Goal: Information Seeking & Learning: Learn about a topic

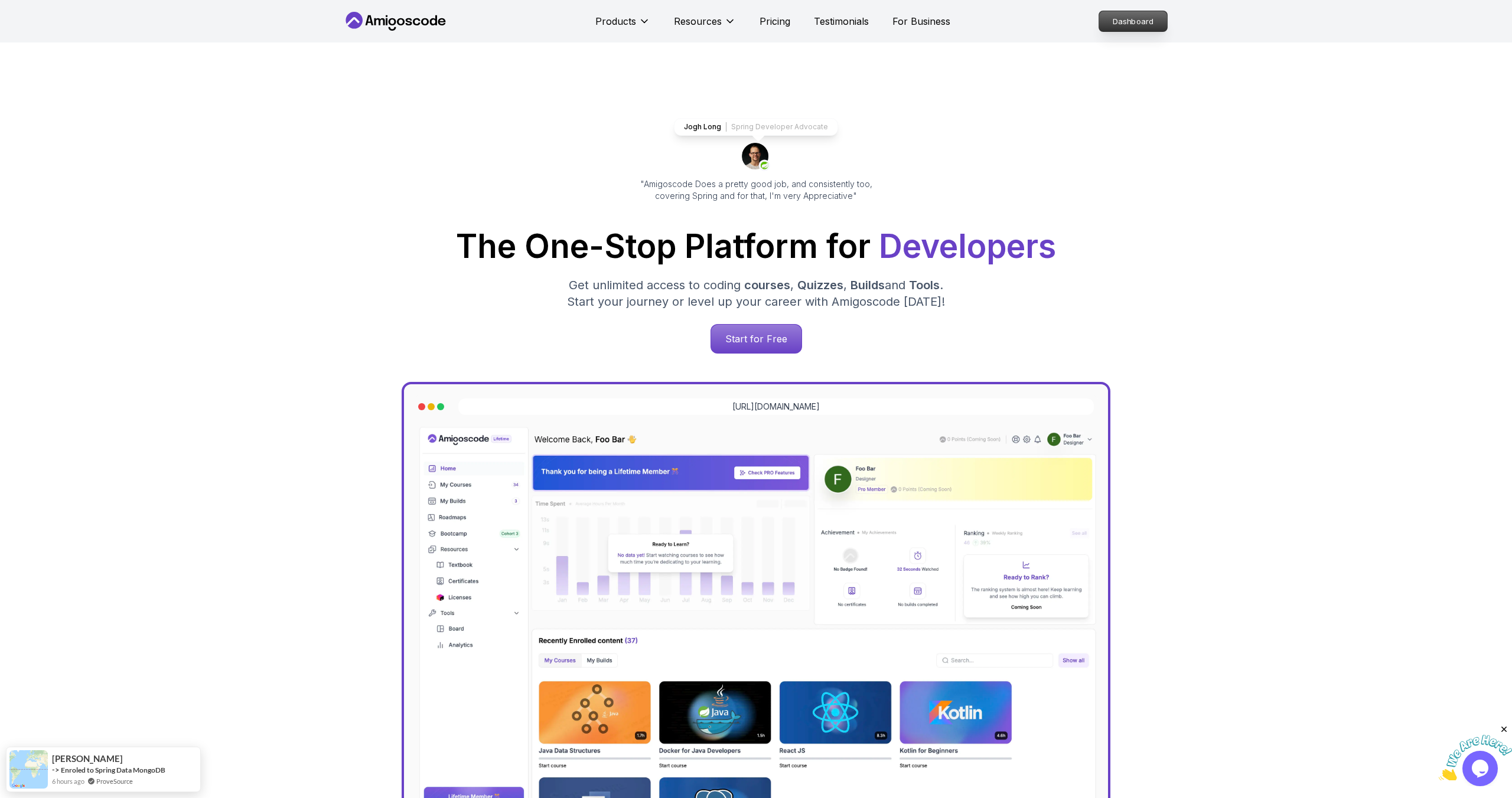
click at [1130, 21] on p "Dashboard" at bounding box center [1132, 21] width 68 height 20
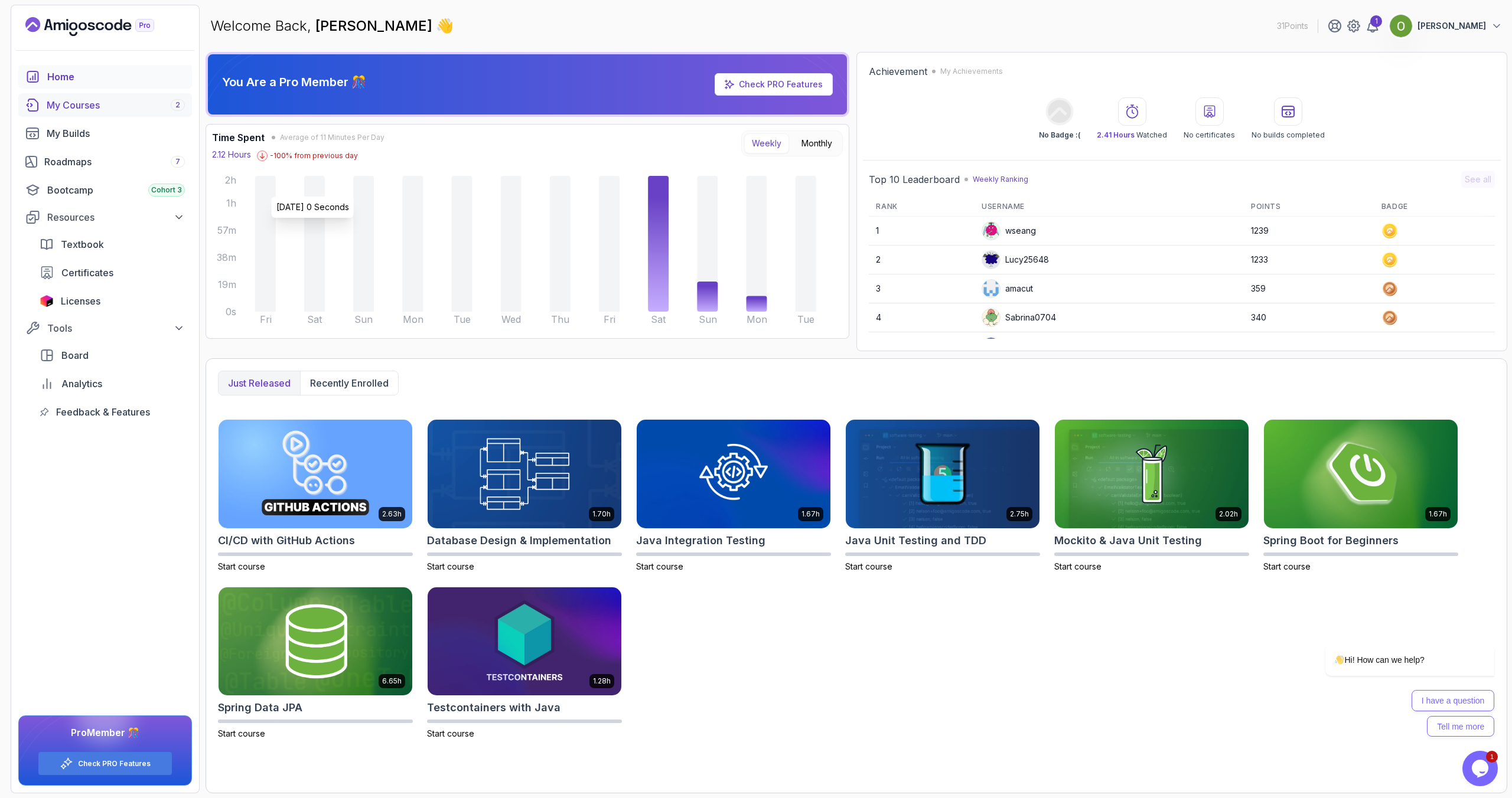
click at [71, 110] on div "My Courses 2" at bounding box center [115, 105] width 138 height 14
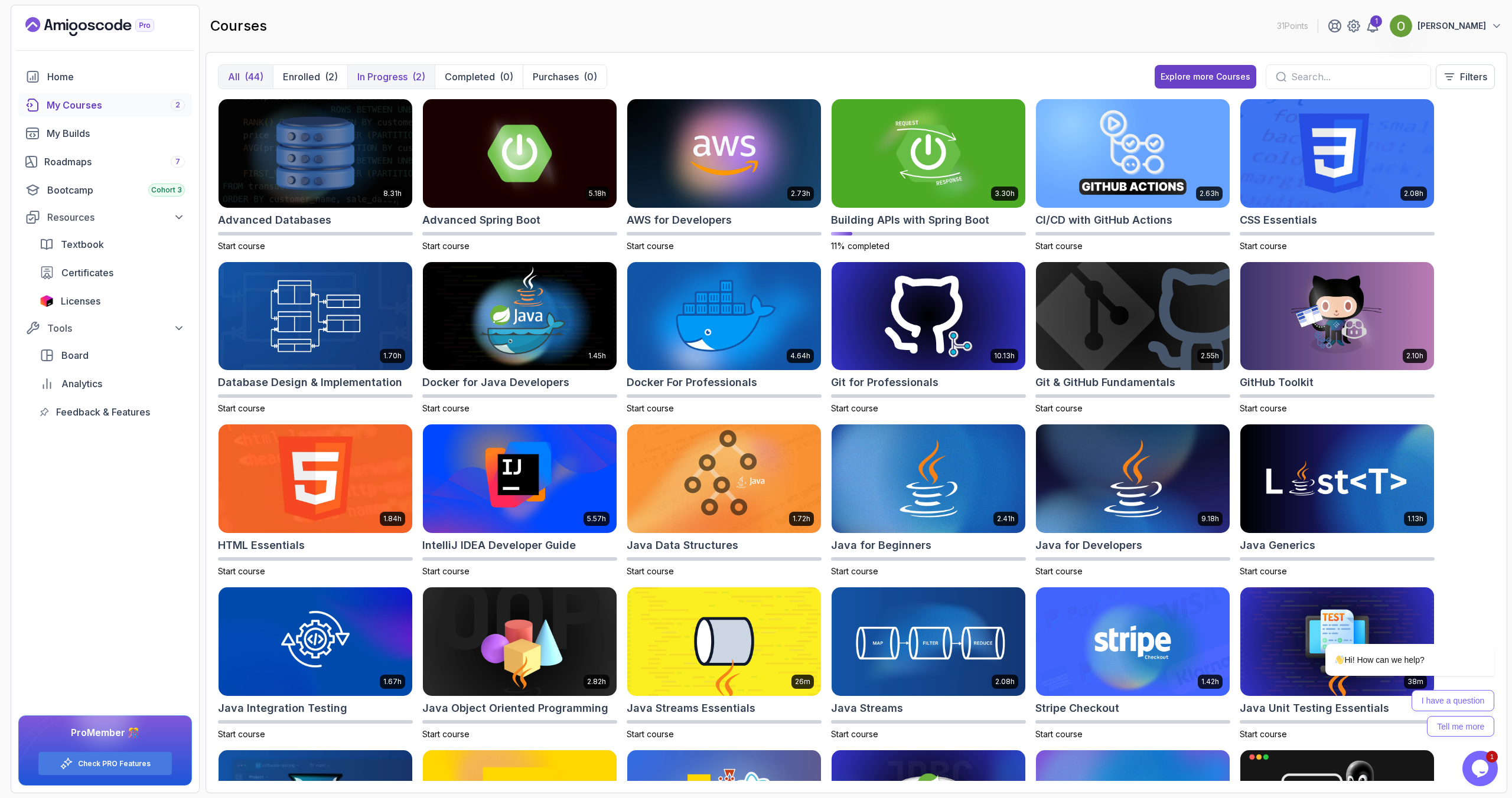
click at [375, 79] on p "In Progress" at bounding box center [382, 76] width 50 height 14
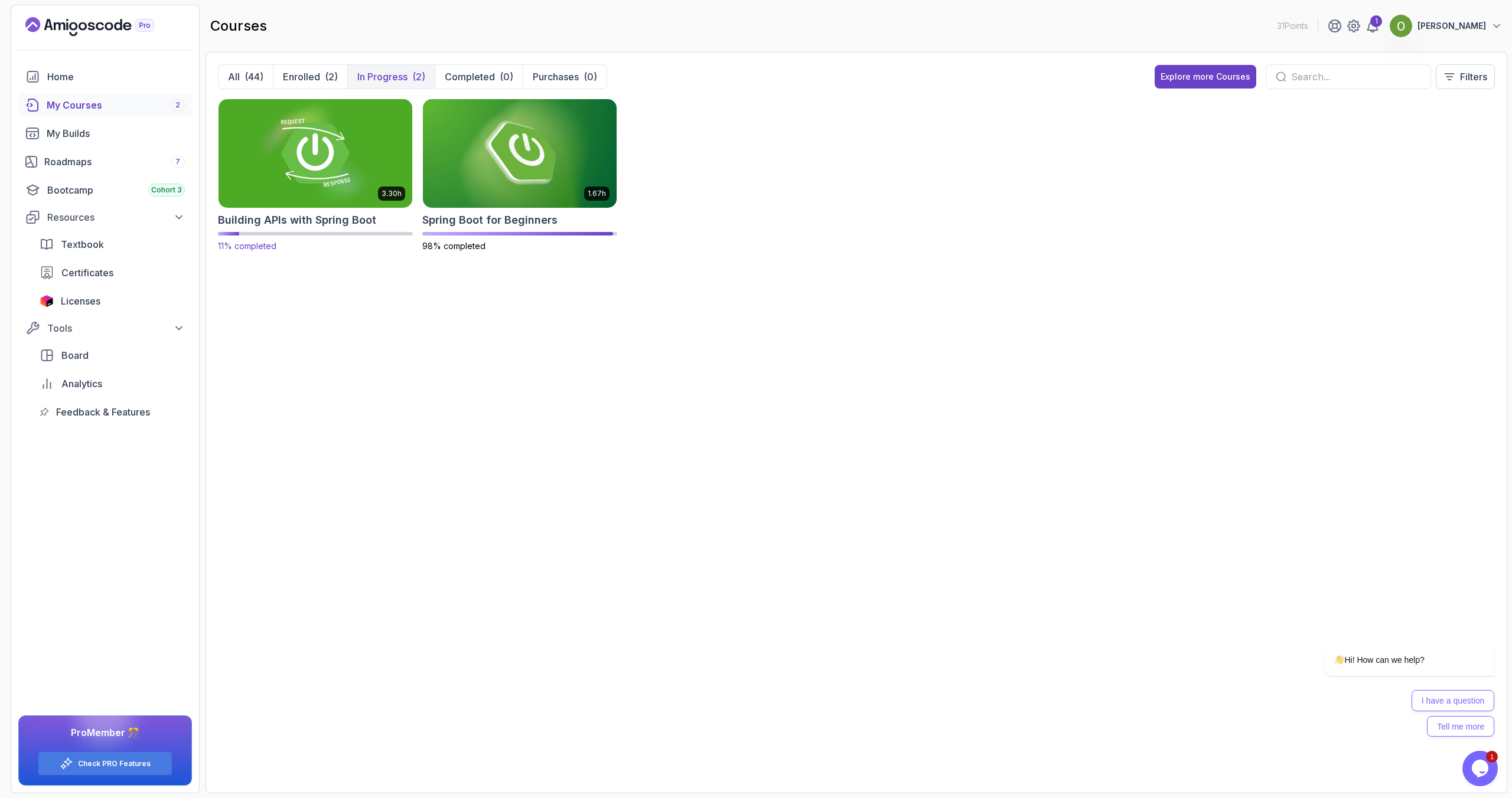
click at [296, 179] on img at bounding box center [315, 153] width 203 height 114
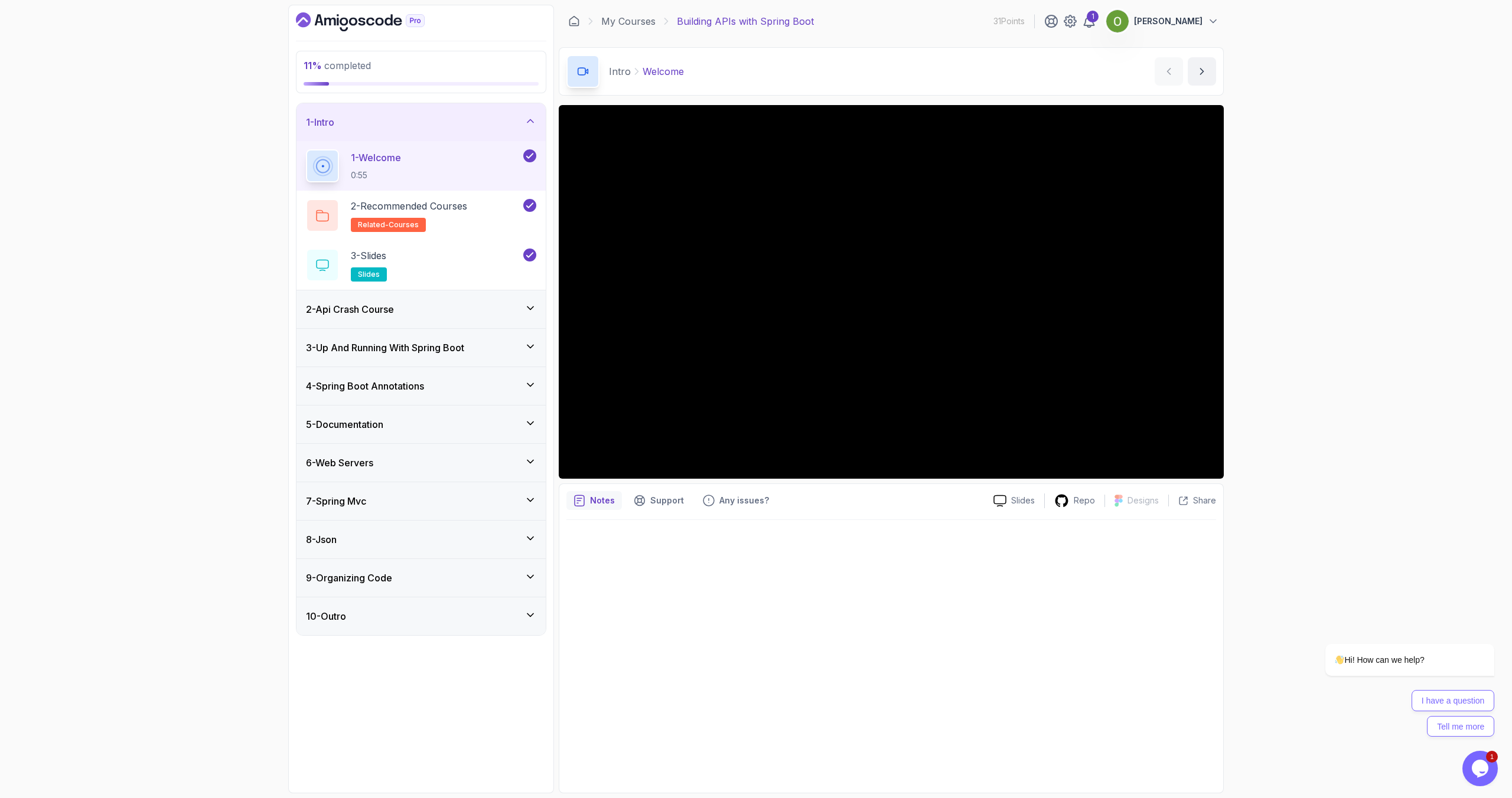
click at [439, 311] on div "2 - Api Crash Course" at bounding box center [421, 309] width 230 height 14
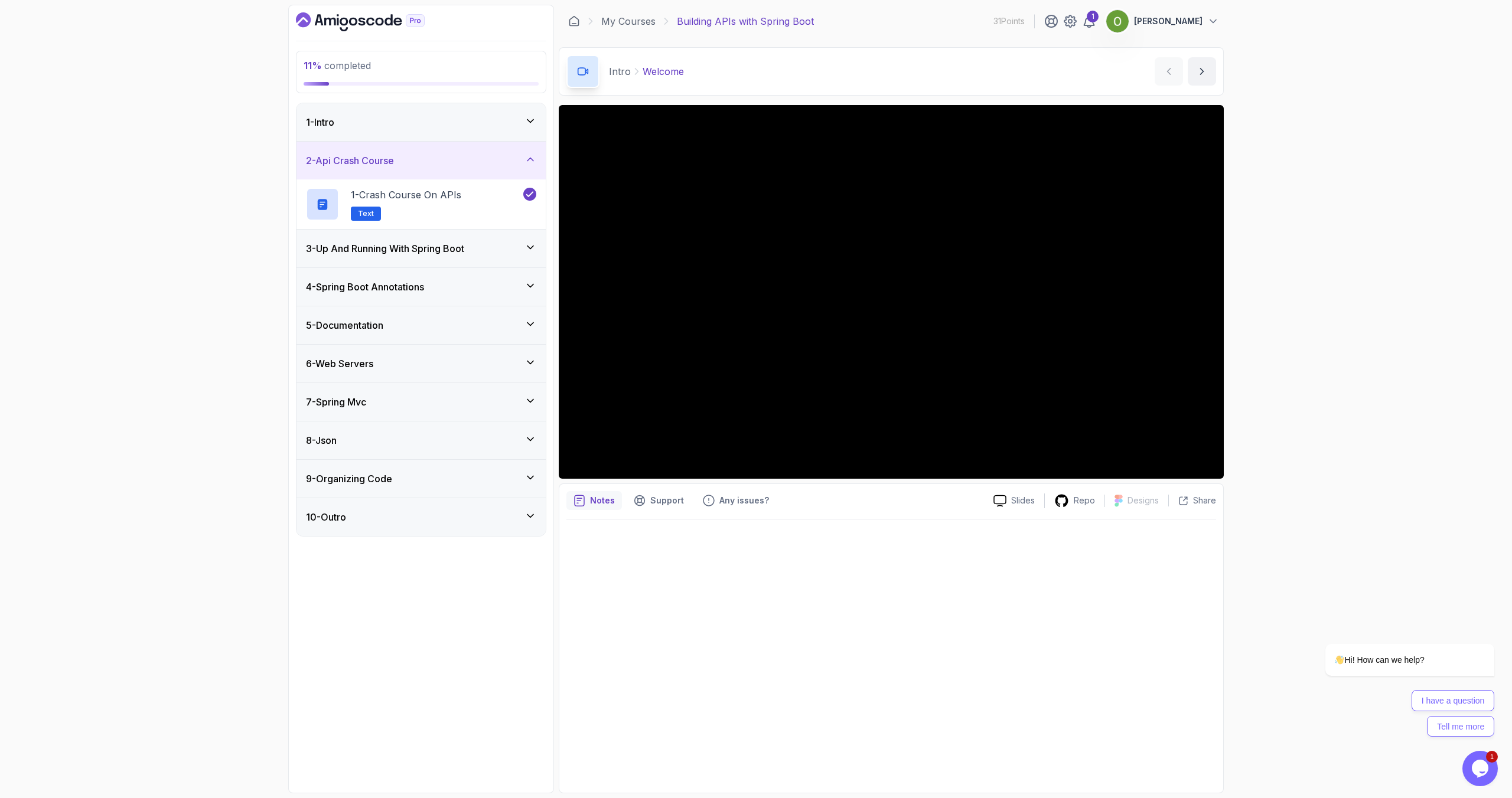
click at [398, 254] on h3 "3 - Up And Running With Spring Boot" at bounding box center [385, 248] width 158 height 14
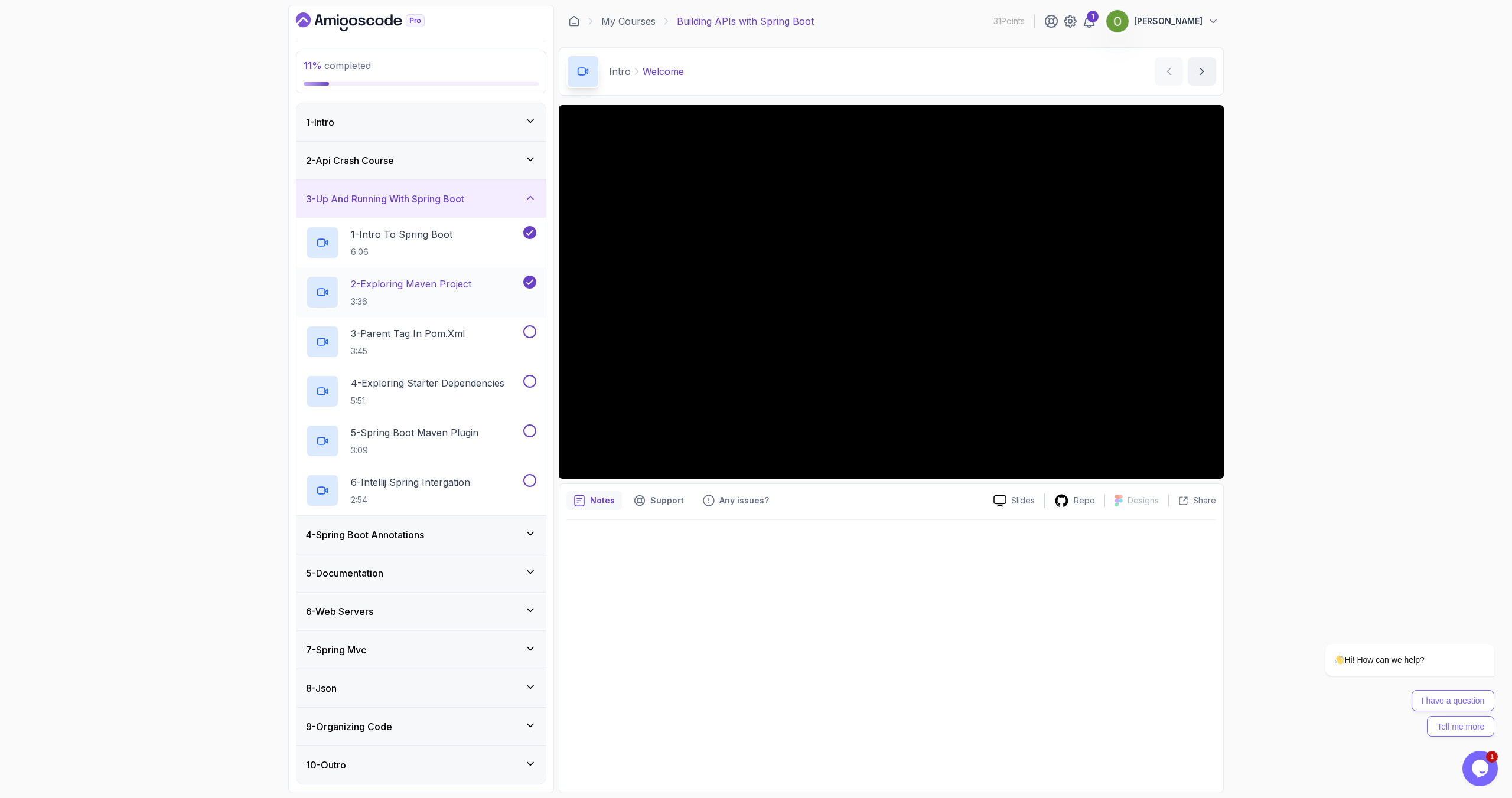
click at [413, 283] on p "2 - Exploring Maven Project" at bounding box center [411, 283] width 120 height 14
click at [407, 568] on div "5 - Documentation" at bounding box center [421, 573] width 230 height 14
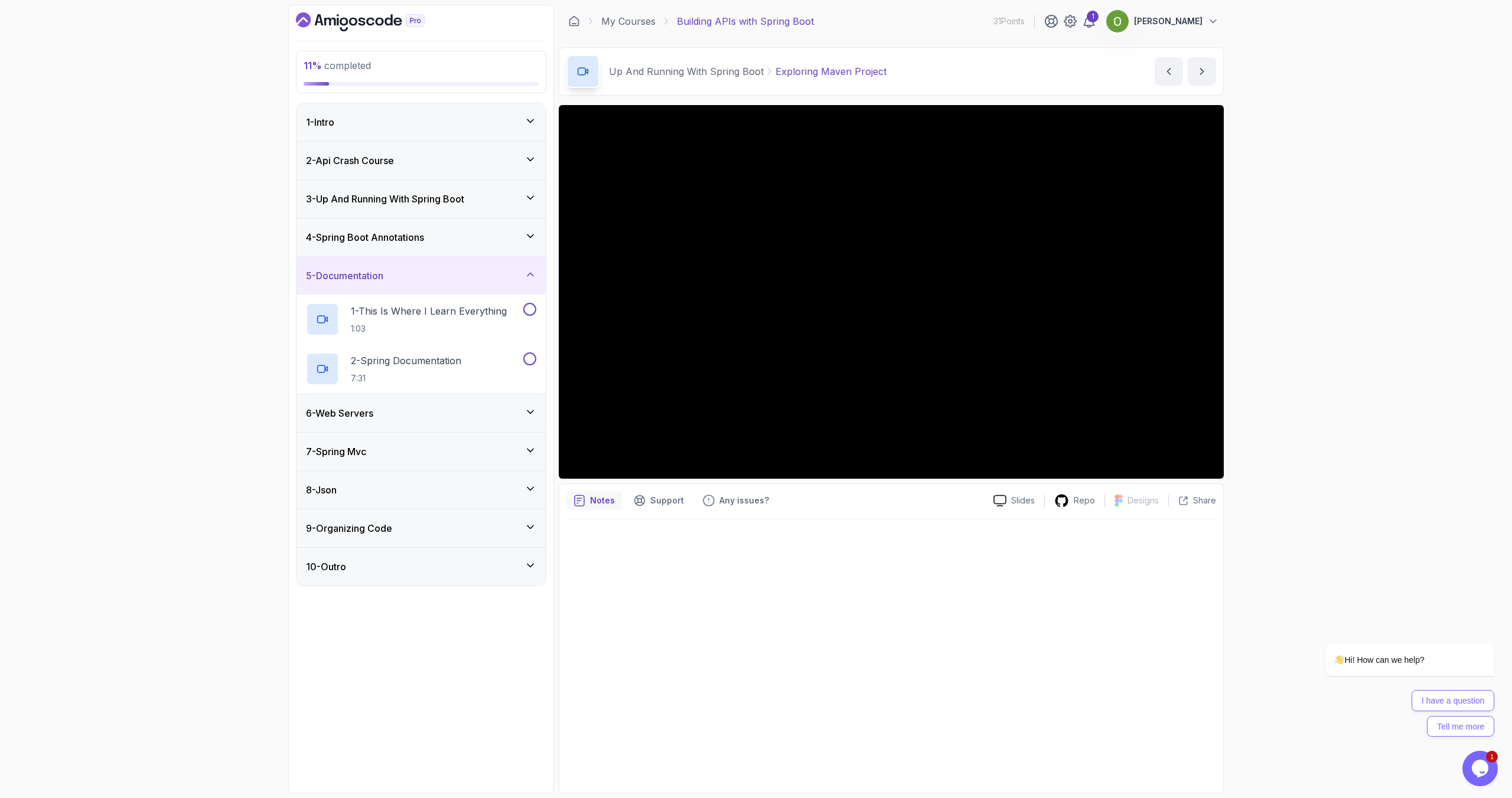
click at [363, 279] on h3 "5 - Documentation" at bounding box center [344, 276] width 77 height 14
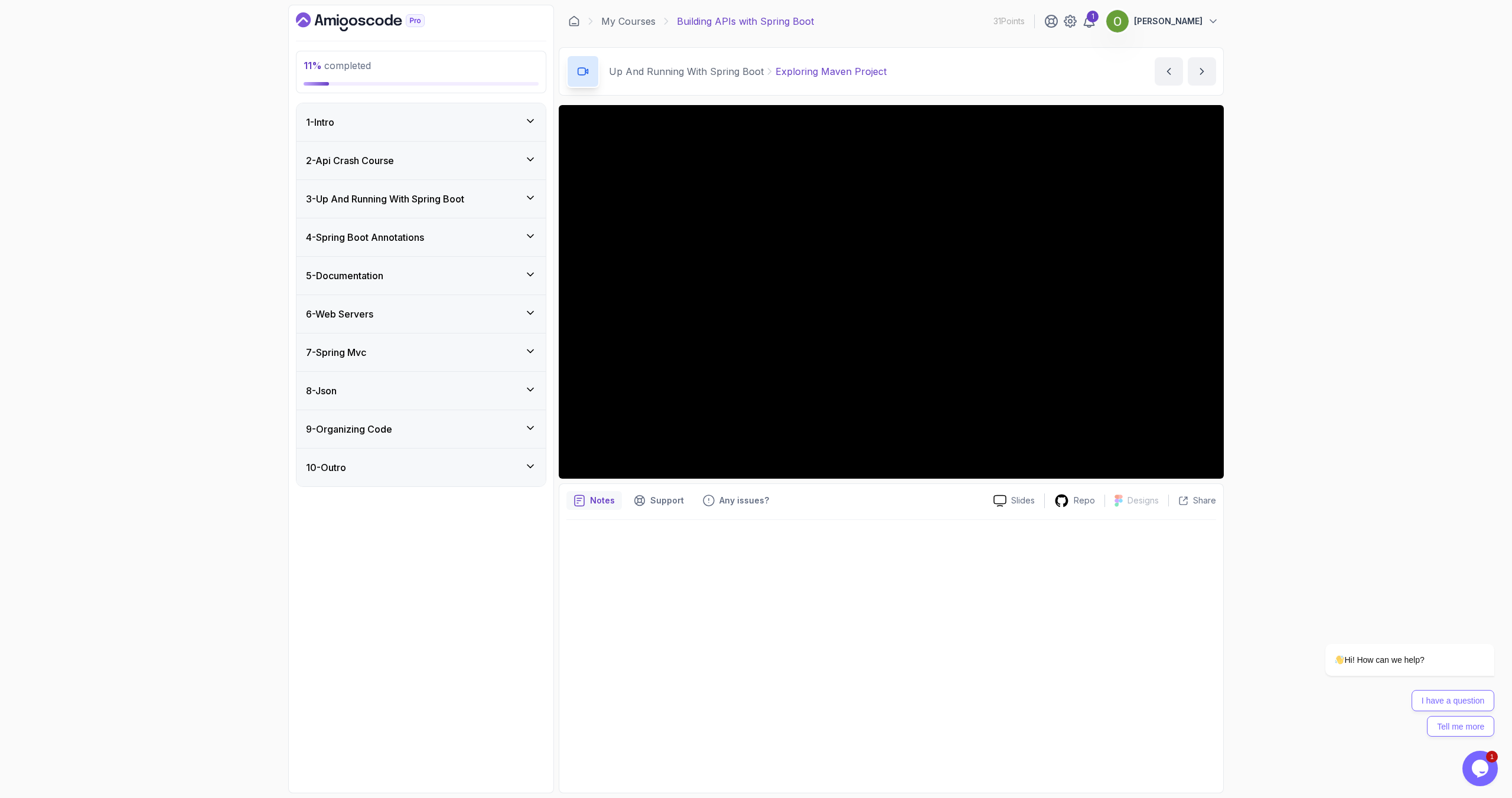
click at [340, 161] on h3 "2 - Api Crash Course" at bounding box center [350, 161] width 88 height 14
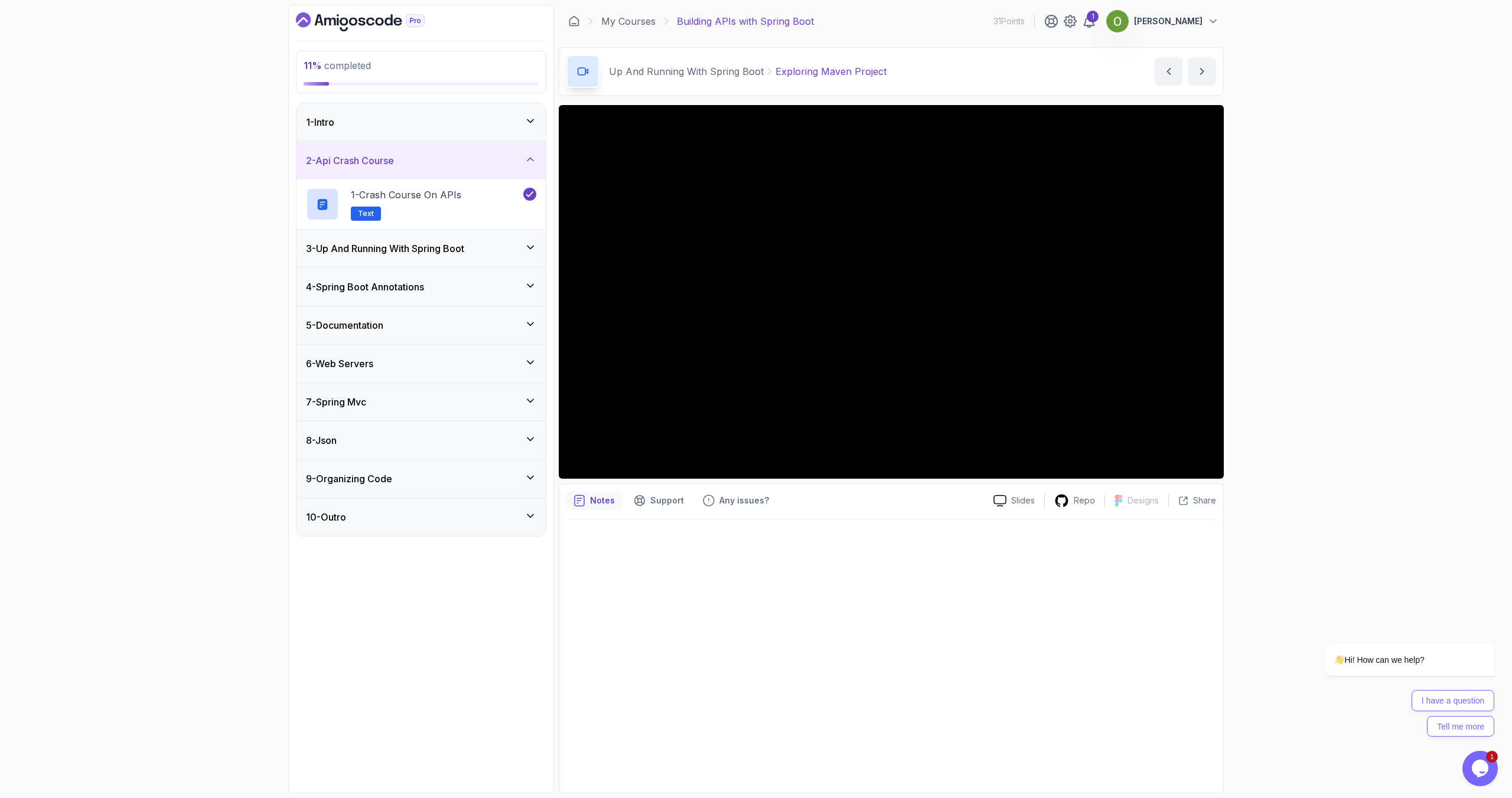
click at [352, 242] on h3 "3 - Up And Running With Spring Boot" at bounding box center [385, 248] width 158 height 14
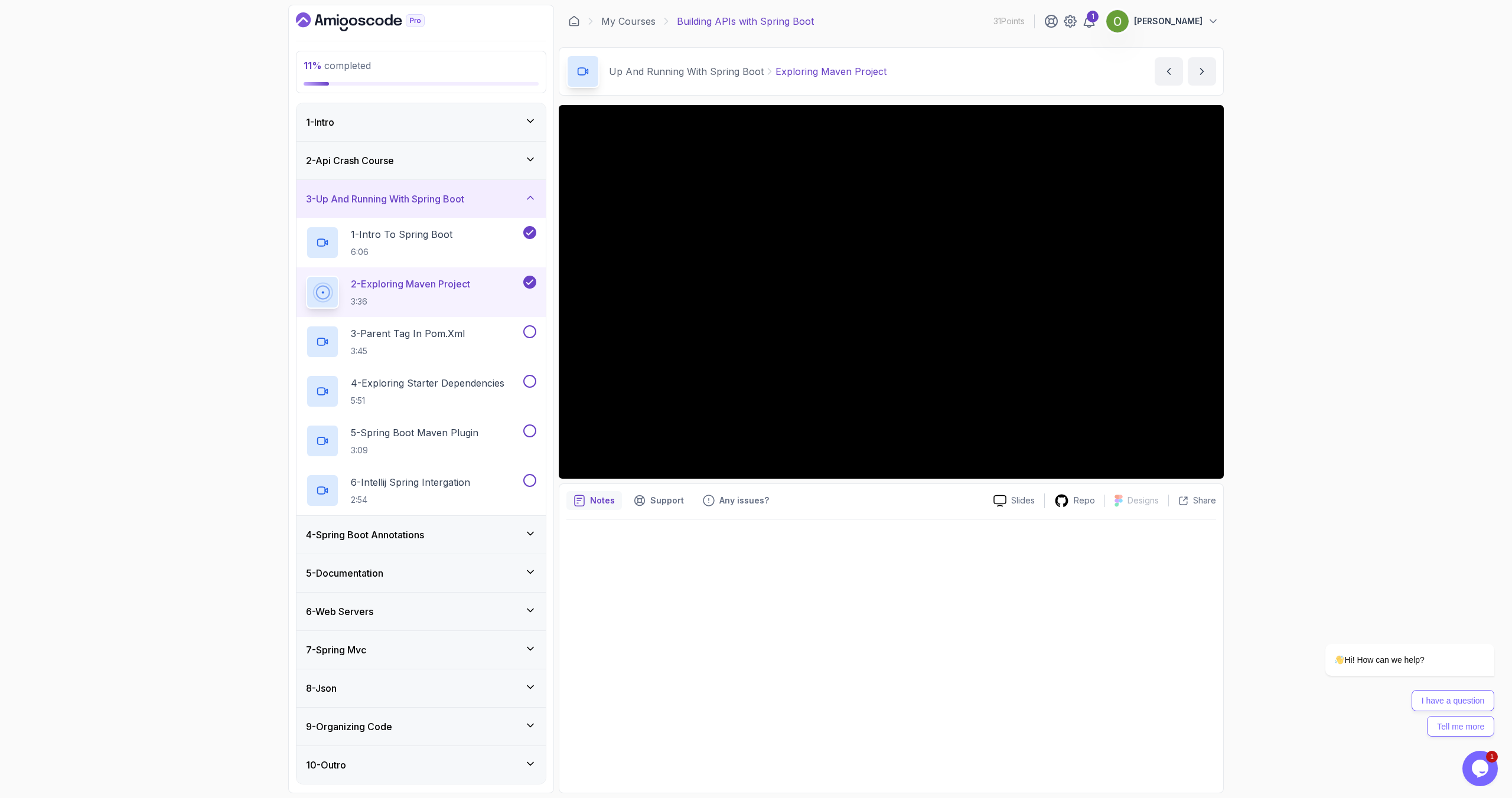
click at [769, 684] on div at bounding box center [891, 653] width 649 height 265
click at [1099, 17] on div "1" at bounding box center [1093, 16] width 12 height 12
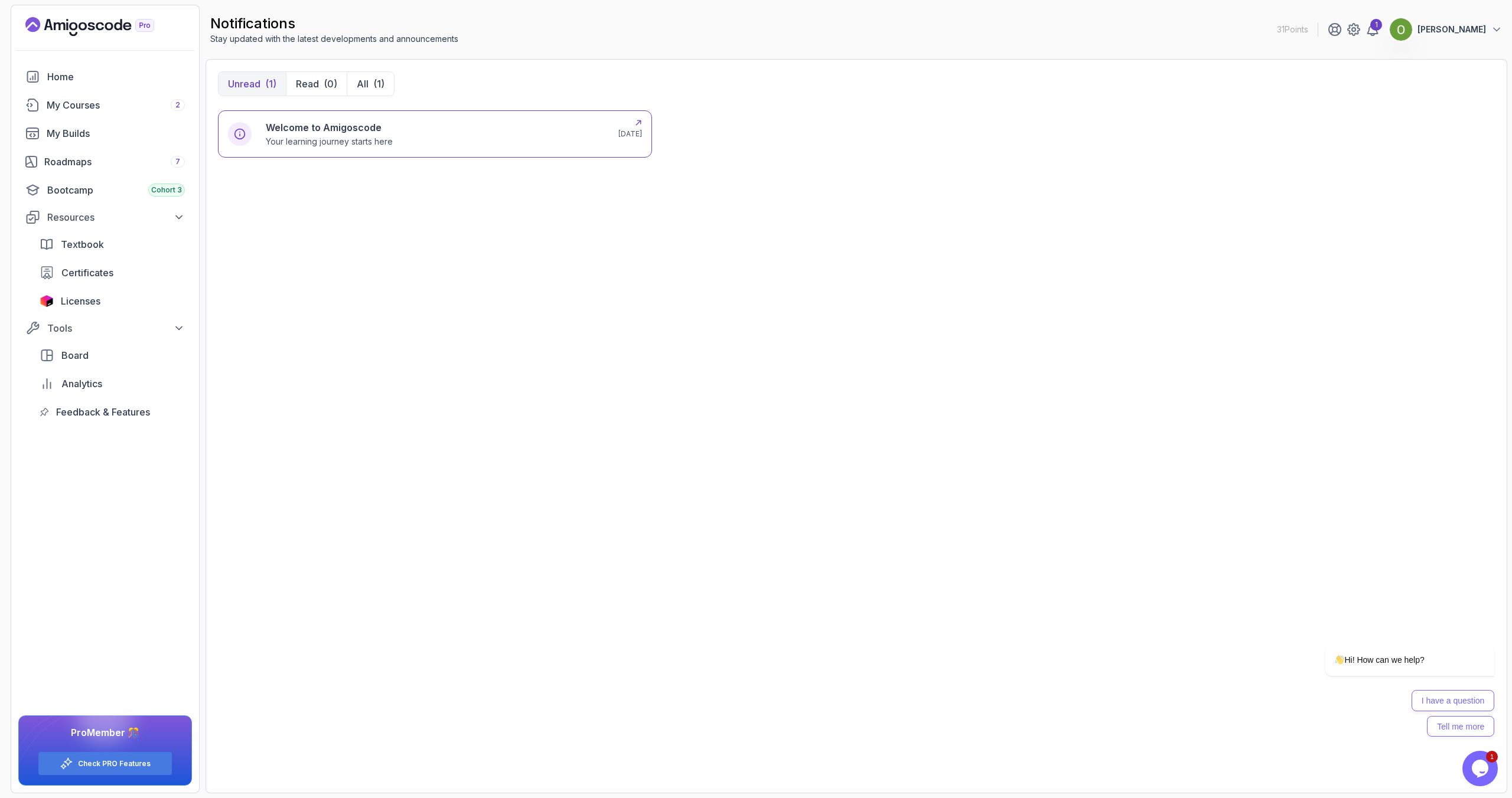
click at [375, 130] on h6 "Welcome to Amigoscode" at bounding box center [329, 127] width 127 height 14
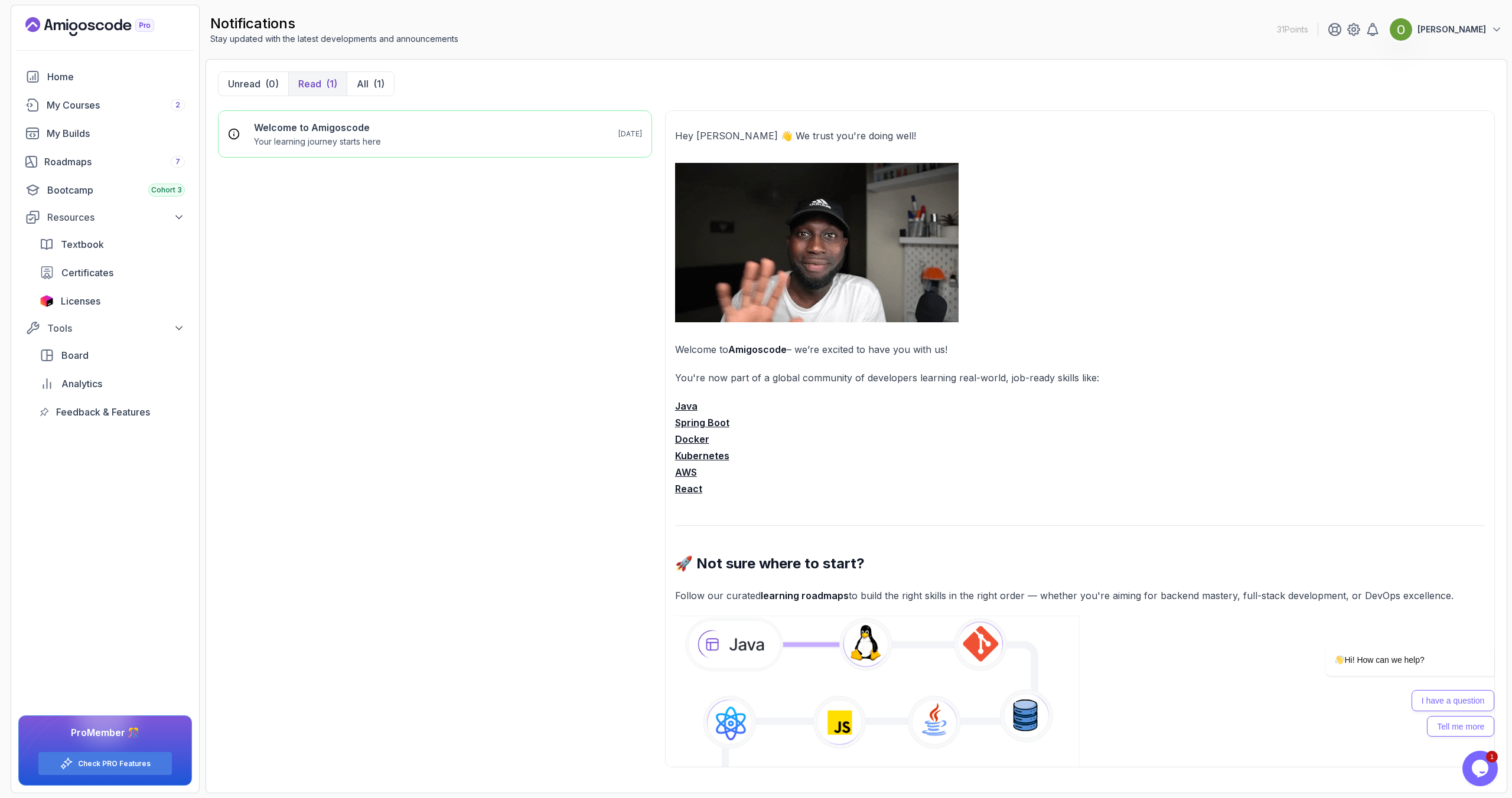
scroll to position [264, 0]
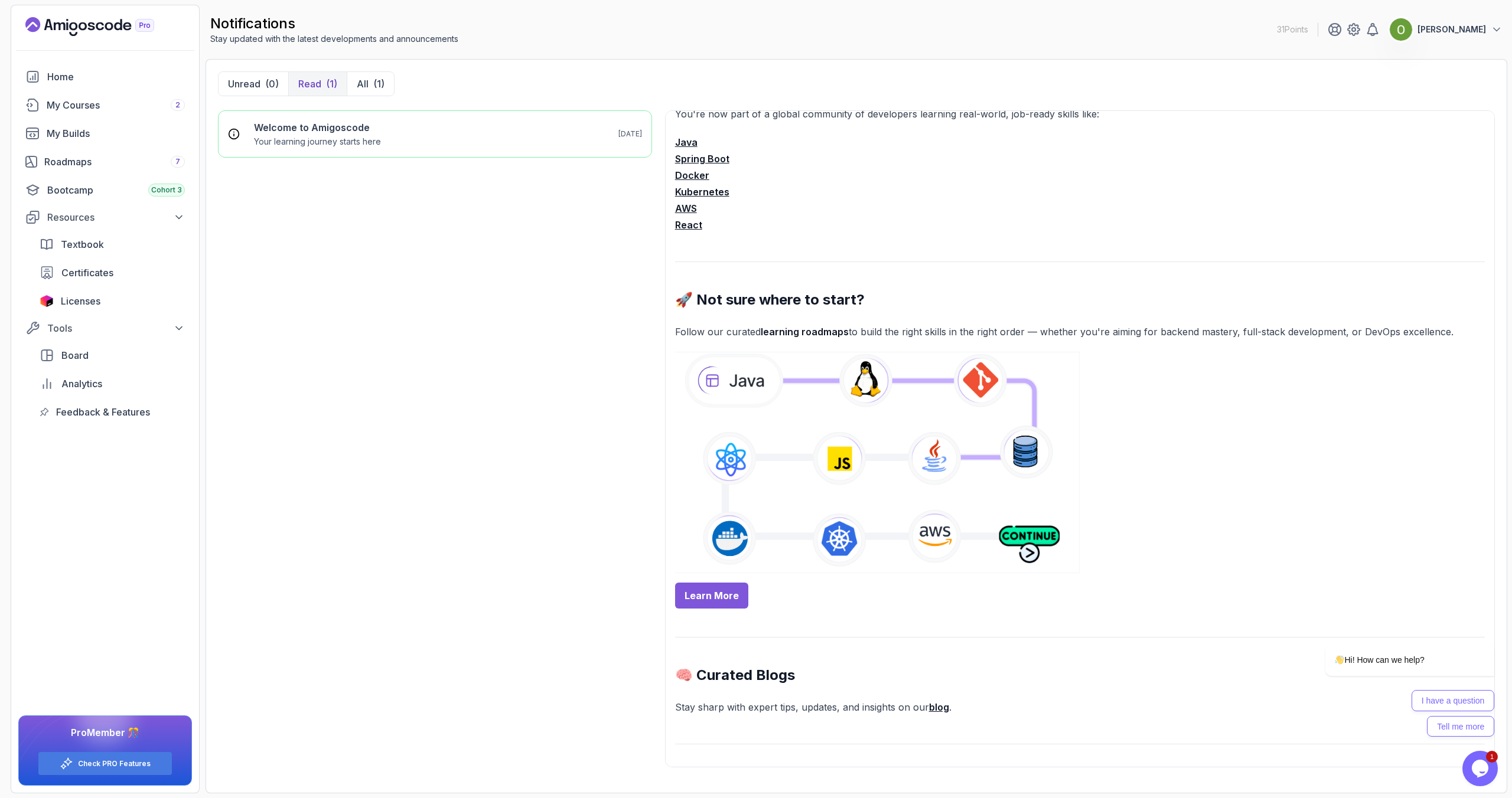
click at [706, 615] on div "Hey Amigo 👋 We trust you're doing well! Welcome to Amigoscode – we’re excited t…" at bounding box center [1080, 527] width 809 height 1327
click at [706, 609] on div "Hey Amigo 👋 We trust you're doing well! Welcome to Amigoscode – we’re excited t…" at bounding box center [1080, 527] width 809 height 1327
click at [706, 593] on link "Learn More" at bounding box center [711, 596] width 73 height 26
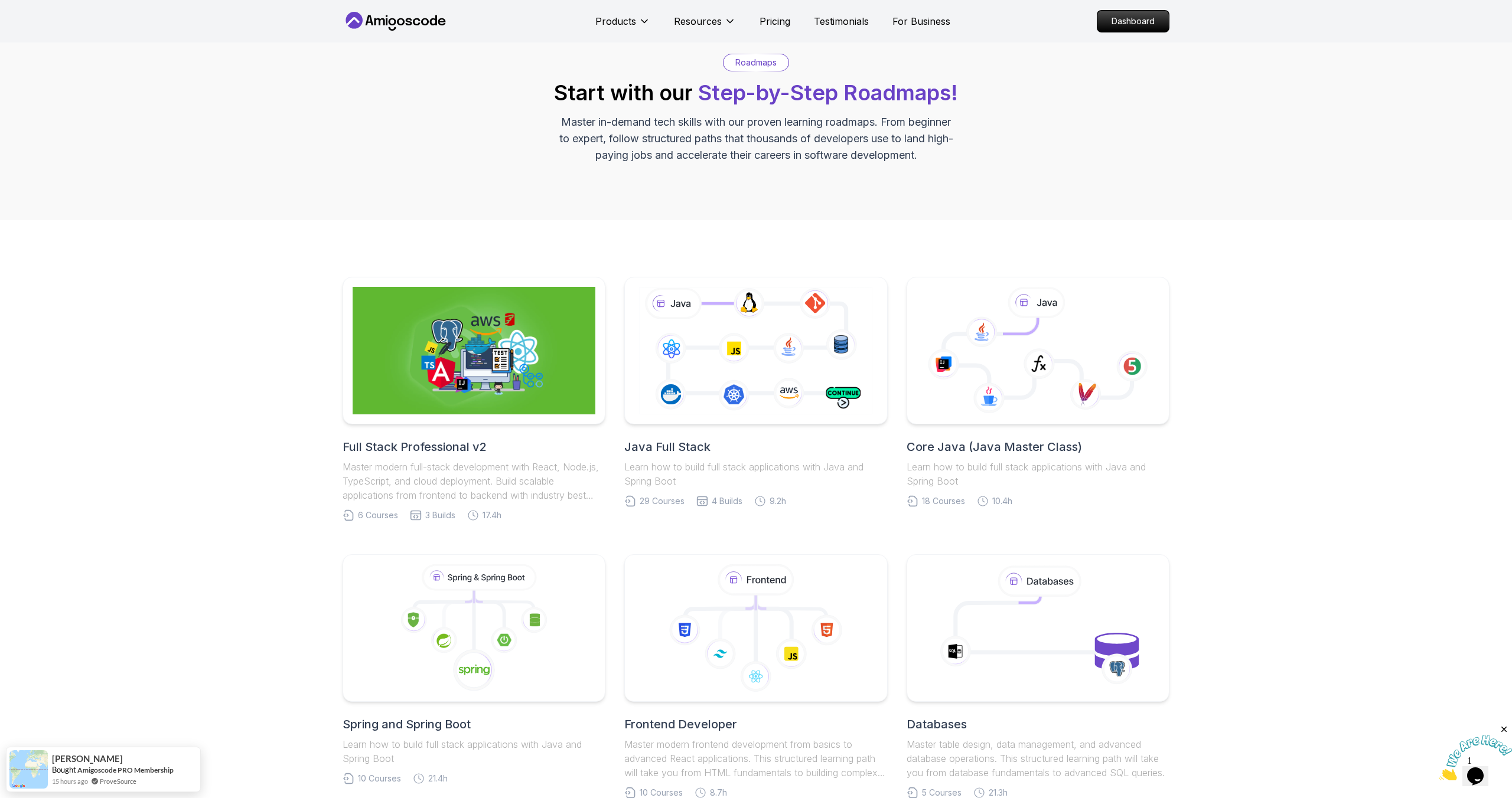
scroll to position [254, 0]
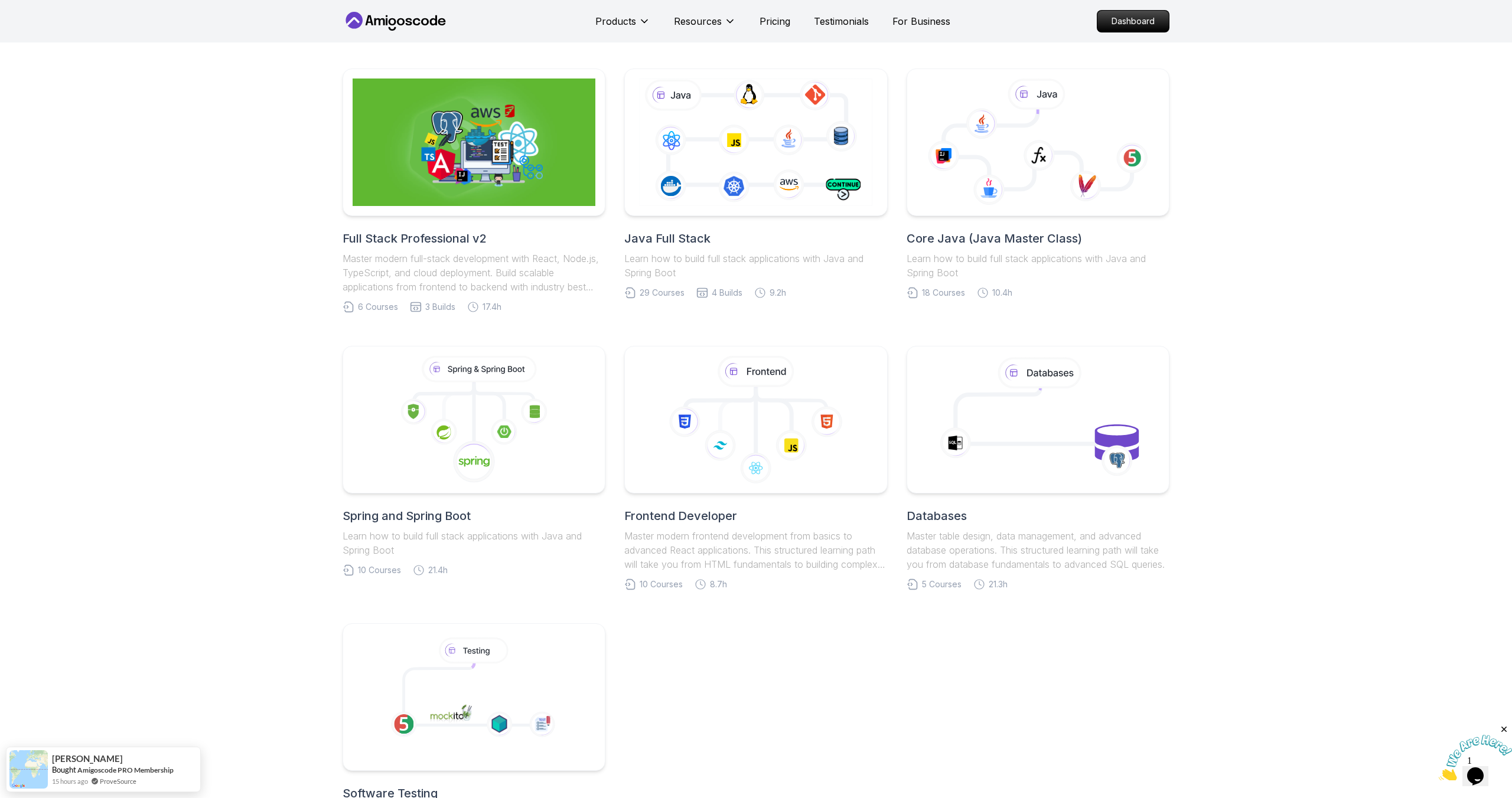
click at [986, 240] on h2 "Core Java (Java Master Class)" at bounding box center [1038, 238] width 263 height 16
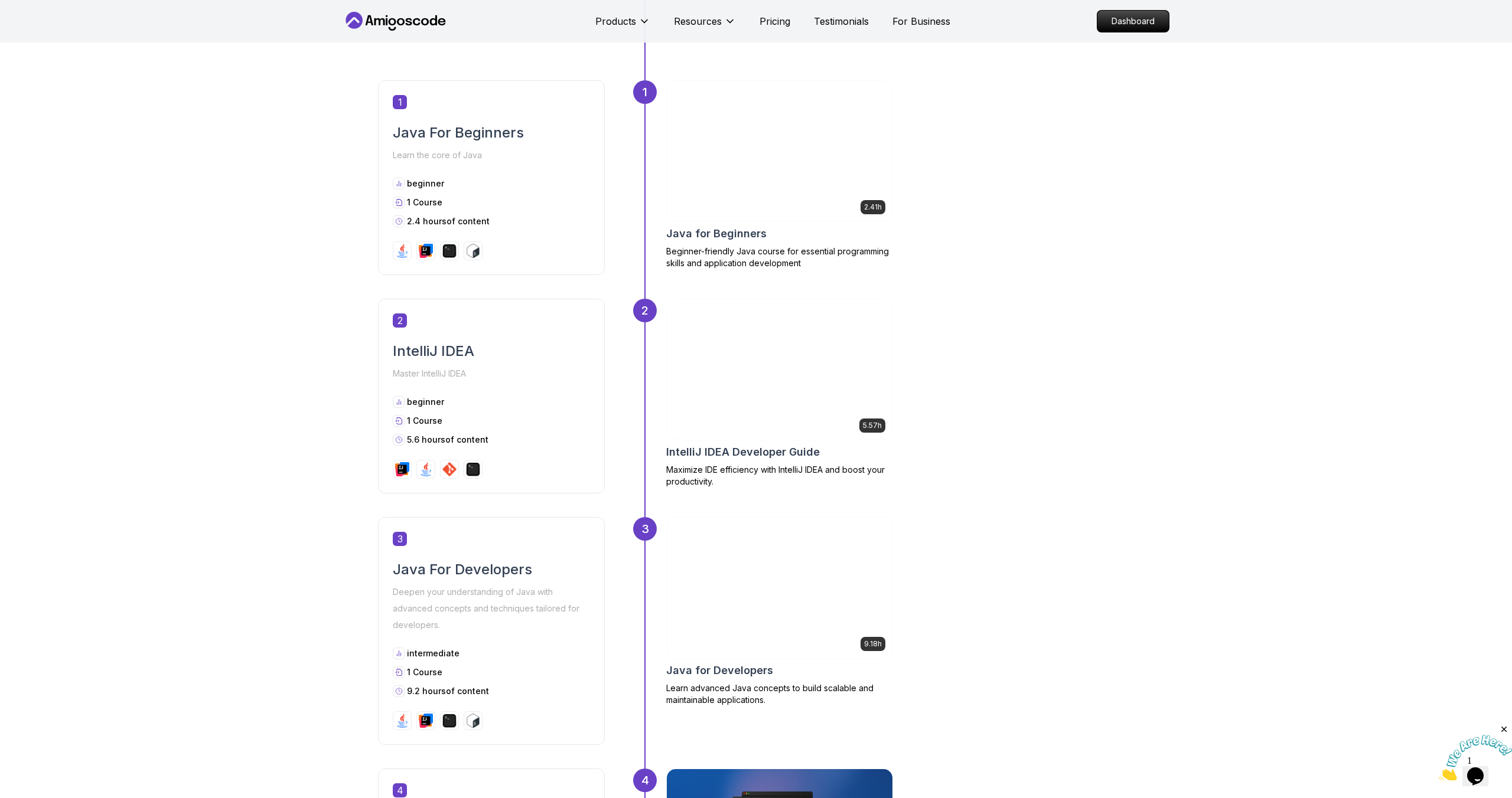
scroll to position [648, 0]
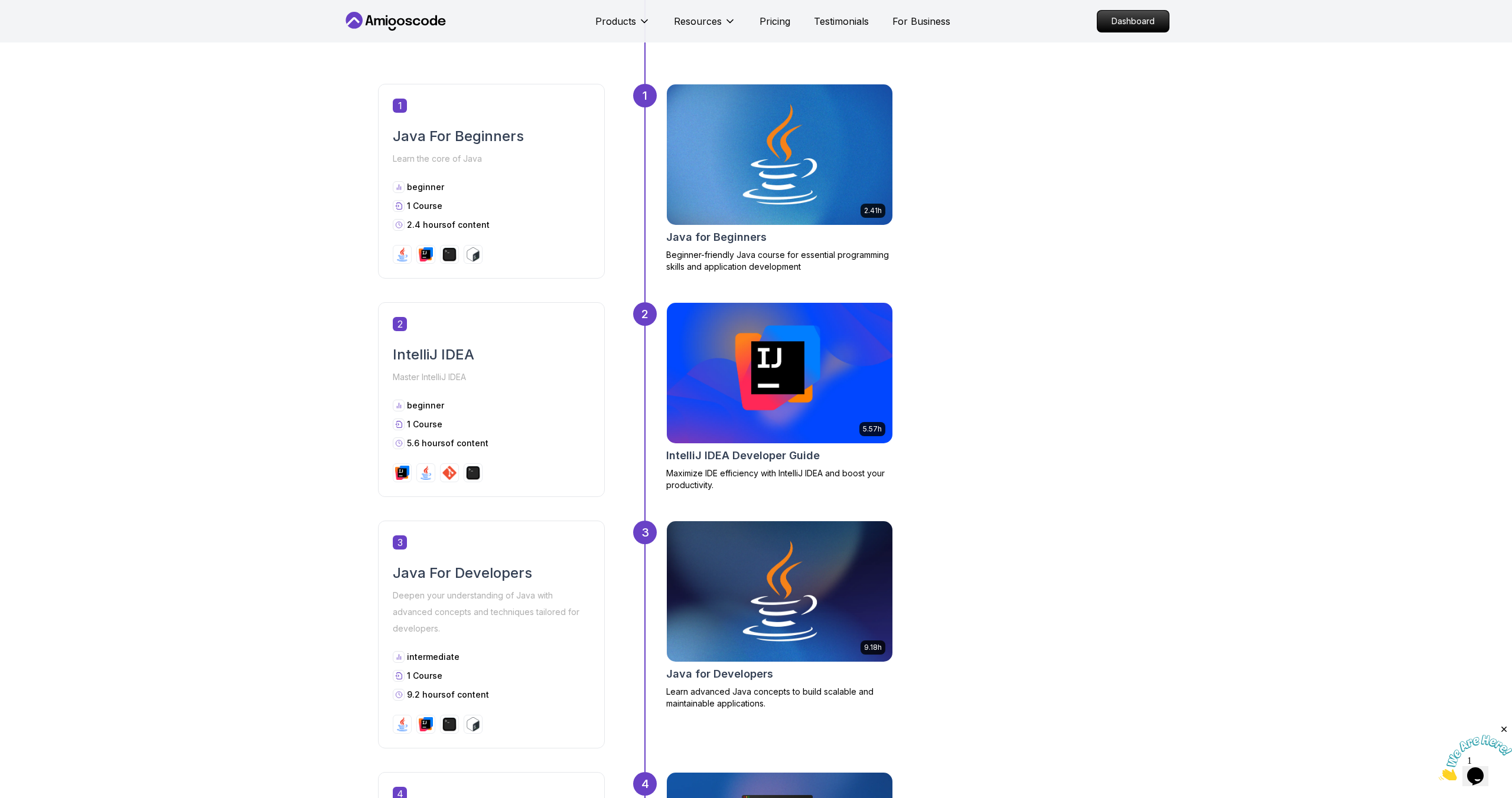
scroll to position [0, 0]
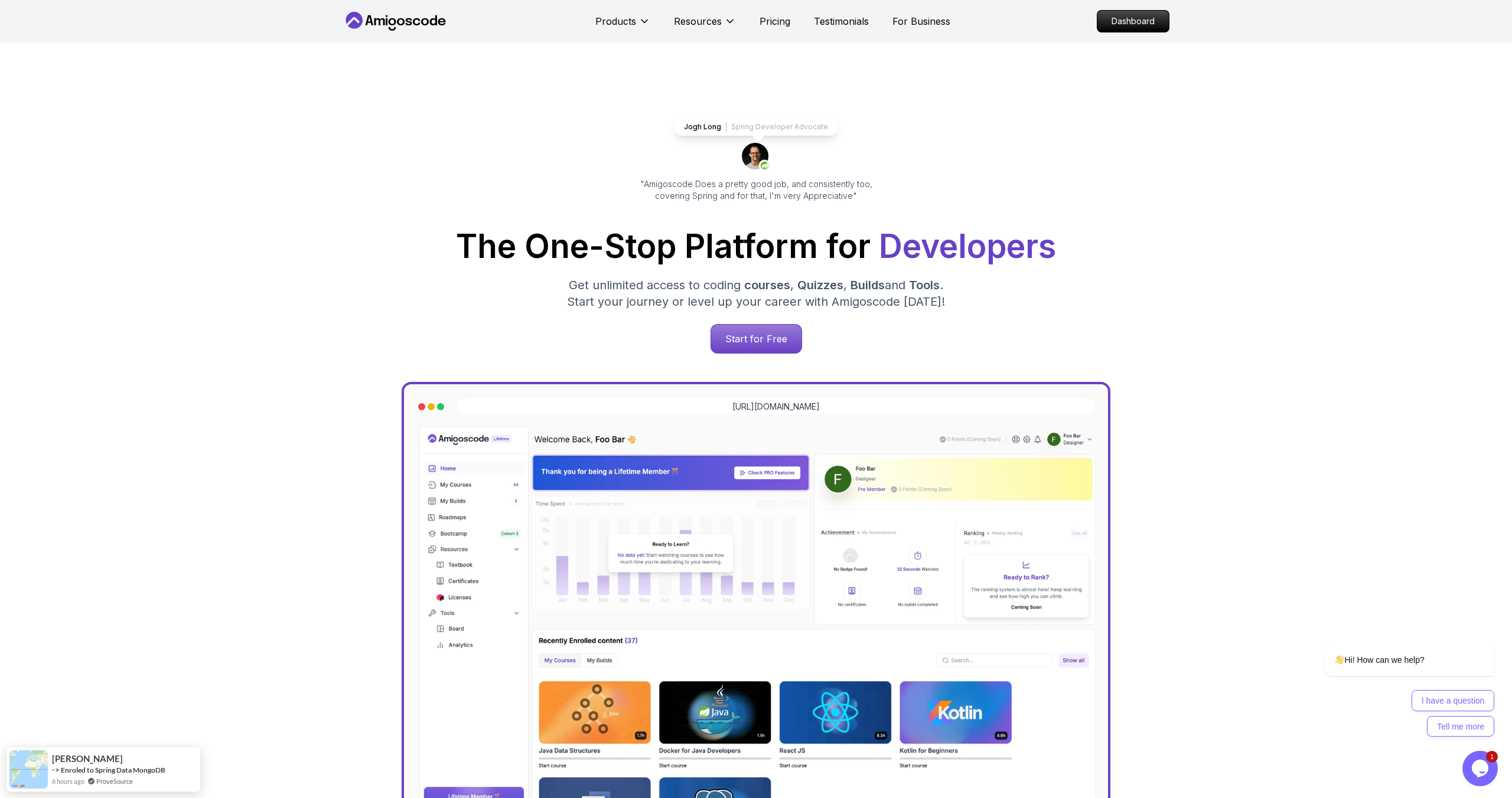
click at [1129, 25] on p "Dashboard" at bounding box center [1132, 21] width 68 height 20
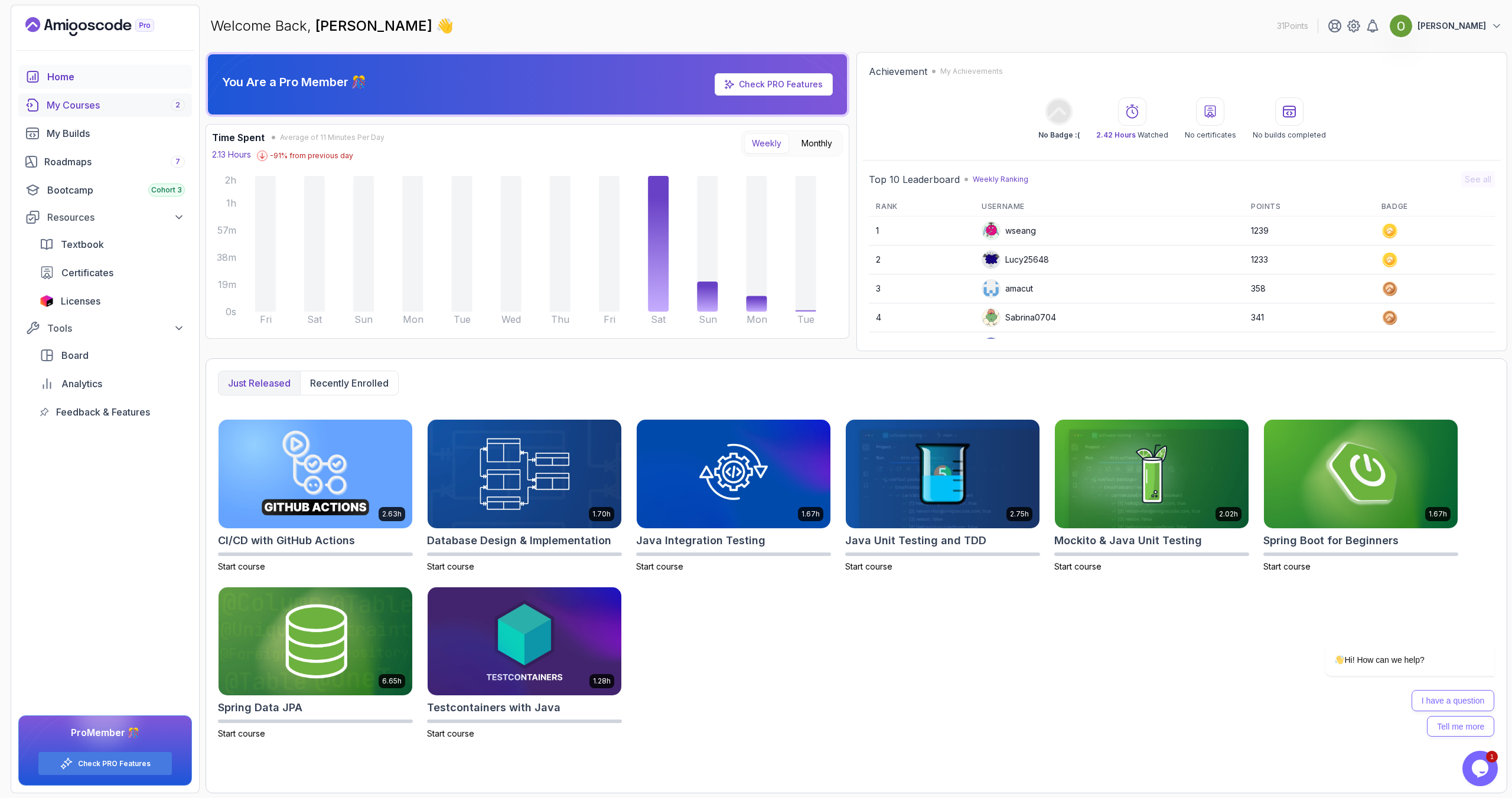
click at [113, 107] on div "My Courses 2" at bounding box center [115, 105] width 138 height 14
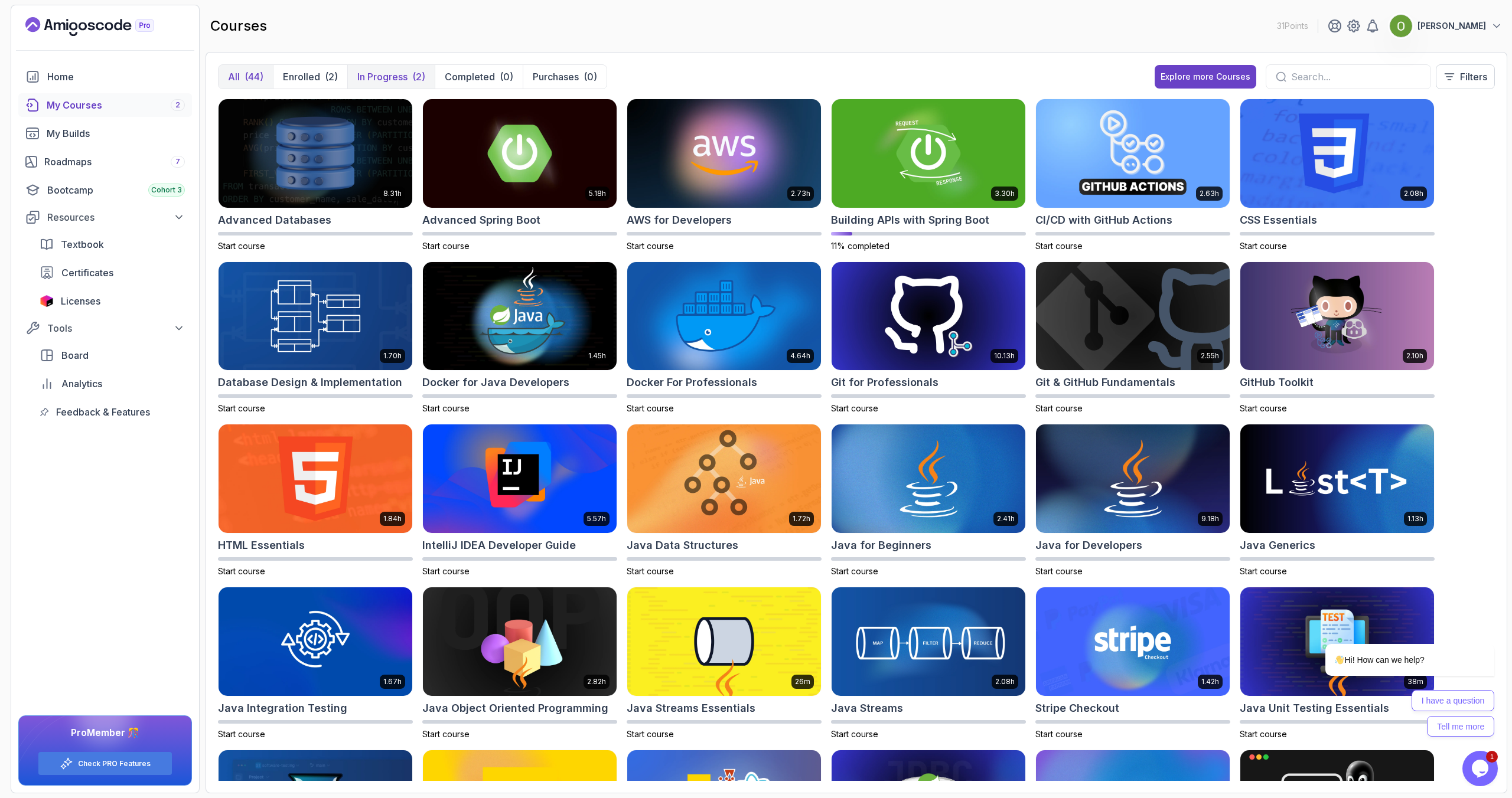
click at [385, 74] on p "In Progress" at bounding box center [382, 76] width 50 height 14
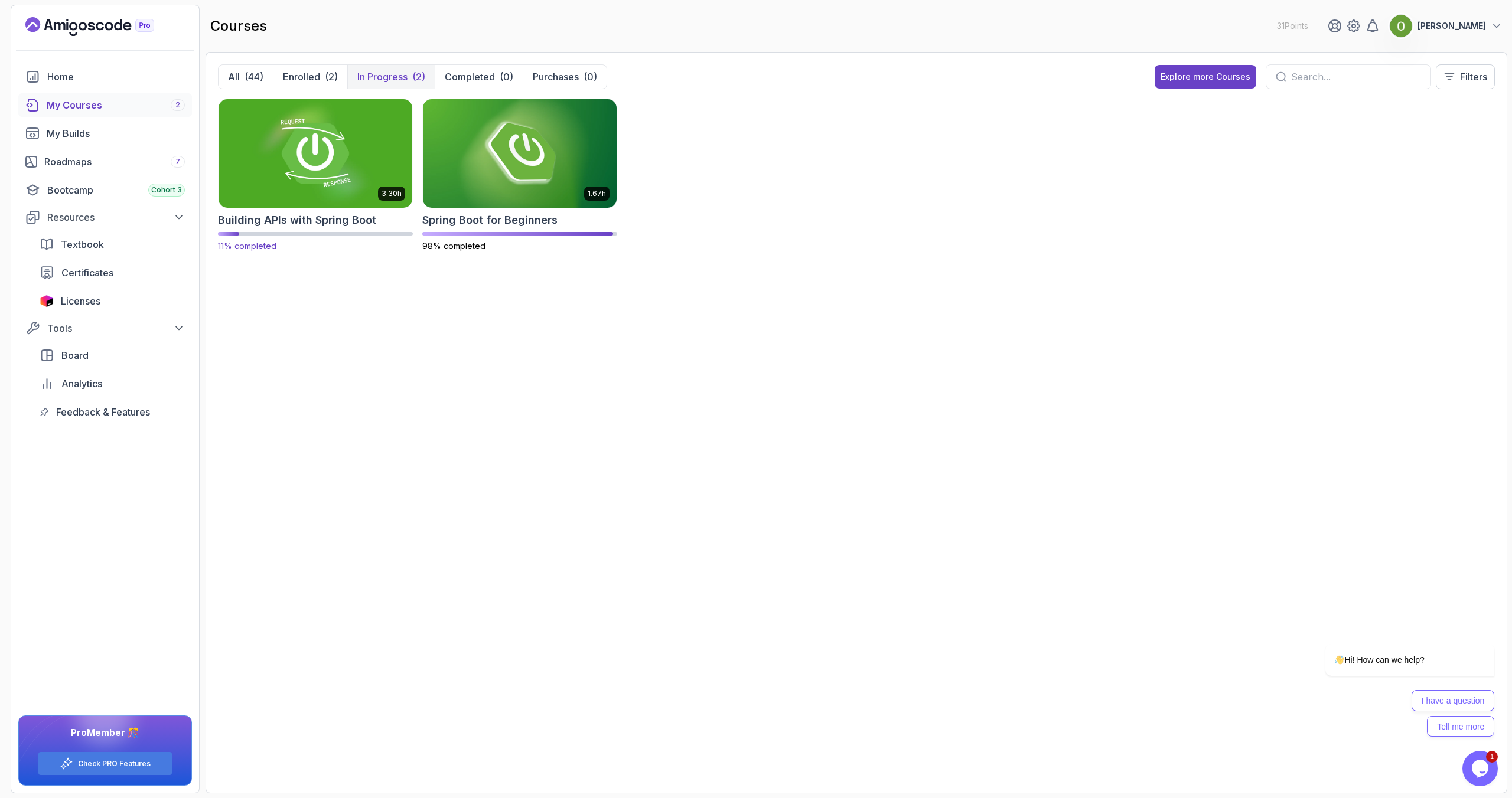
click at [318, 165] on img at bounding box center [315, 153] width 203 height 114
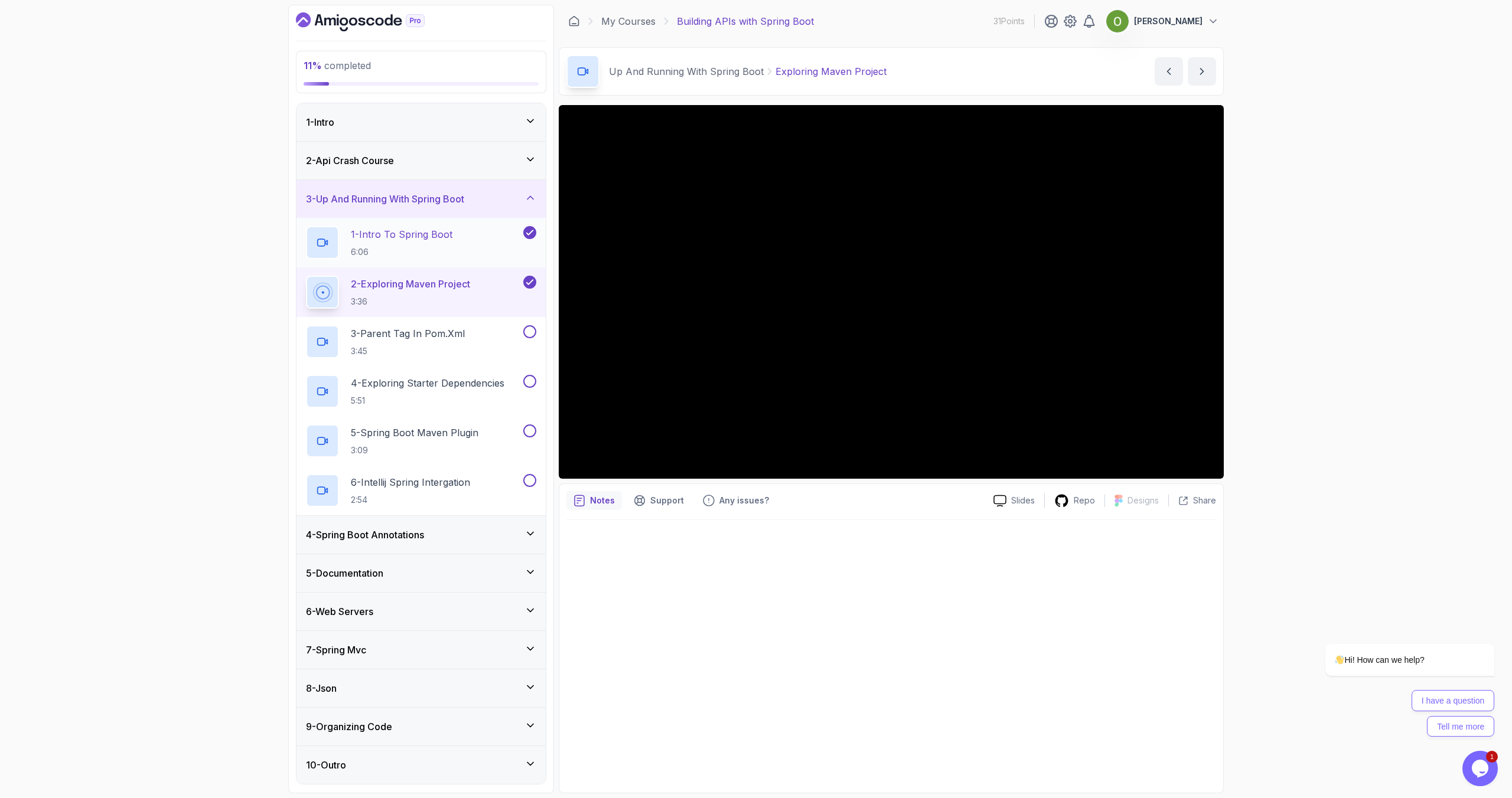
click at [431, 237] on p "1 - Intro To Spring Boot" at bounding box center [401, 235] width 101 height 14
click at [439, 161] on div "2 - Api Crash Course" at bounding box center [421, 161] width 230 height 14
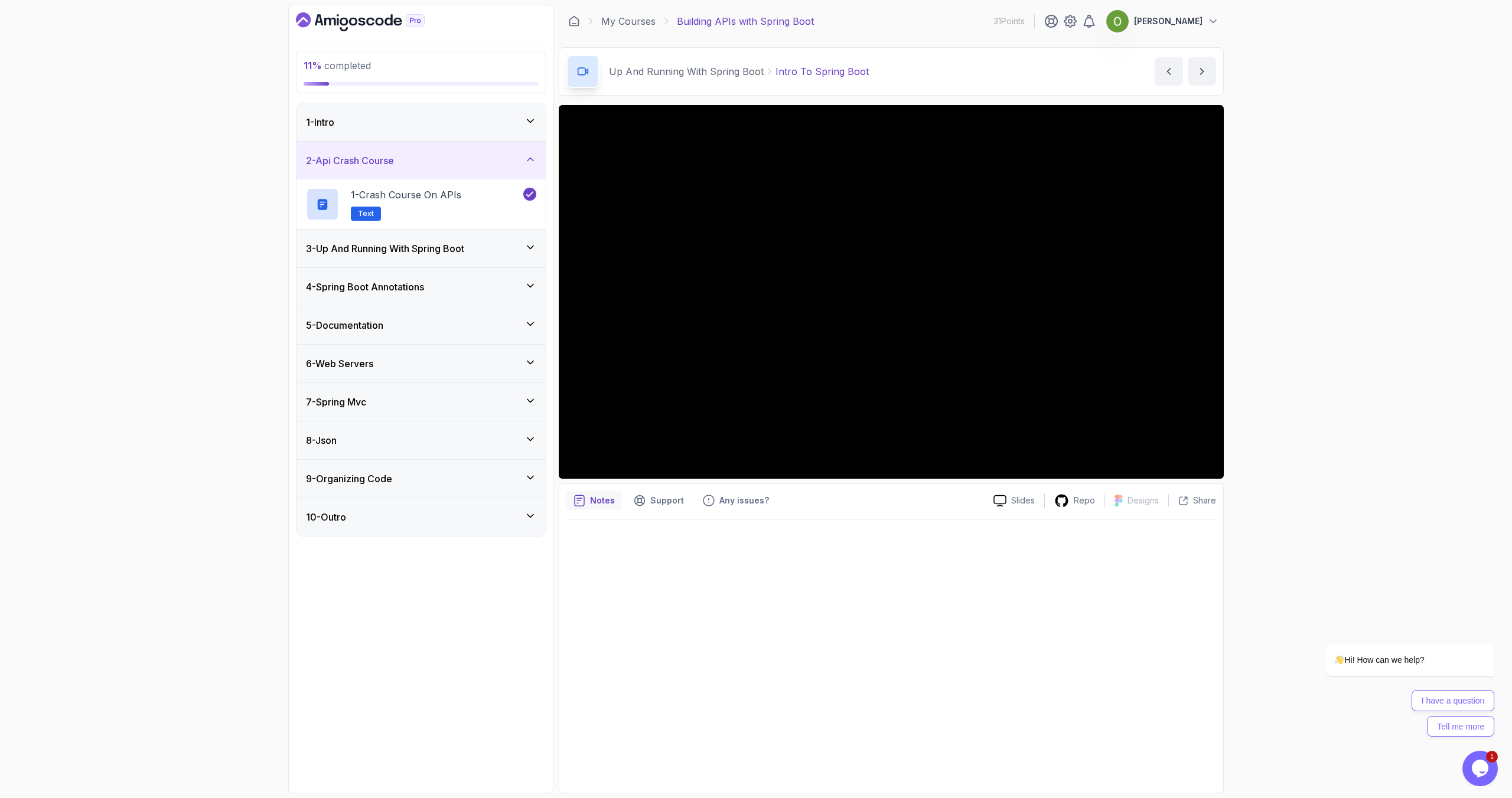
click at [439, 161] on div "2 - Api Crash Course" at bounding box center [421, 161] width 230 height 14
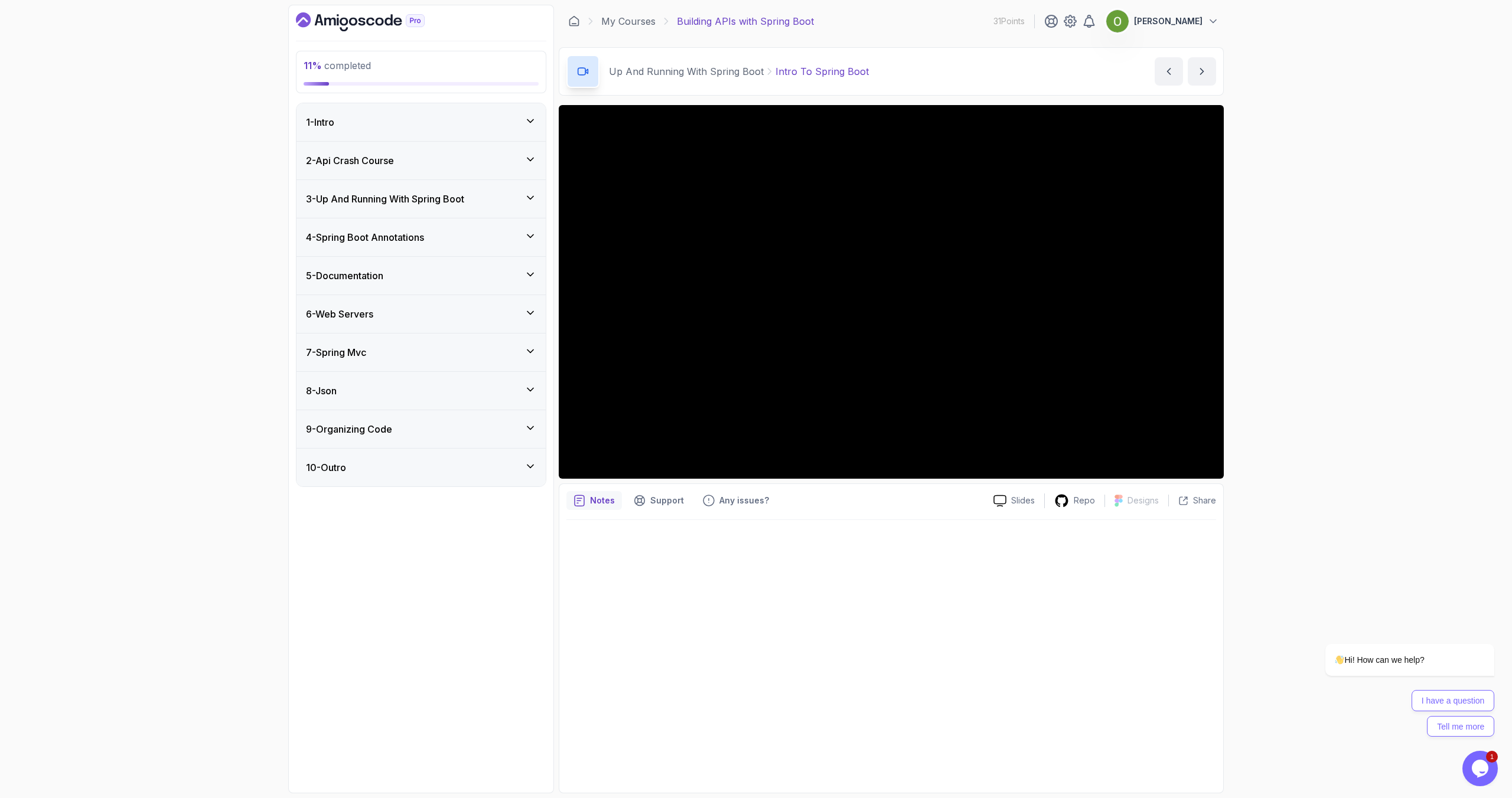
click at [442, 199] on h3 "3 - Up And Running With Spring Boot" at bounding box center [385, 198] width 158 height 14
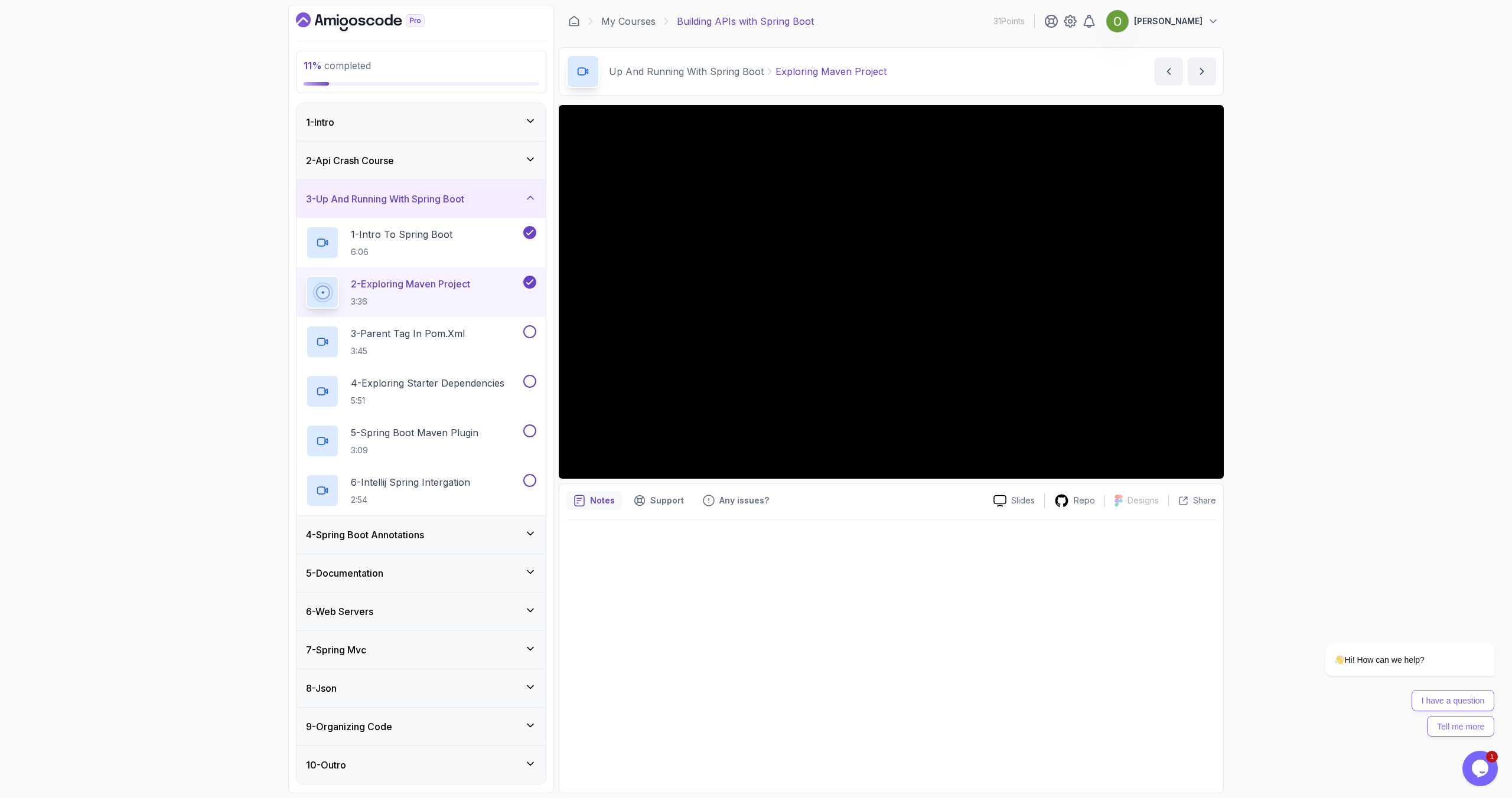
click at [374, 162] on h3 "2 - Api Crash Course" at bounding box center [350, 161] width 88 height 14
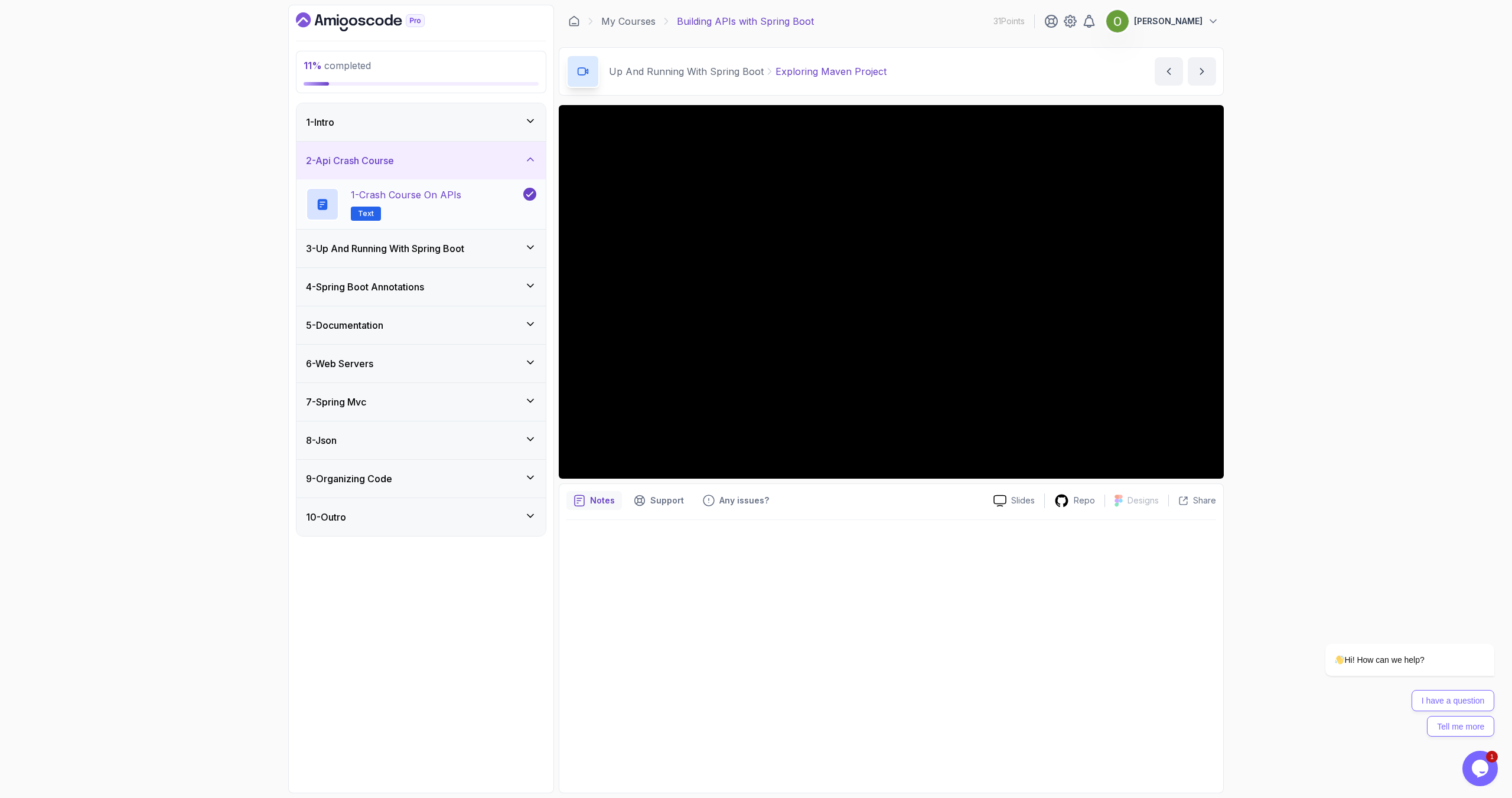
click at [379, 196] on p "1 - Crash Course on APIs" at bounding box center [405, 195] width 111 height 14
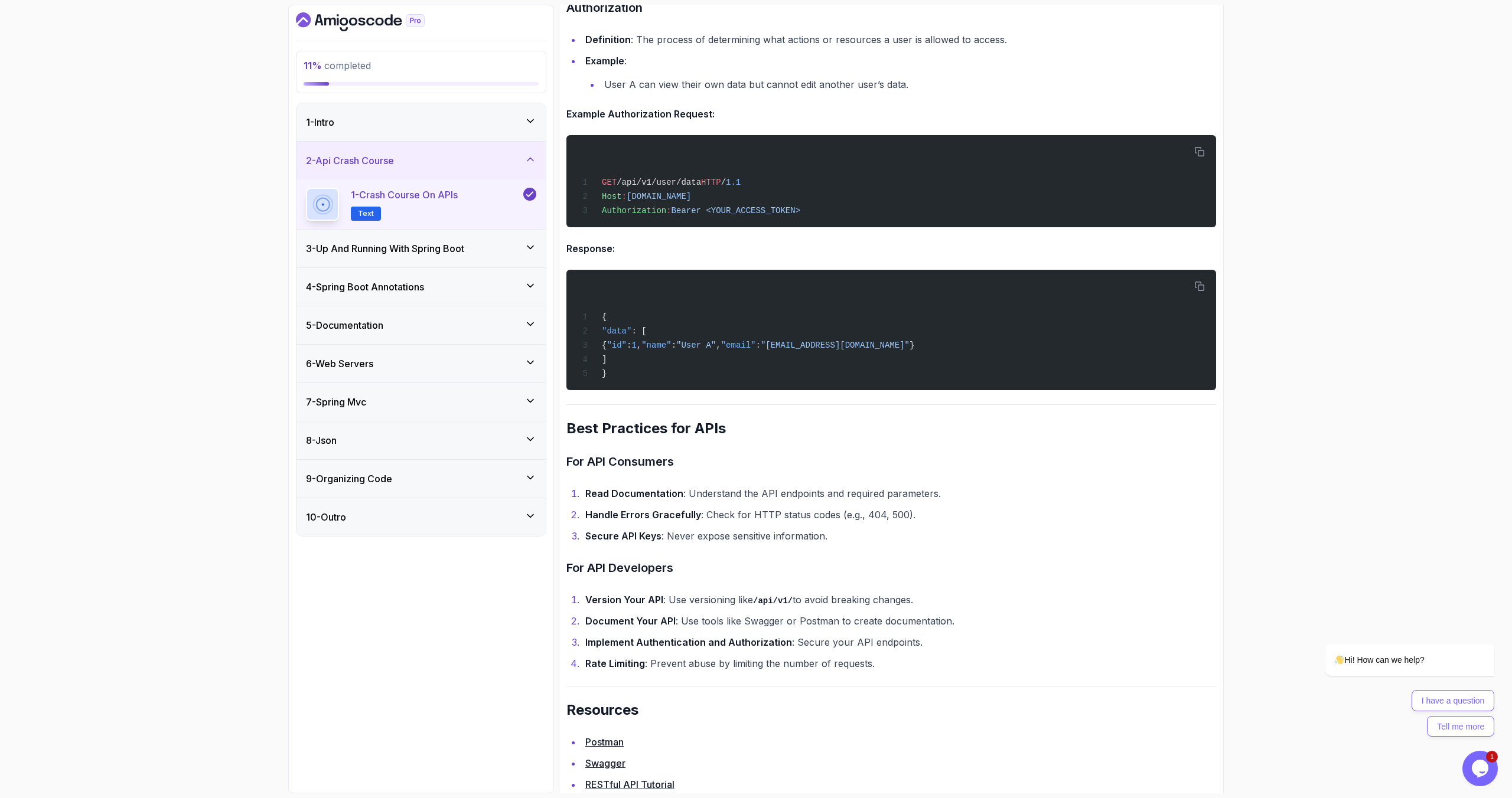
scroll to position [2148, 0]
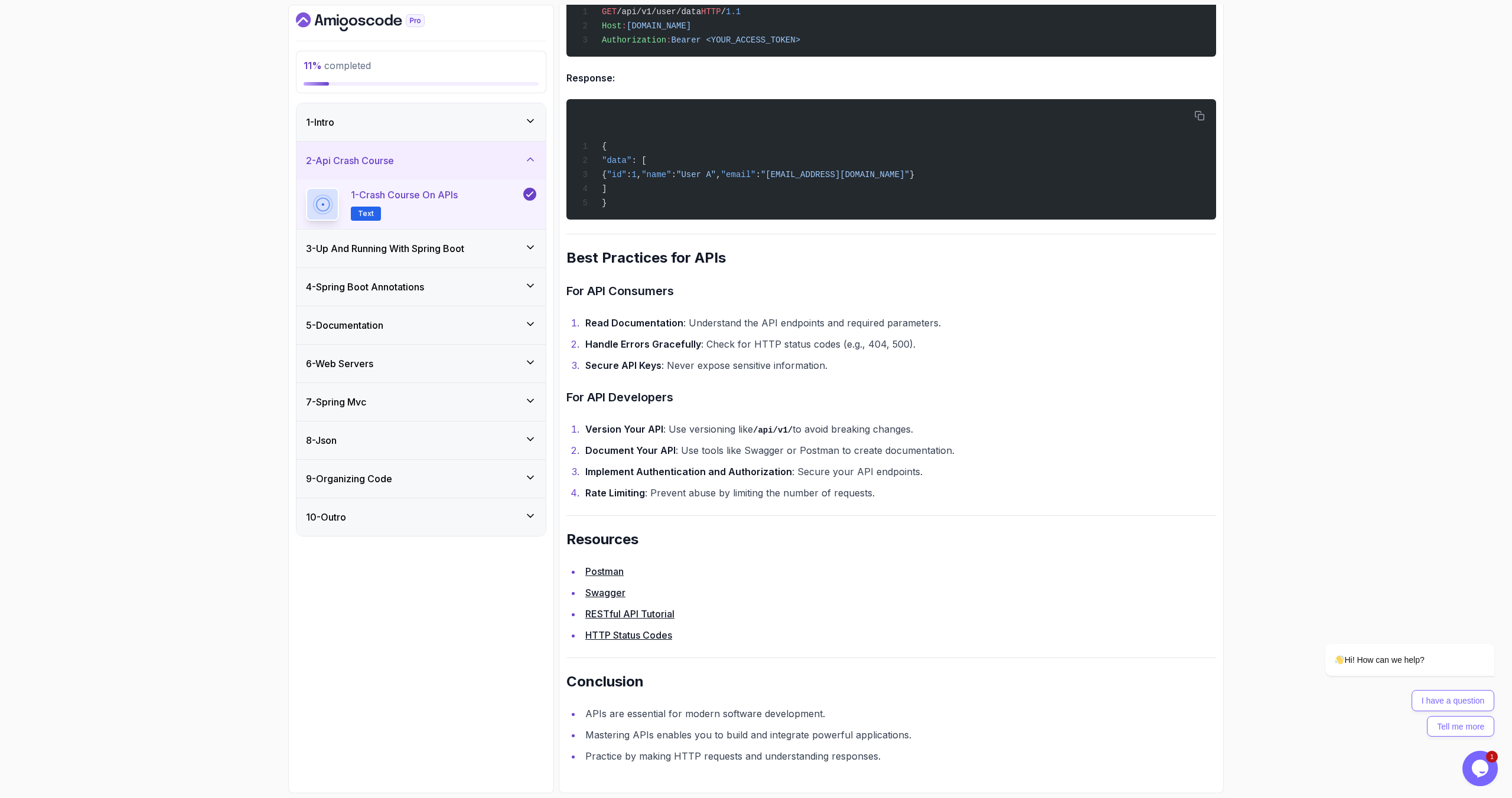
click at [410, 253] on h3 "3 - Up And Running With Spring Boot" at bounding box center [385, 248] width 158 height 14
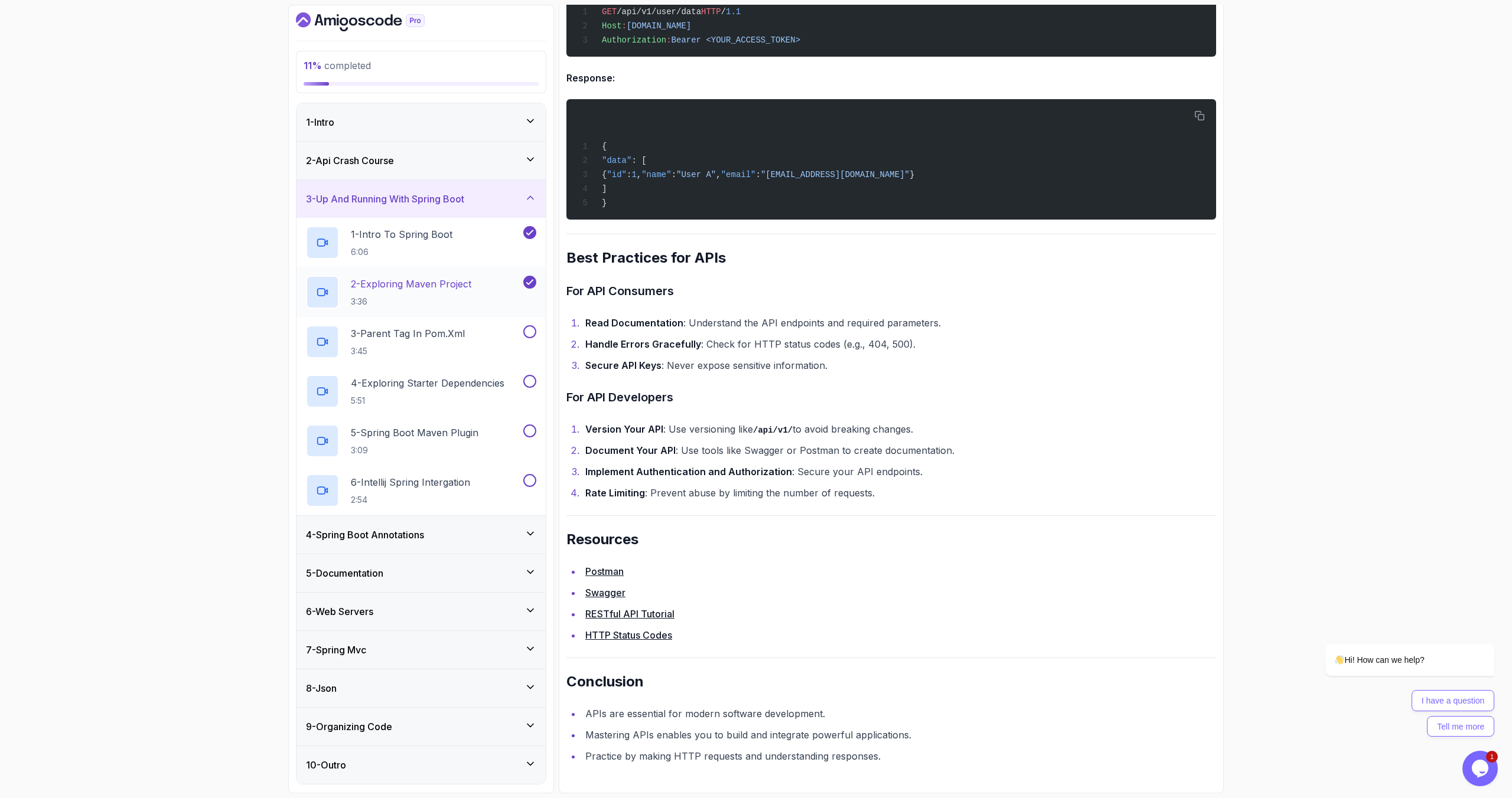
click at [427, 283] on p "2 - Exploring Maven Project" at bounding box center [411, 283] width 120 height 14
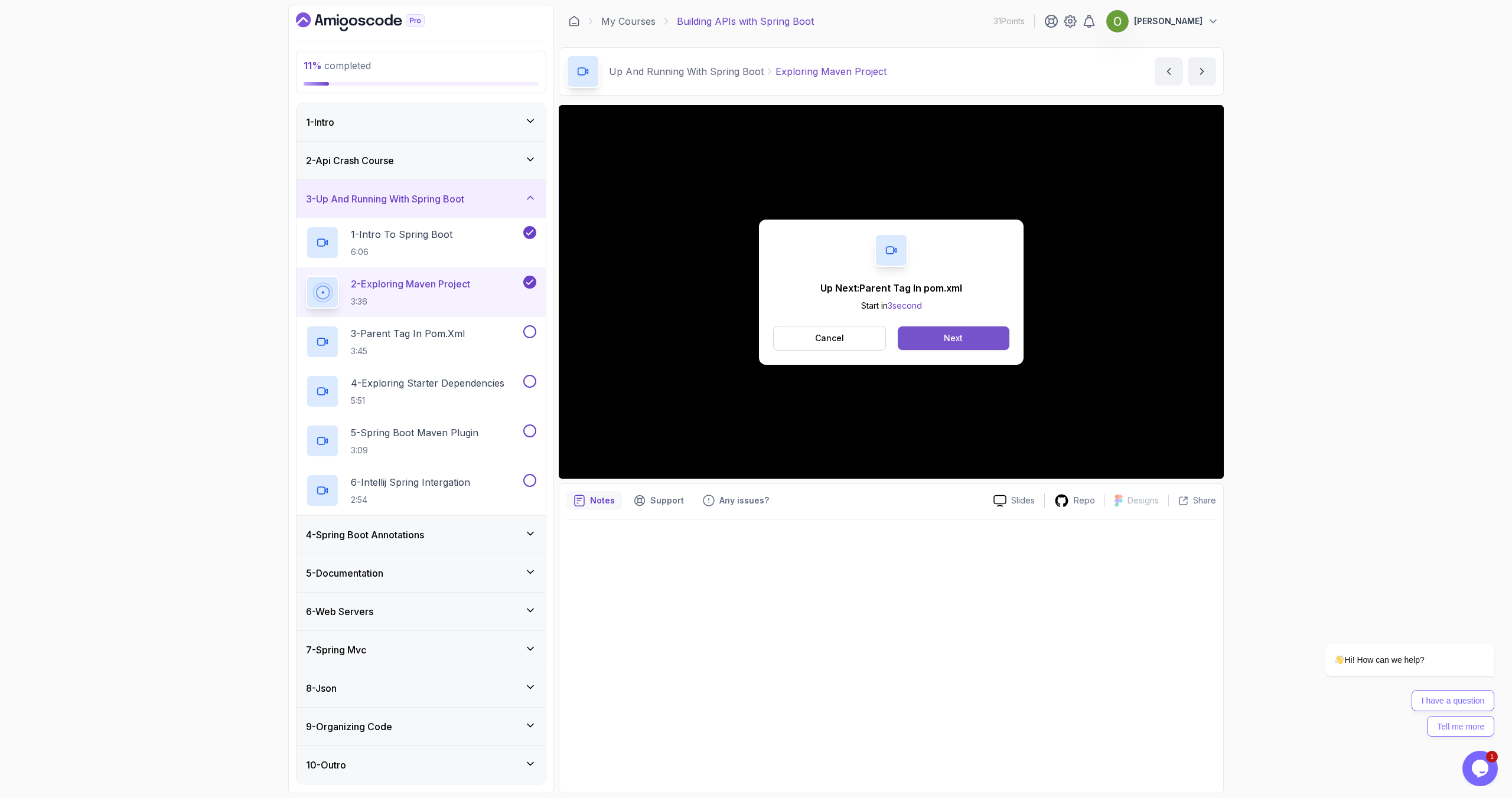
click at [927, 336] on button "Next" at bounding box center [954, 338] width 112 height 23
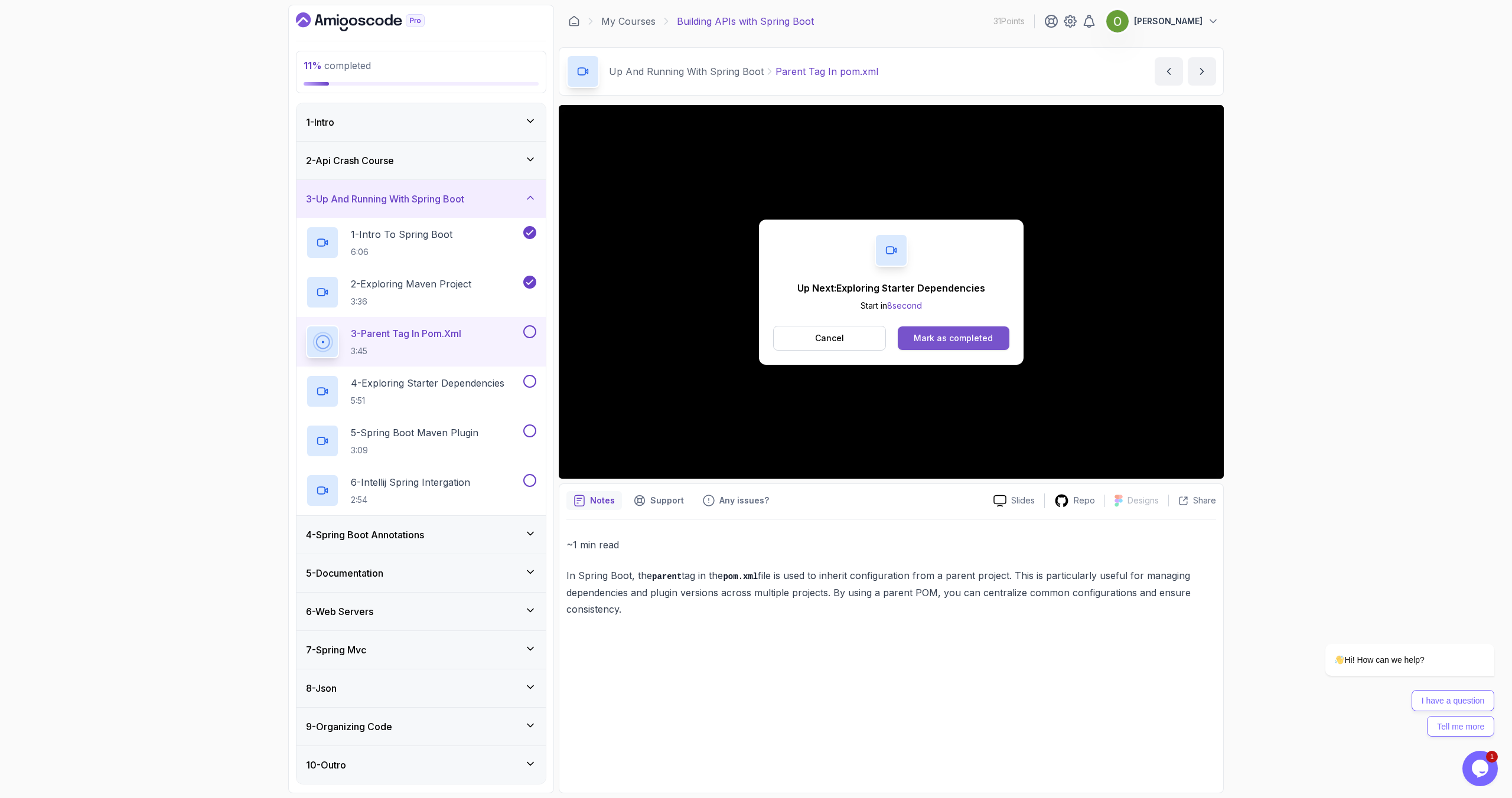
click at [942, 332] on button "Mark as completed" at bounding box center [954, 338] width 112 height 23
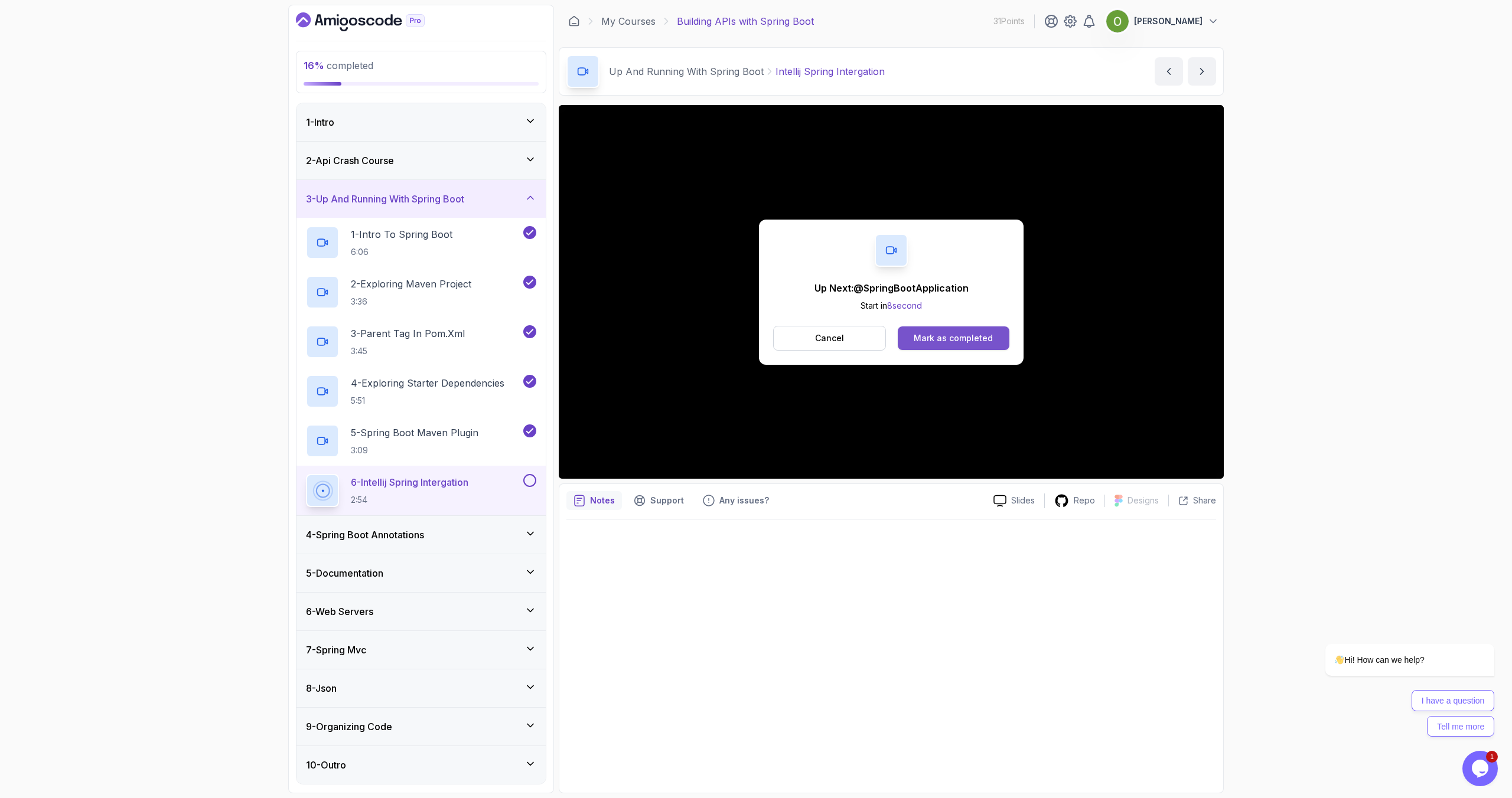
click at [944, 344] on button "Mark as completed" at bounding box center [954, 338] width 112 height 23
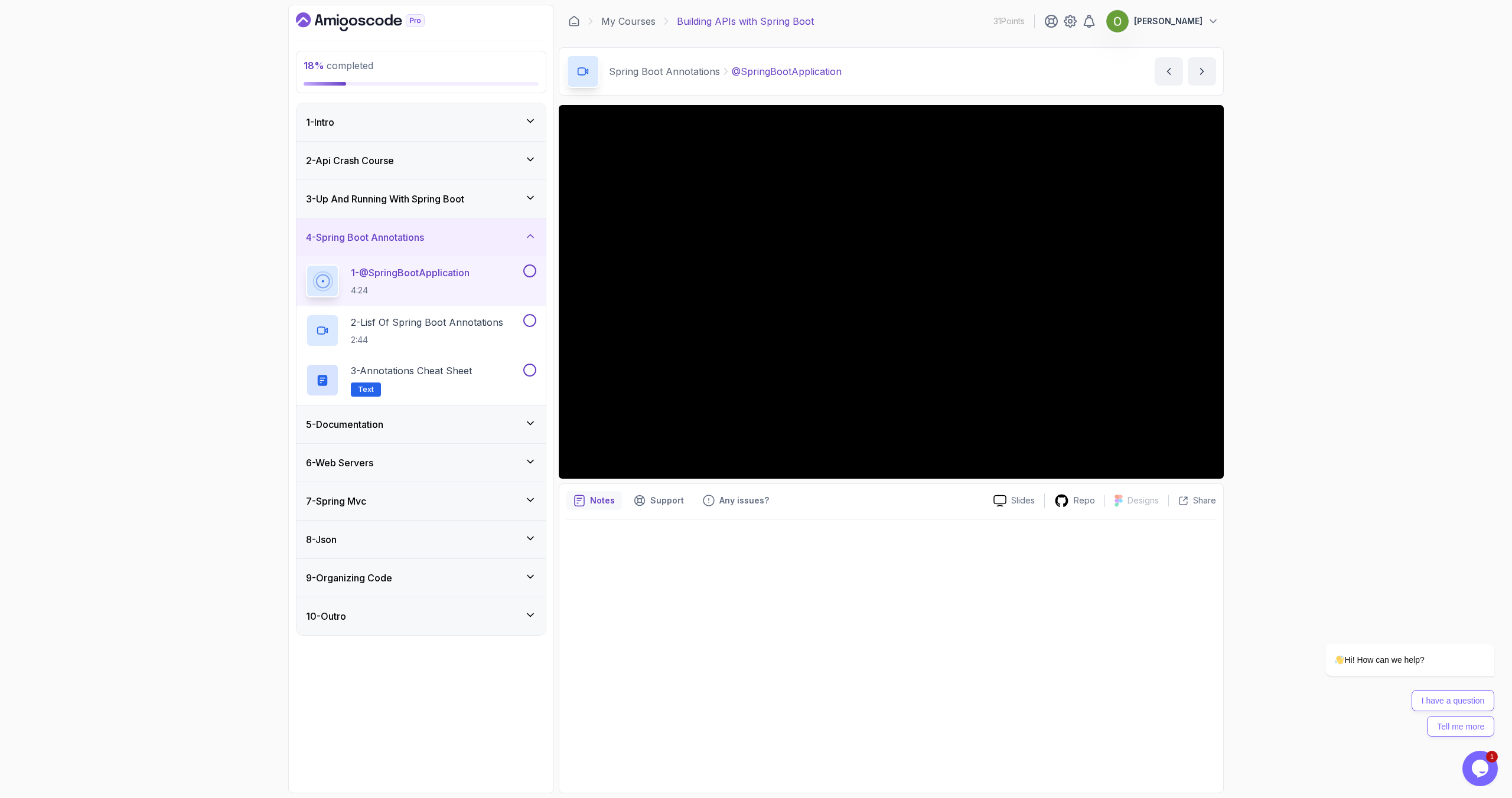
click at [409, 429] on div "5 - Documentation" at bounding box center [421, 424] width 230 height 14
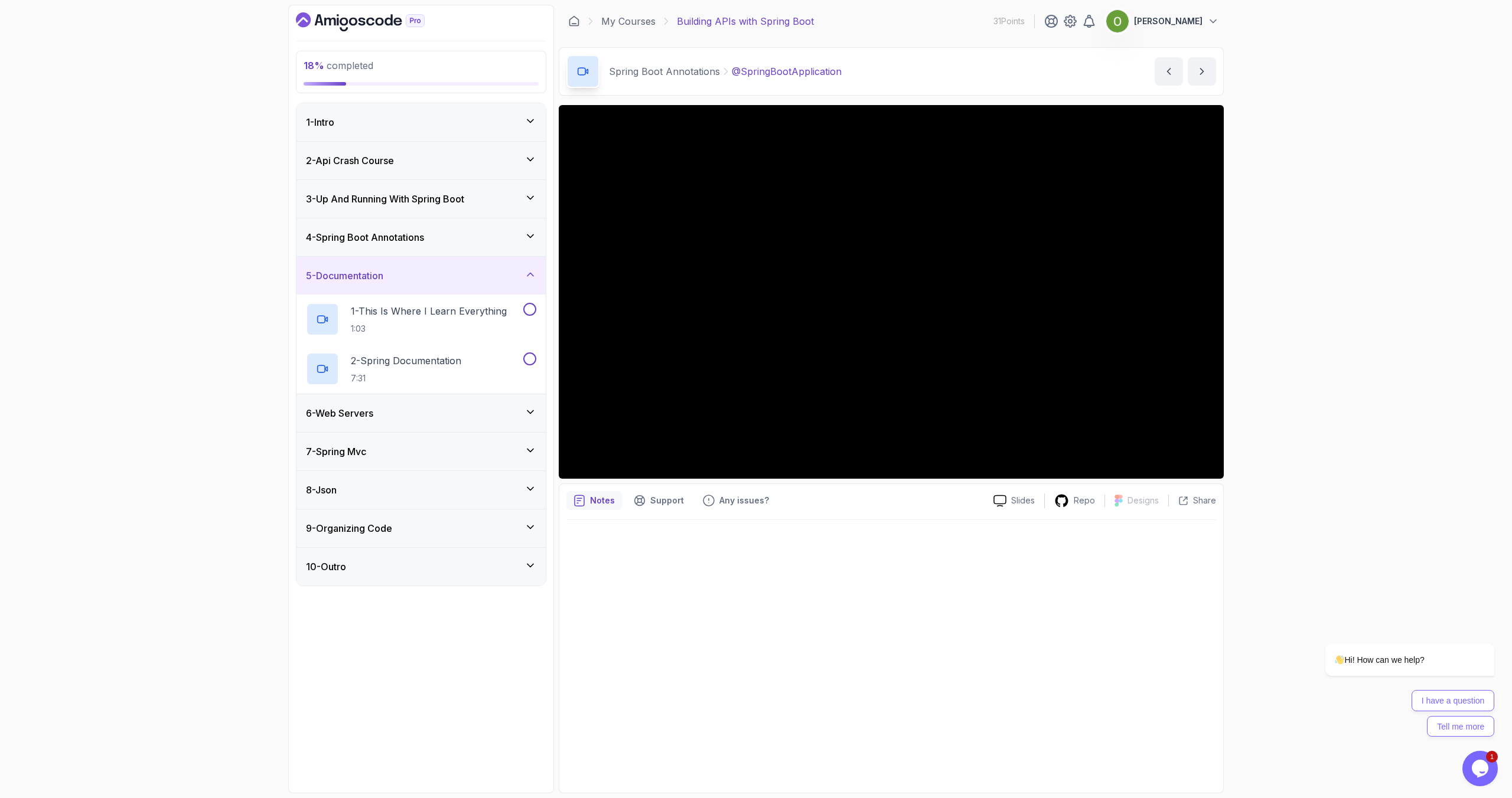
click at [407, 279] on div "5 - Documentation" at bounding box center [421, 276] width 230 height 14
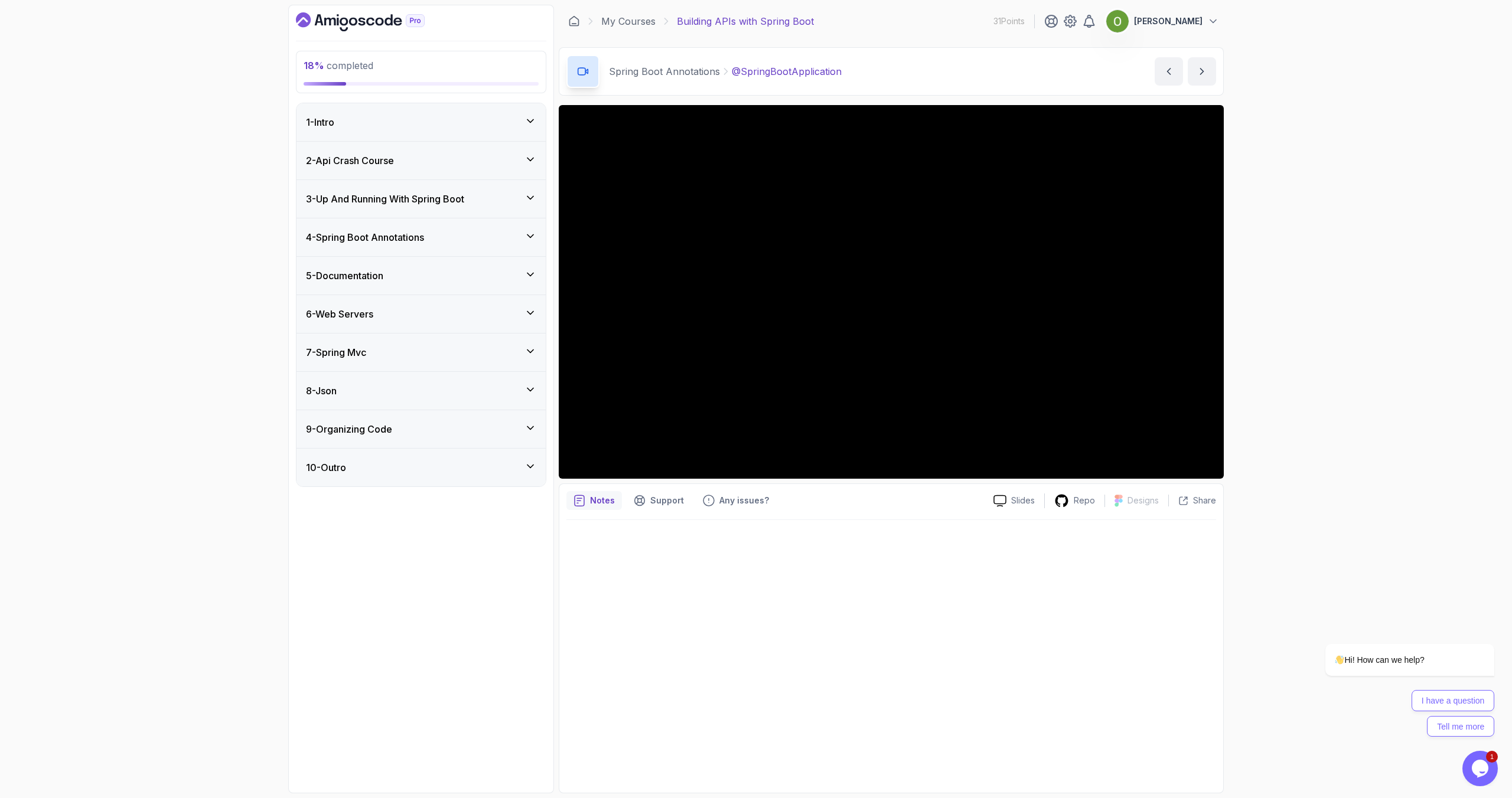
click at [405, 241] on h3 "4 - Spring Boot Annotations" at bounding box center [364, 237] width 118 height 14
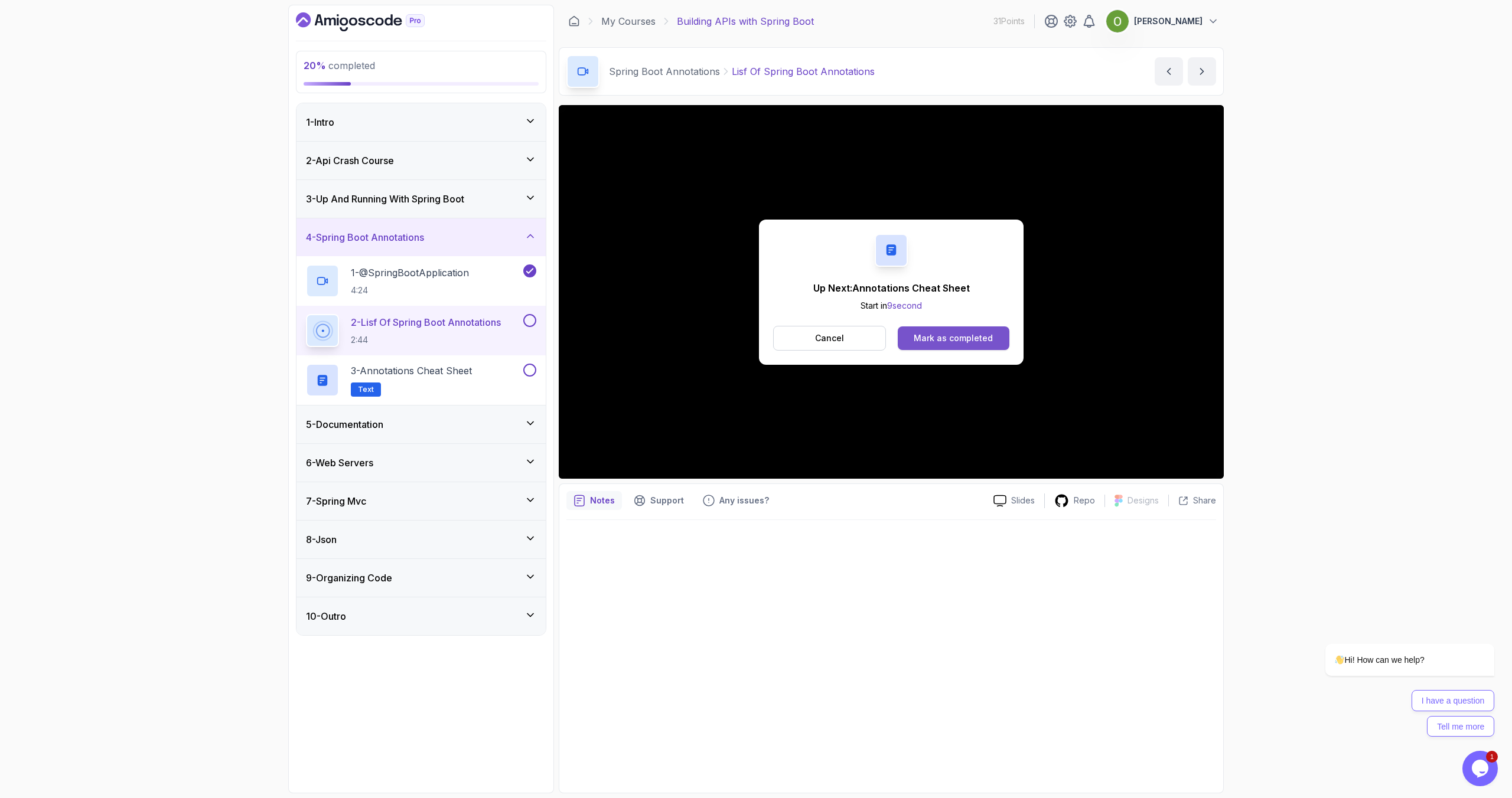
click at [962, 338] on div "Mark as completed" at bounding box center [953, 338] width 79 height 12
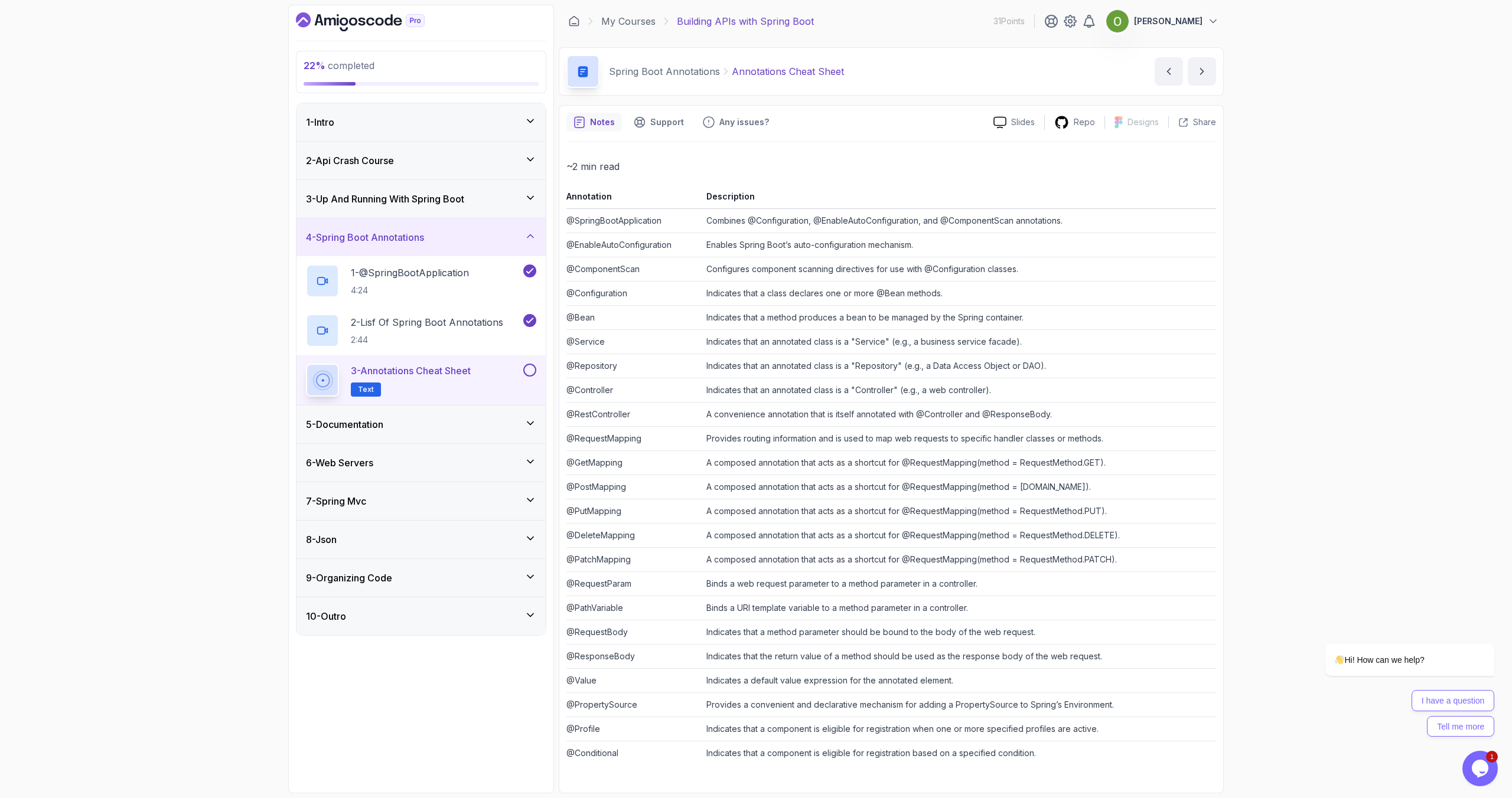
click at [531, 372] on button at bounding box center [529, 369] width 13 height 13
click at [398, 423] on div "5 - Documentation" at bounding box center [421, 424] width 230 height 14
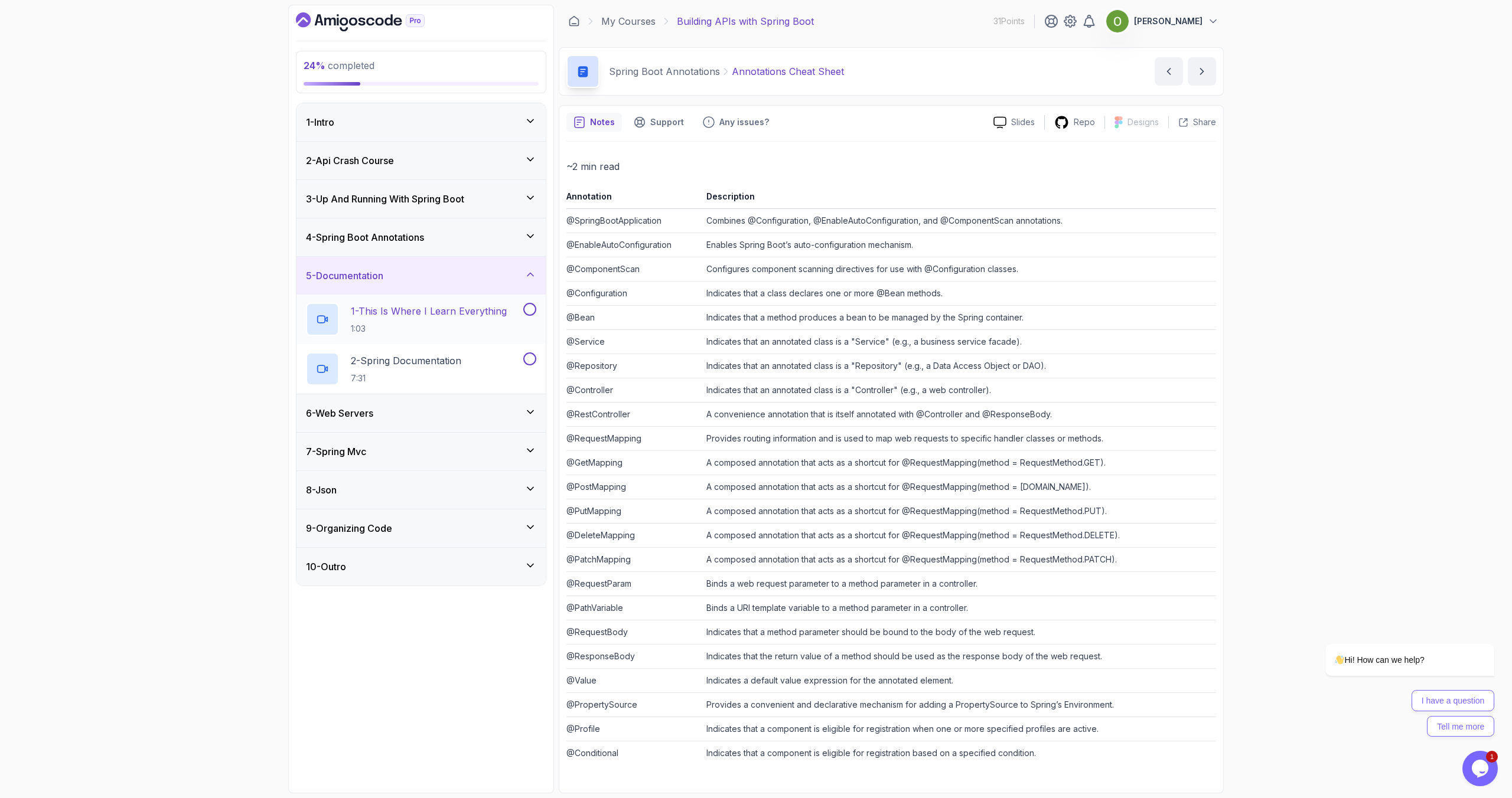
click at [408, 319] on h2 "1 - This Is Where I Learn Everything 1:03" at bounding box center [428, 320] width 155 height 31
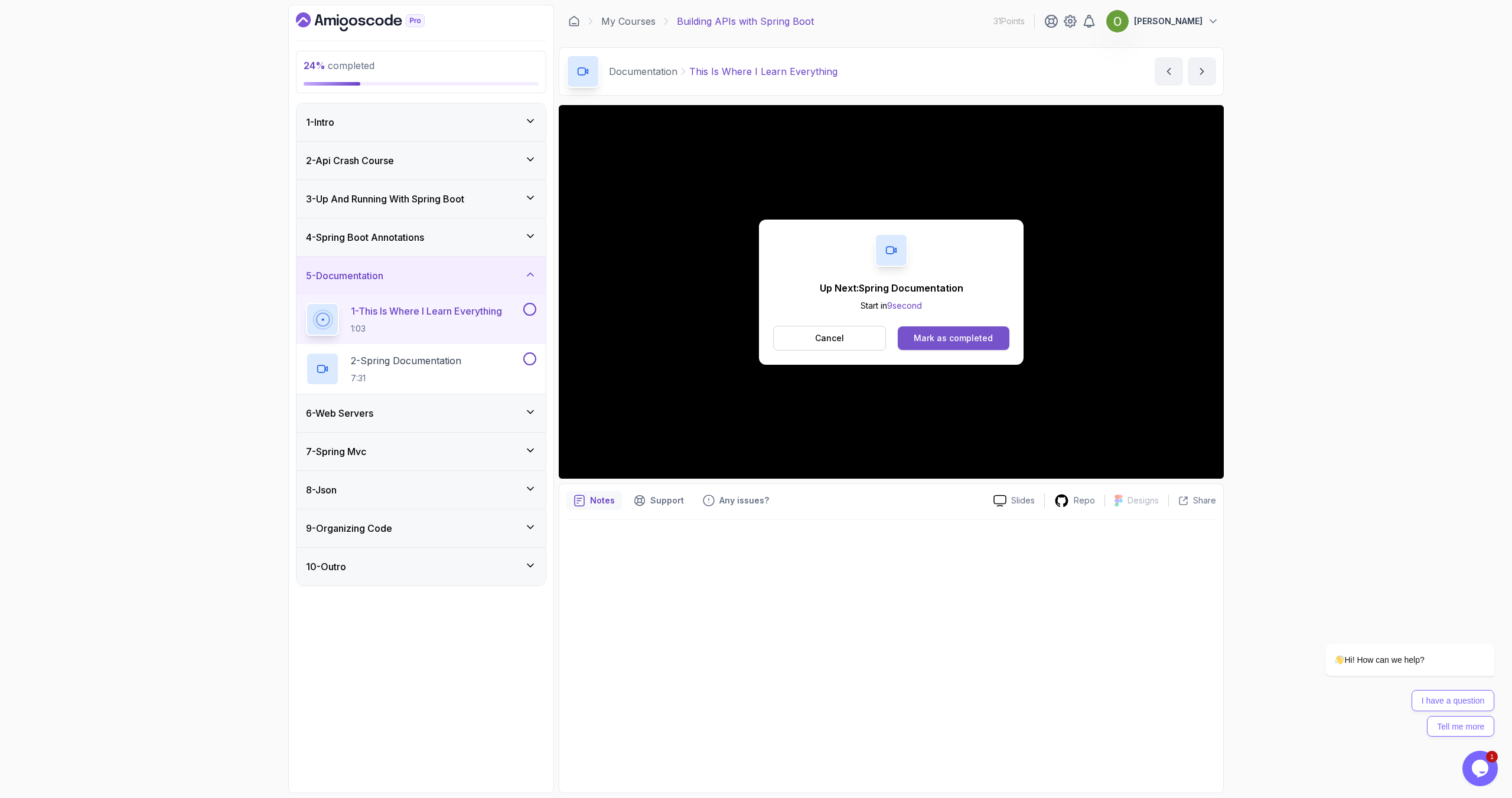
click at [960, 343] on div "Mark as completed" at bounding box center [953, 338] width 79 height 12
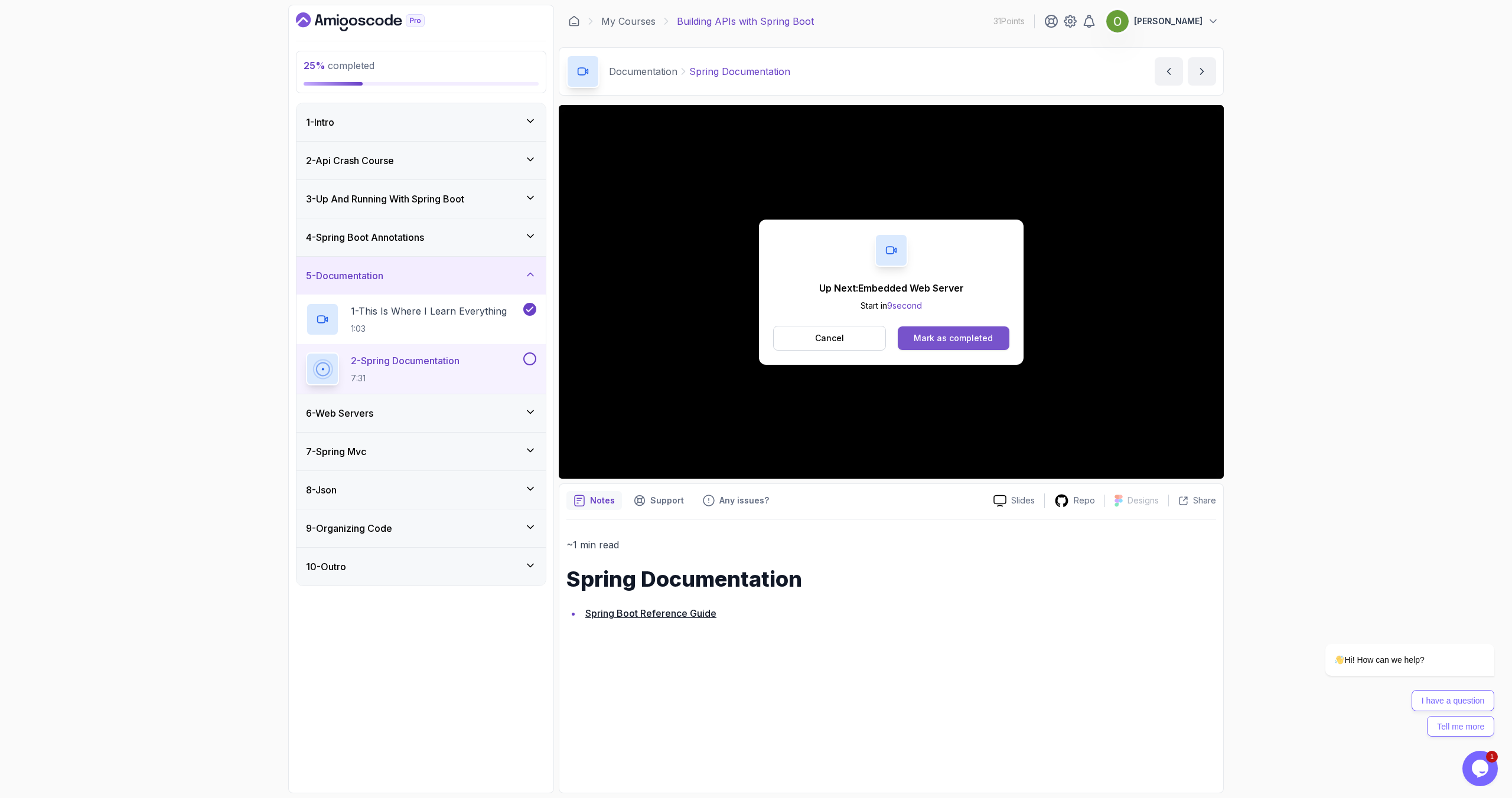
click at [946, 335] on div "Mark as completed" at bounding box center [953, 338] width 79 height 12
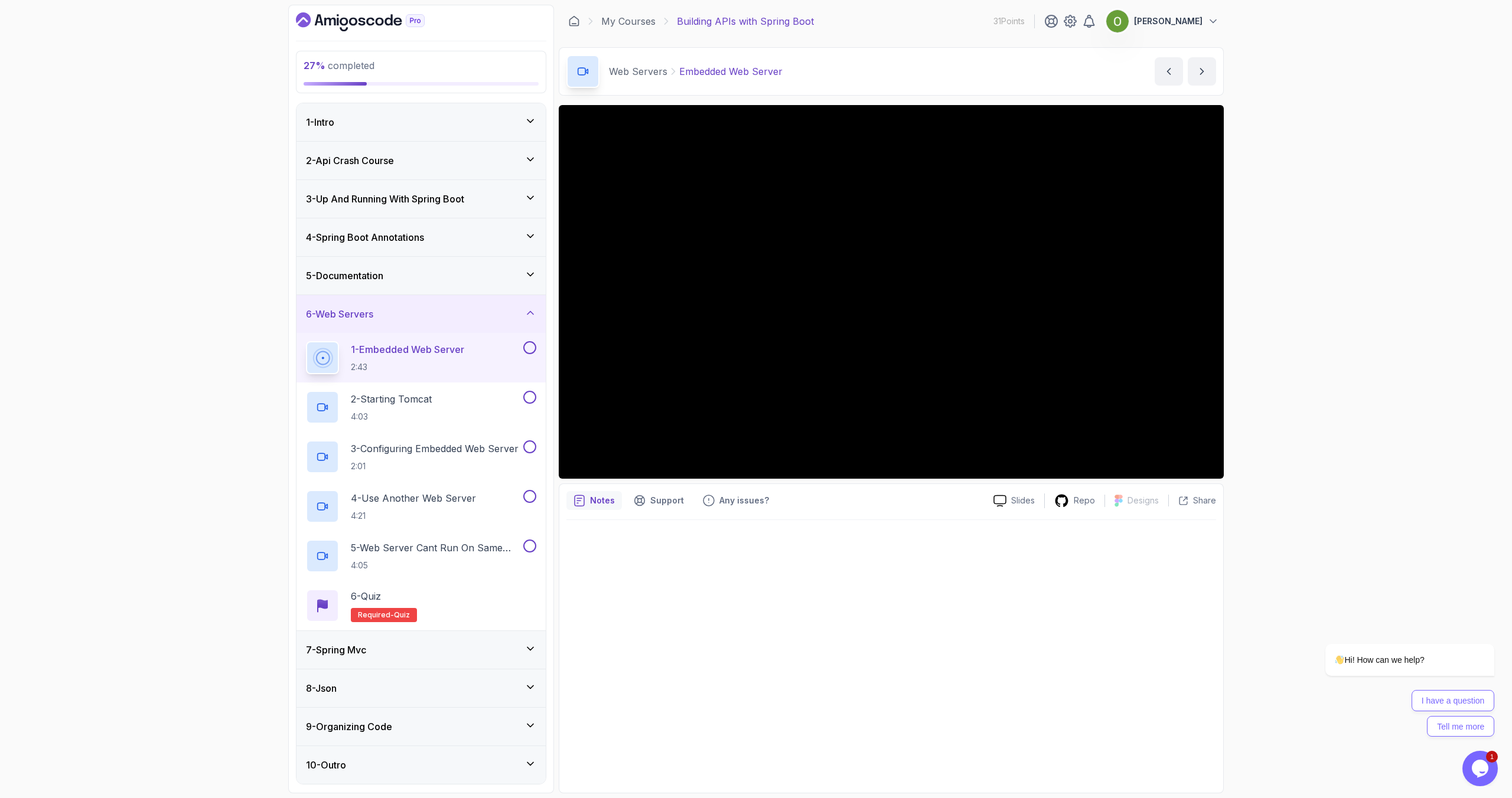
click at [453, 313] on div "6 - Web Servers" at bounding box center [421, 314] width 230 height 14
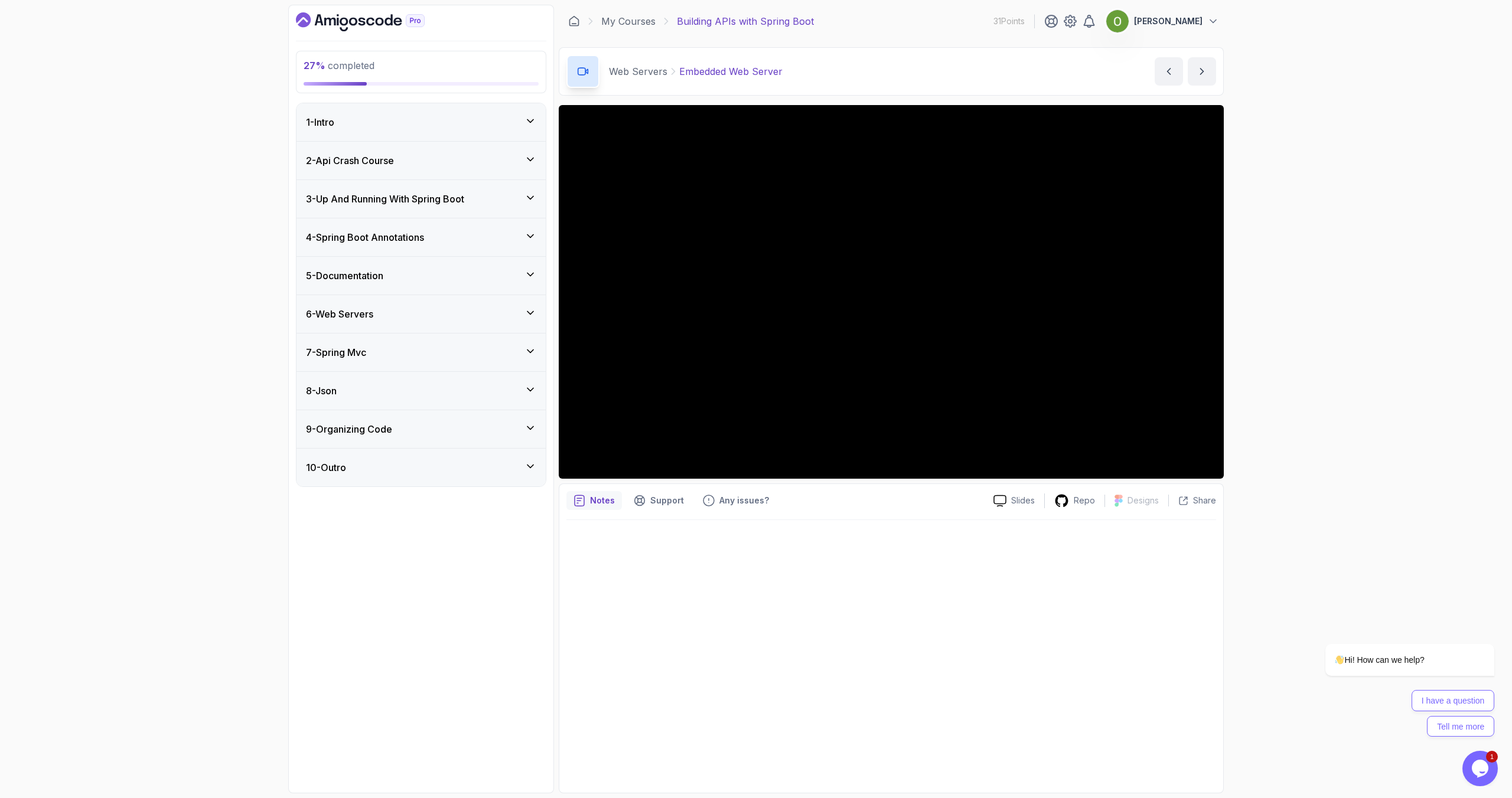
click at [398, 305] on div "6 - Web Servers" at bounding box center [421, 314] width 249 height 38
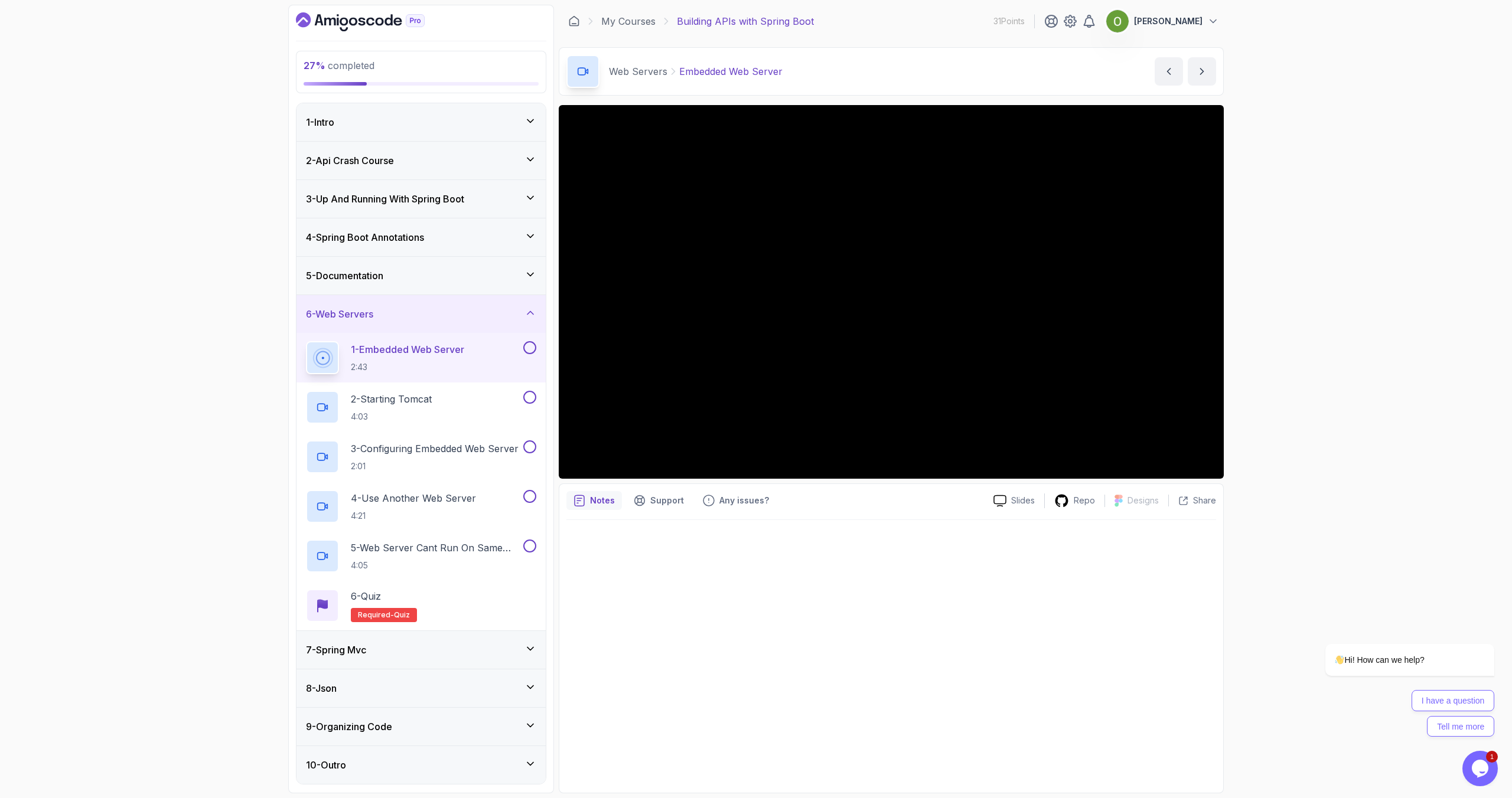
click at [393, 275] on div "5 - Documentation" at bounding box center [421, 276] width 230 height 14
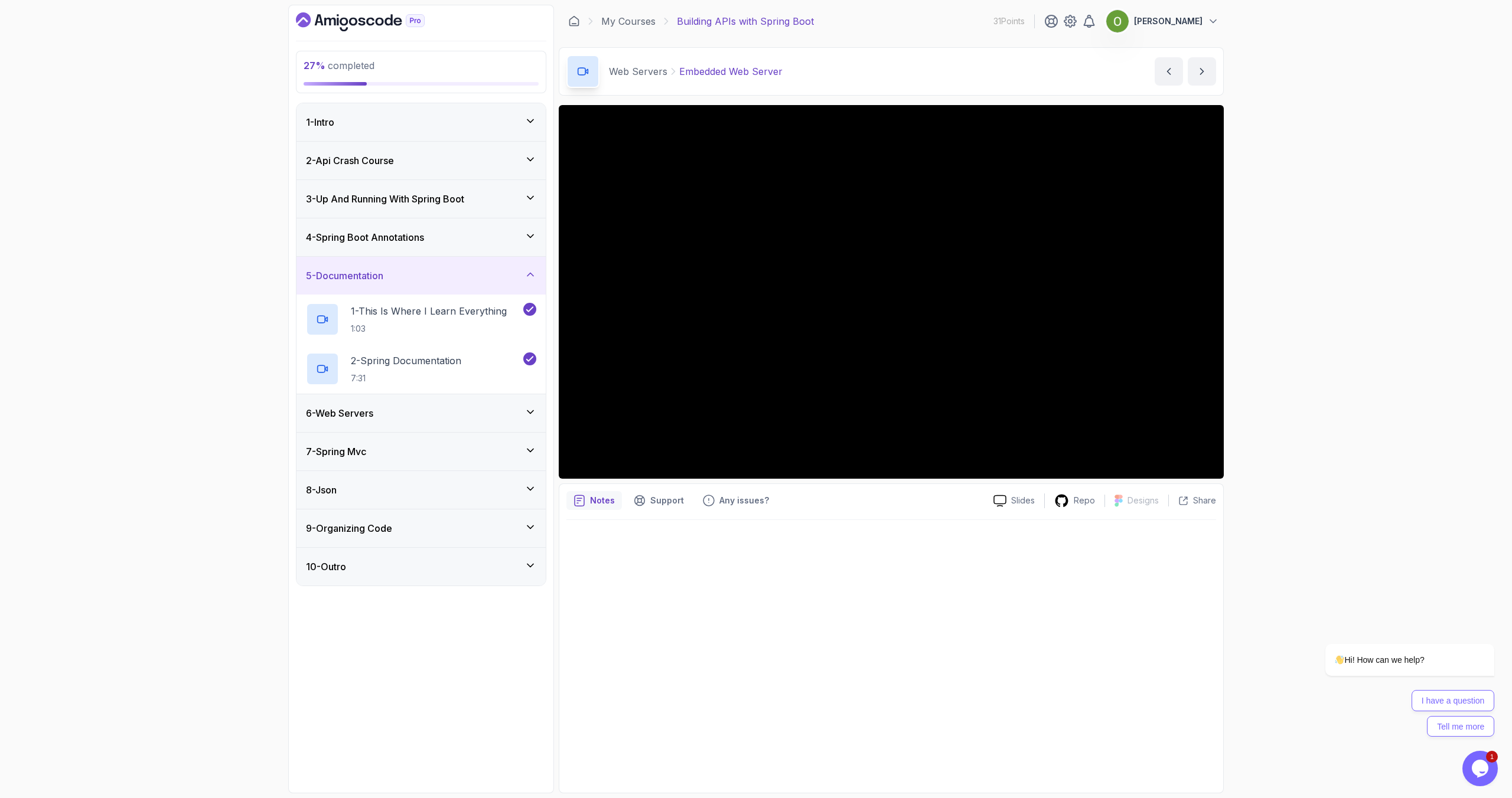
click at [392, 275] on div "5 - Documentation" at bounding box center [421, 276] width 230 height 14
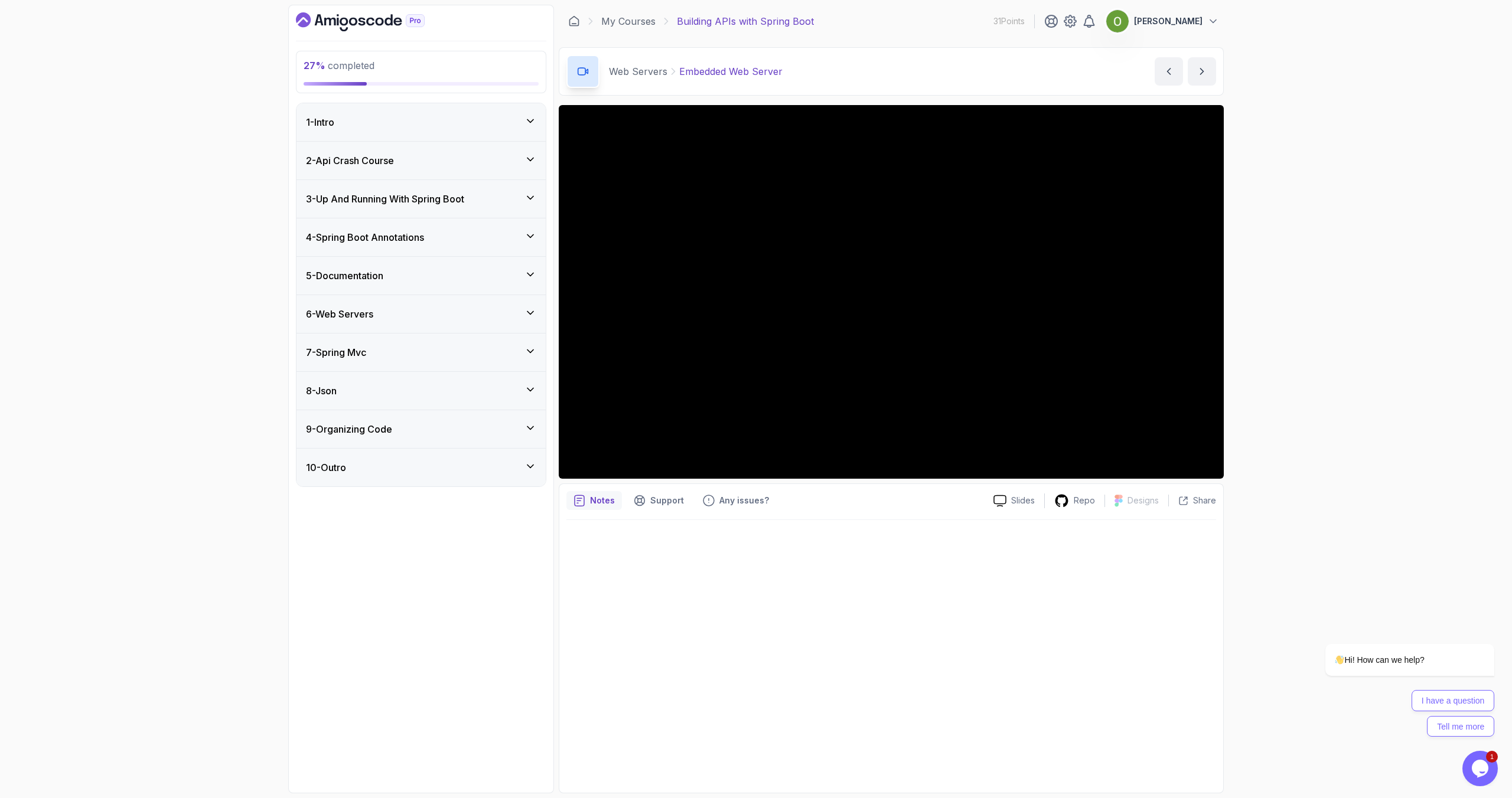
click at [370, 118] on div "1 - Intro" at bounding box center [421, 122] width 230 height 14
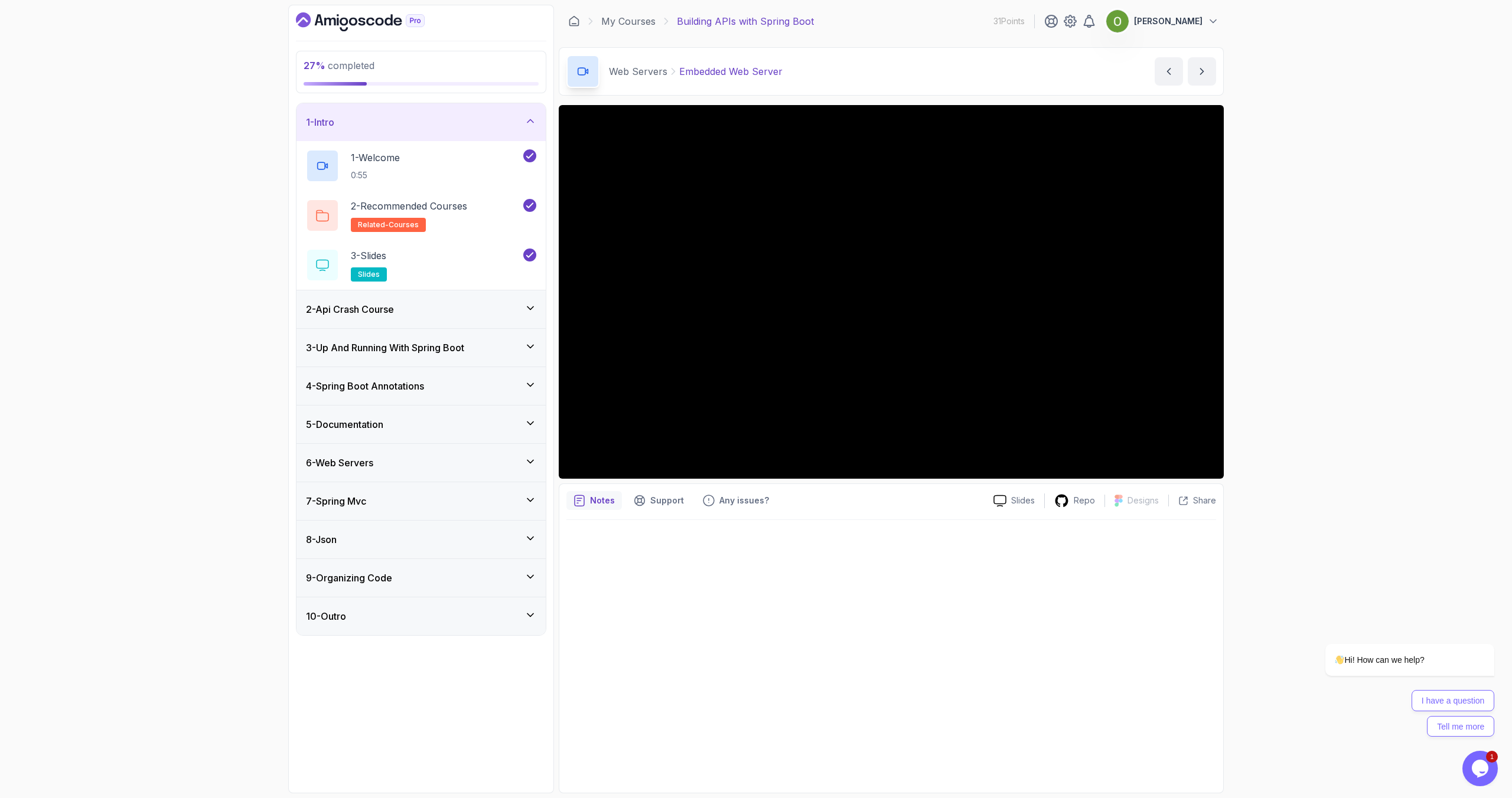
click at [370, 118] on div "1 - Intro" at bounding box center [421, 122] width 230 height 14
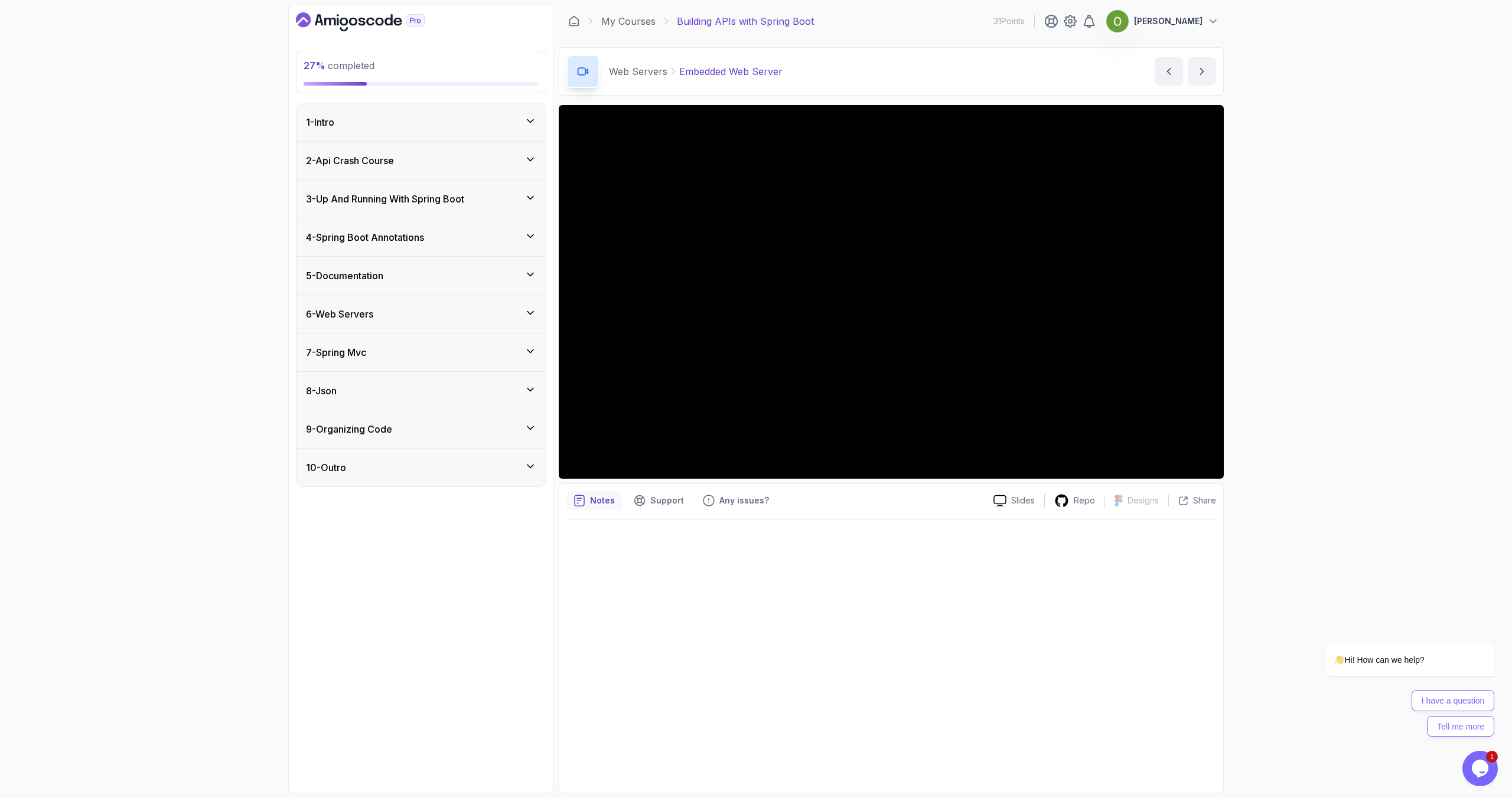
click at [360, 271] on h3 "5 - Documentation" at bounding box center [344, 276] width 77 height 14
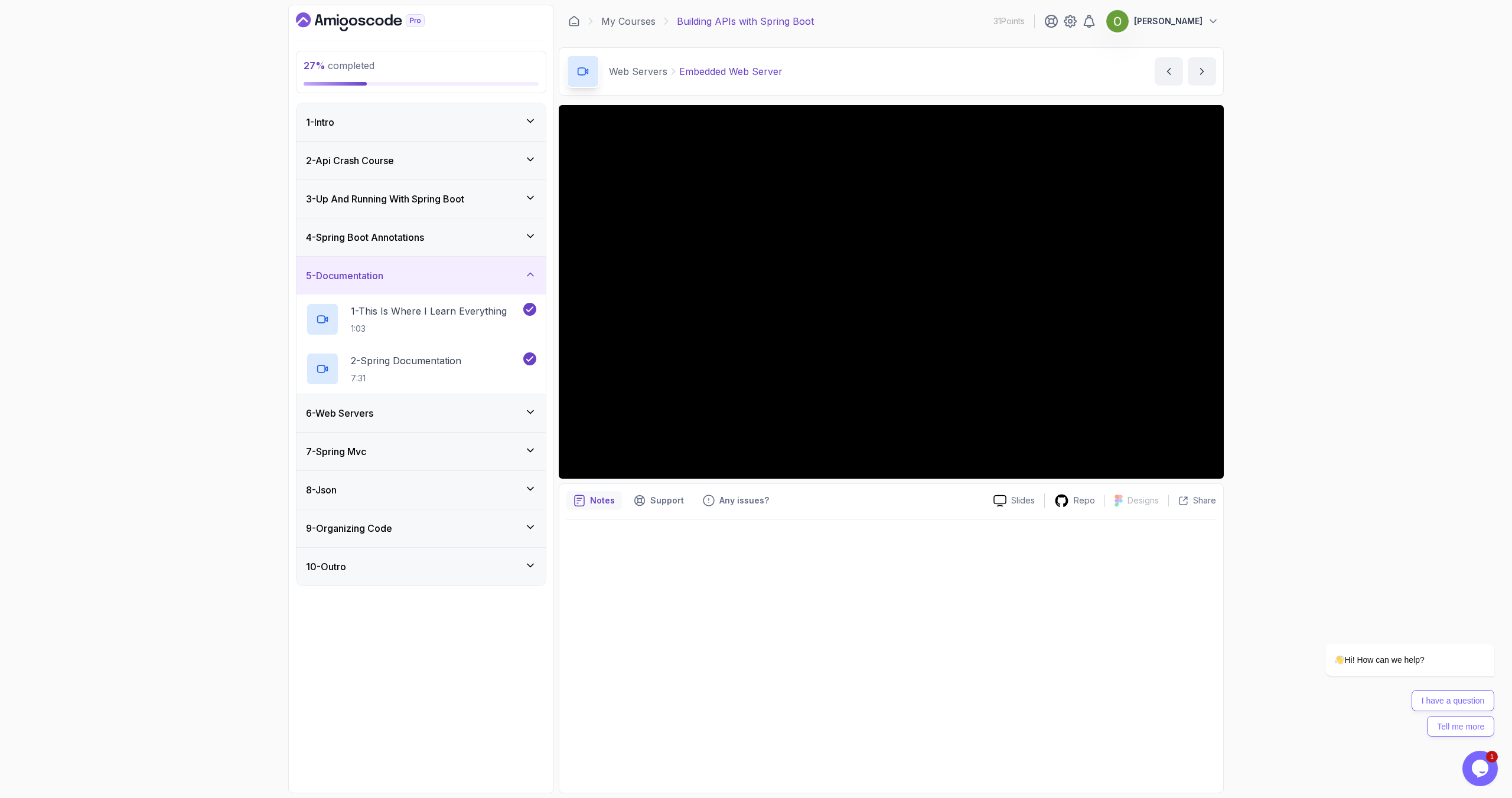
click at [369, 408] on h3 "6 - Web Servers" at bounding box center [339, 413] width 67 height 14
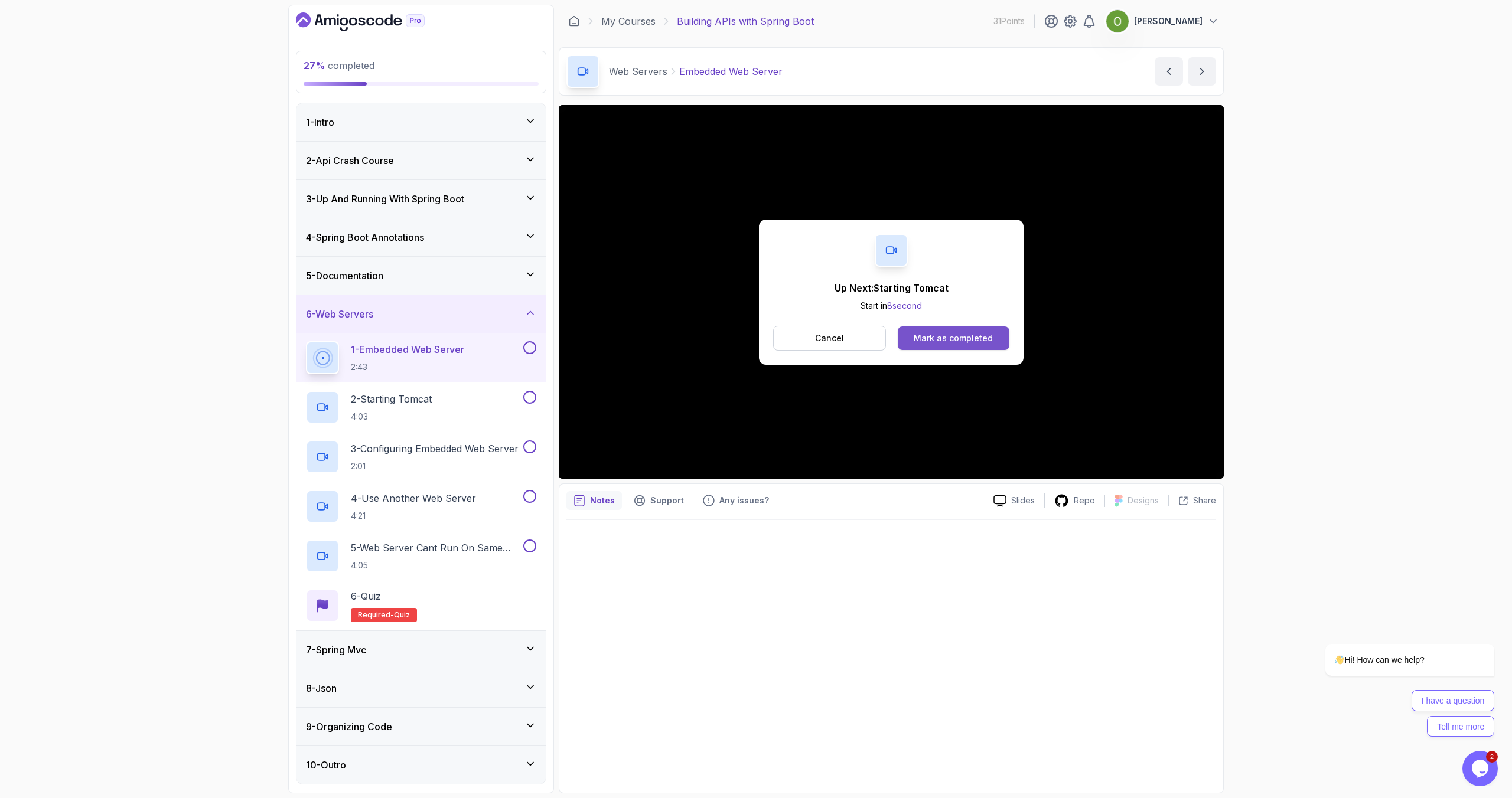
click at [931, 333] on div "Mark as completed" at bounding box center [953, 338] width 79 height 12
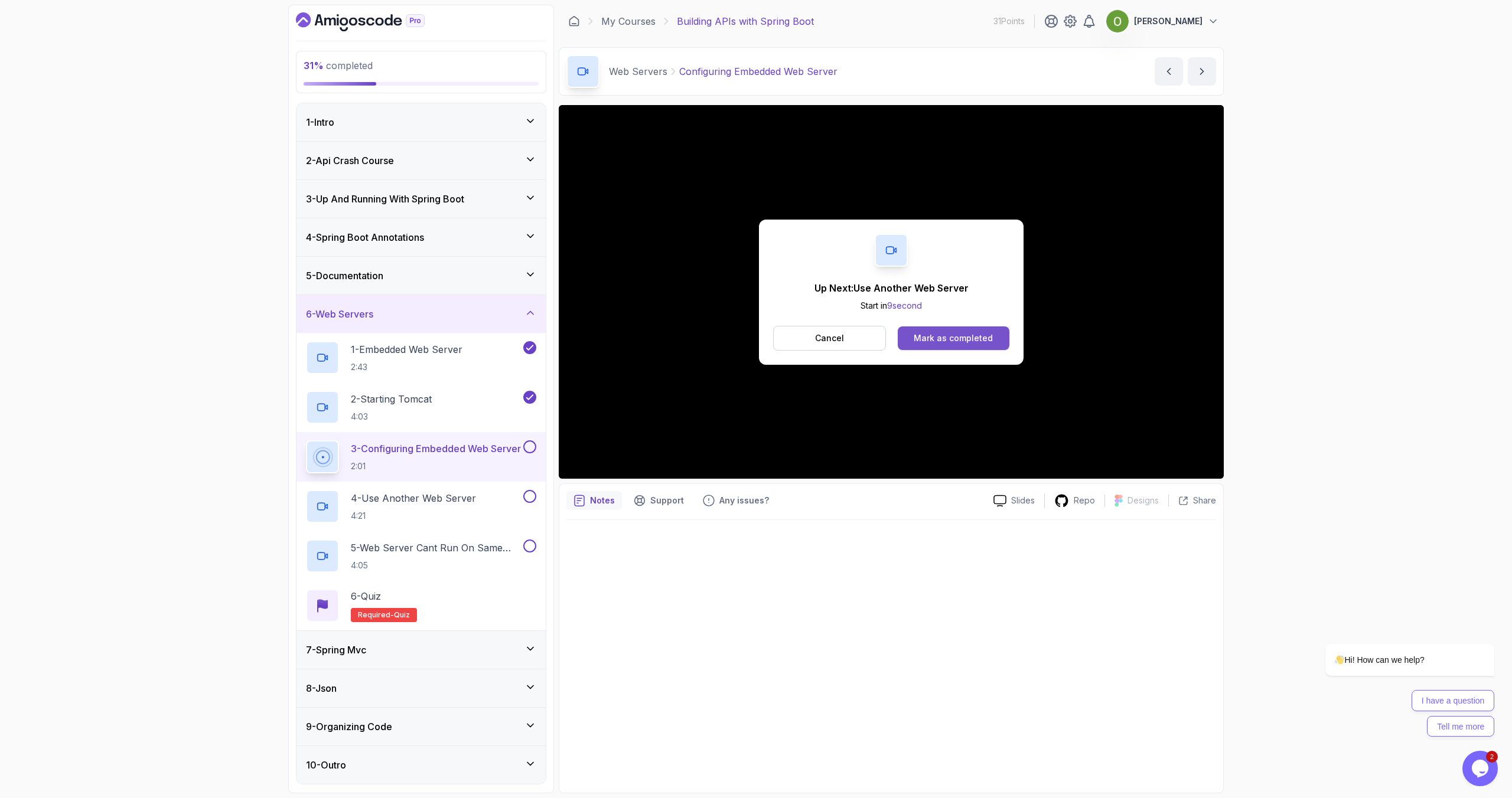
click at [939, 335] on div "Mark as completed" at bounding box center [953, 338] width 79 height 12
click at [979, 338] on div "Mark as completed" at bounding box center [953, 338] width 79 height 12
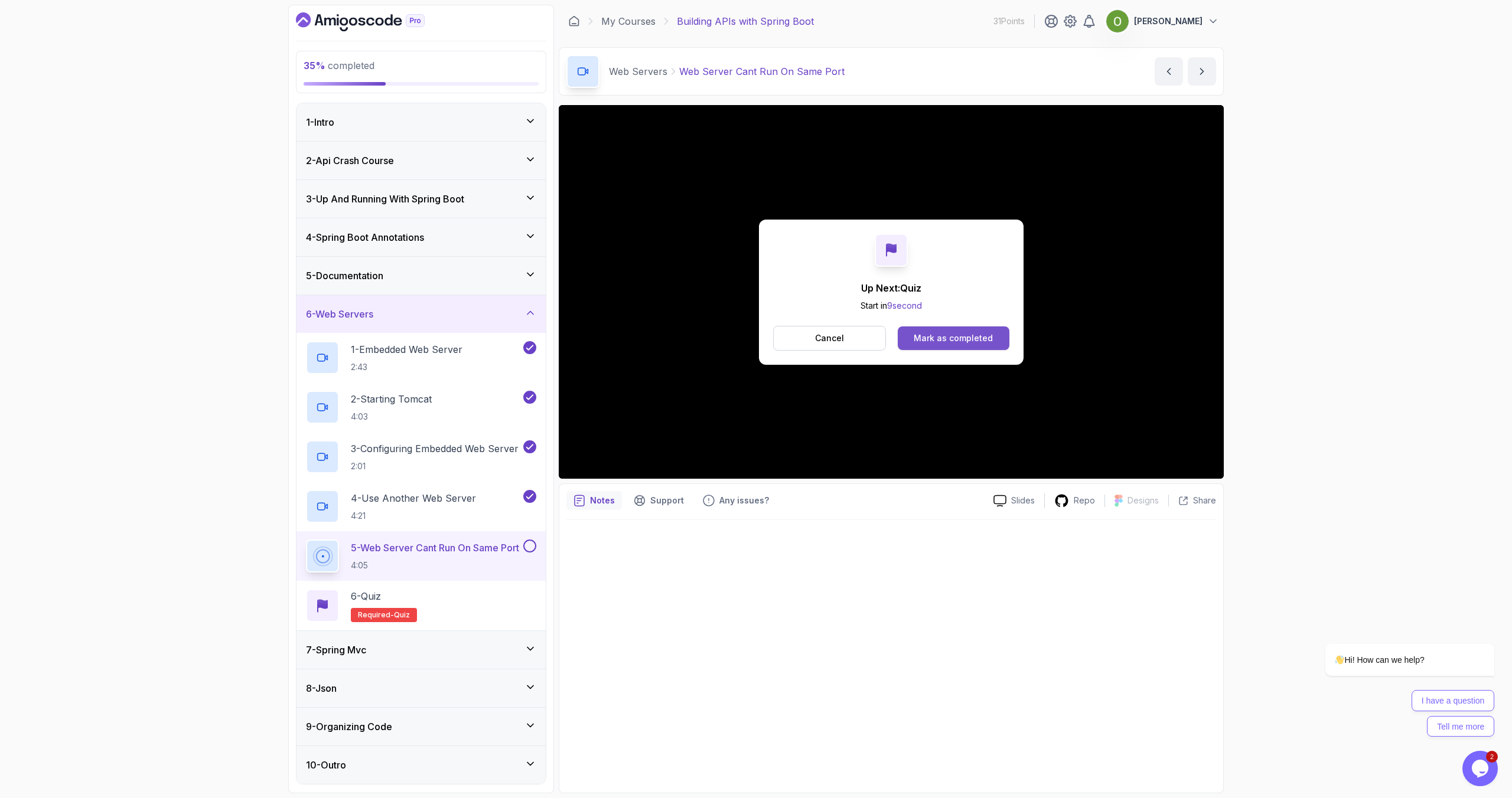
click at [919, 330] on button "Mark as completed" at bounding box center [954, 338] width 112 height 23
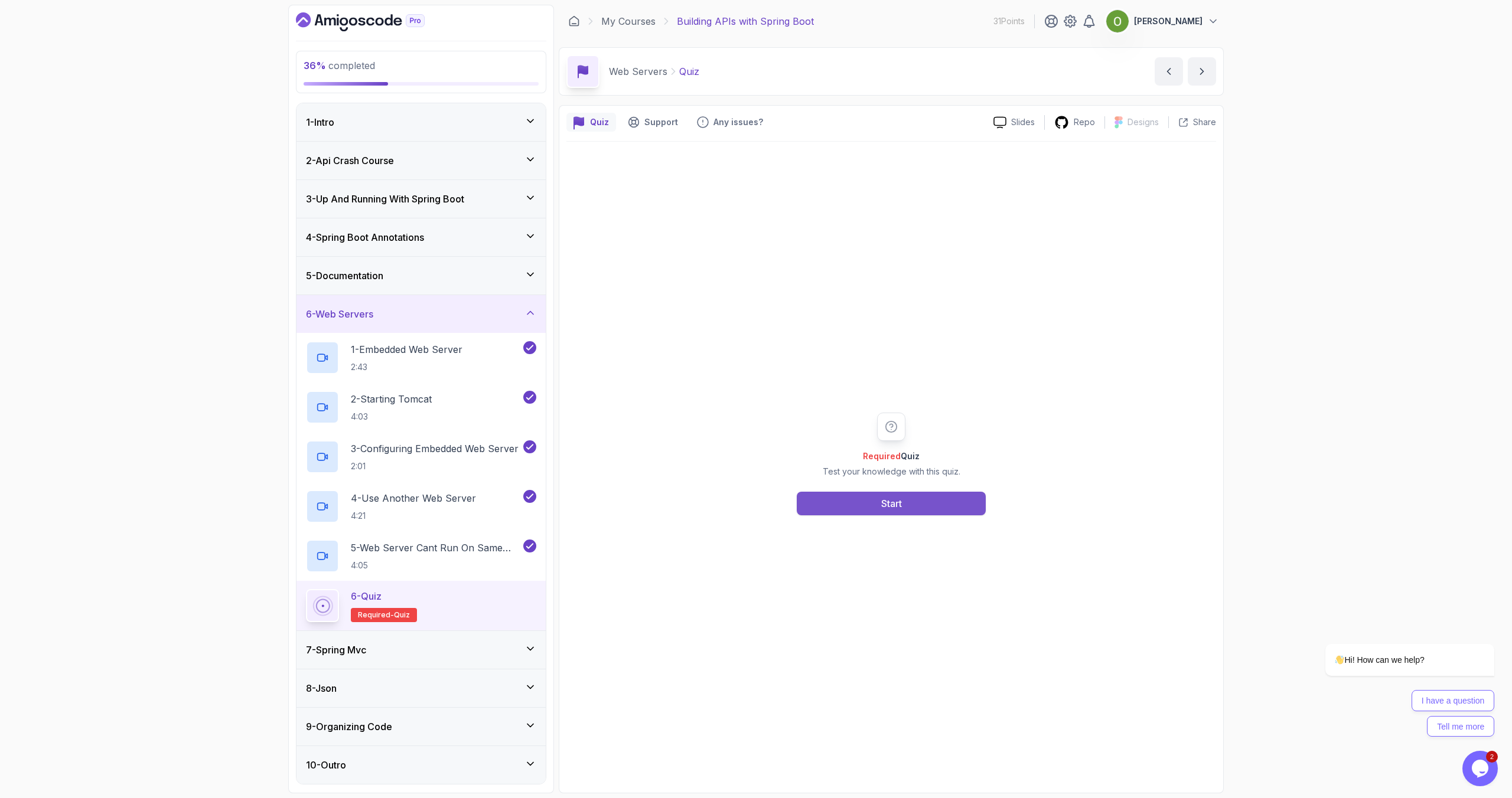
click at [862, 494] on button "Start" at bounding box center [891, 503] width 189 height 23
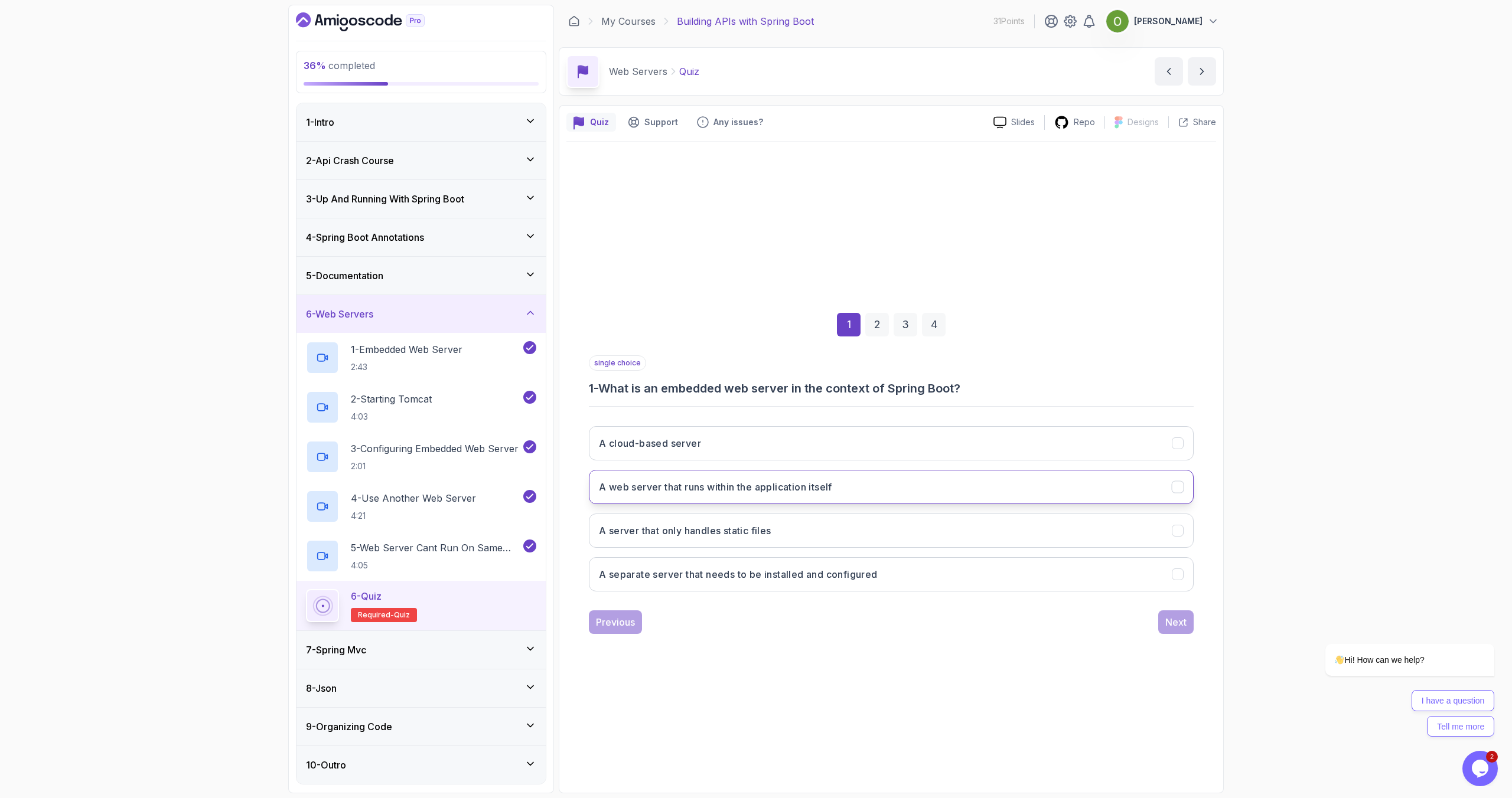
click at [853, 490] on button "A web server that runs within the application itself" at bounding box center [891, 487] width 605 height 34
click at [1174, 623] on div "Next" at bounding box center [1175, 622] width 21 height 14
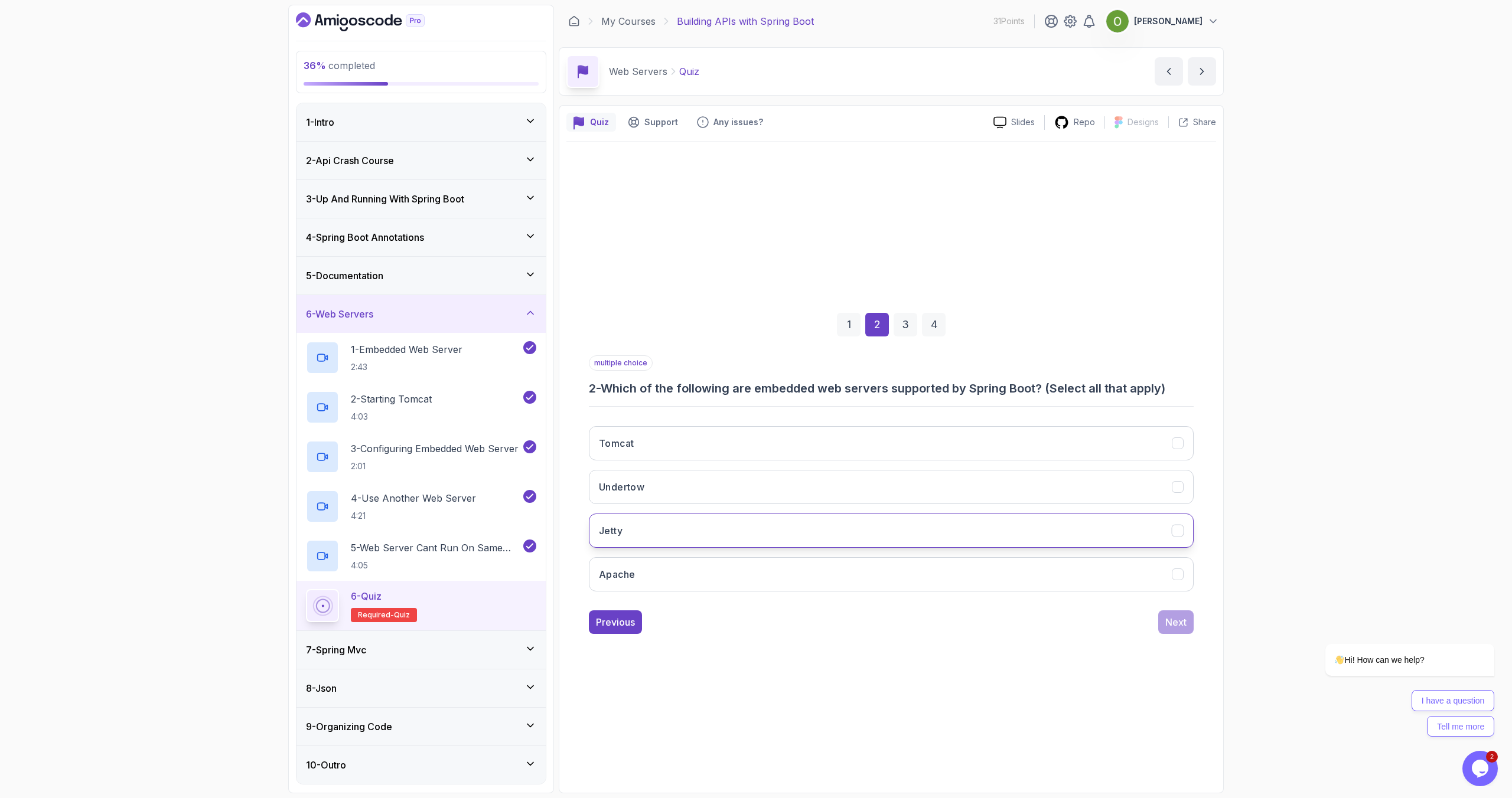
click at [735, 535] on button "Jetty" at bounding box center [891, 531] width 605 height 34
click at [735, 444] on button "Tomcat" at bounding box center [891, 443] width 605 height 34
click at [733, 489] on button "Undertow" at bounding box center [891, 487] width 605 height 34
click at [1180, 630] on button "Next" at bounding box center [1175, 622] width 35 height 23
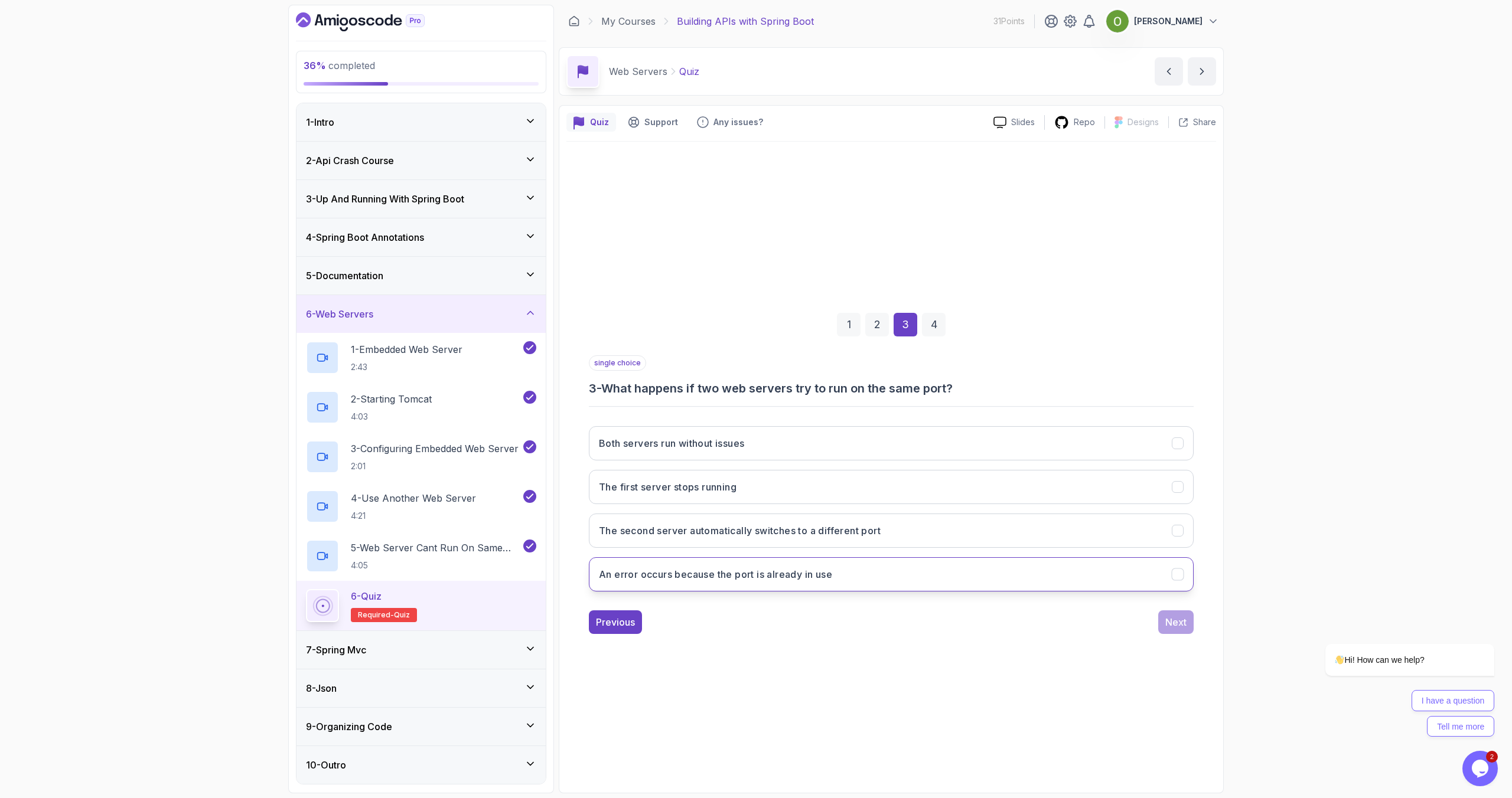
click at [825, 579] on h3 "An error occurs because the port is already in use" at bounding box center [716, 575] width 234 height 14
click at [1174, 623] on div "Next" at bounding box center [1175, 622] width 21 height 14
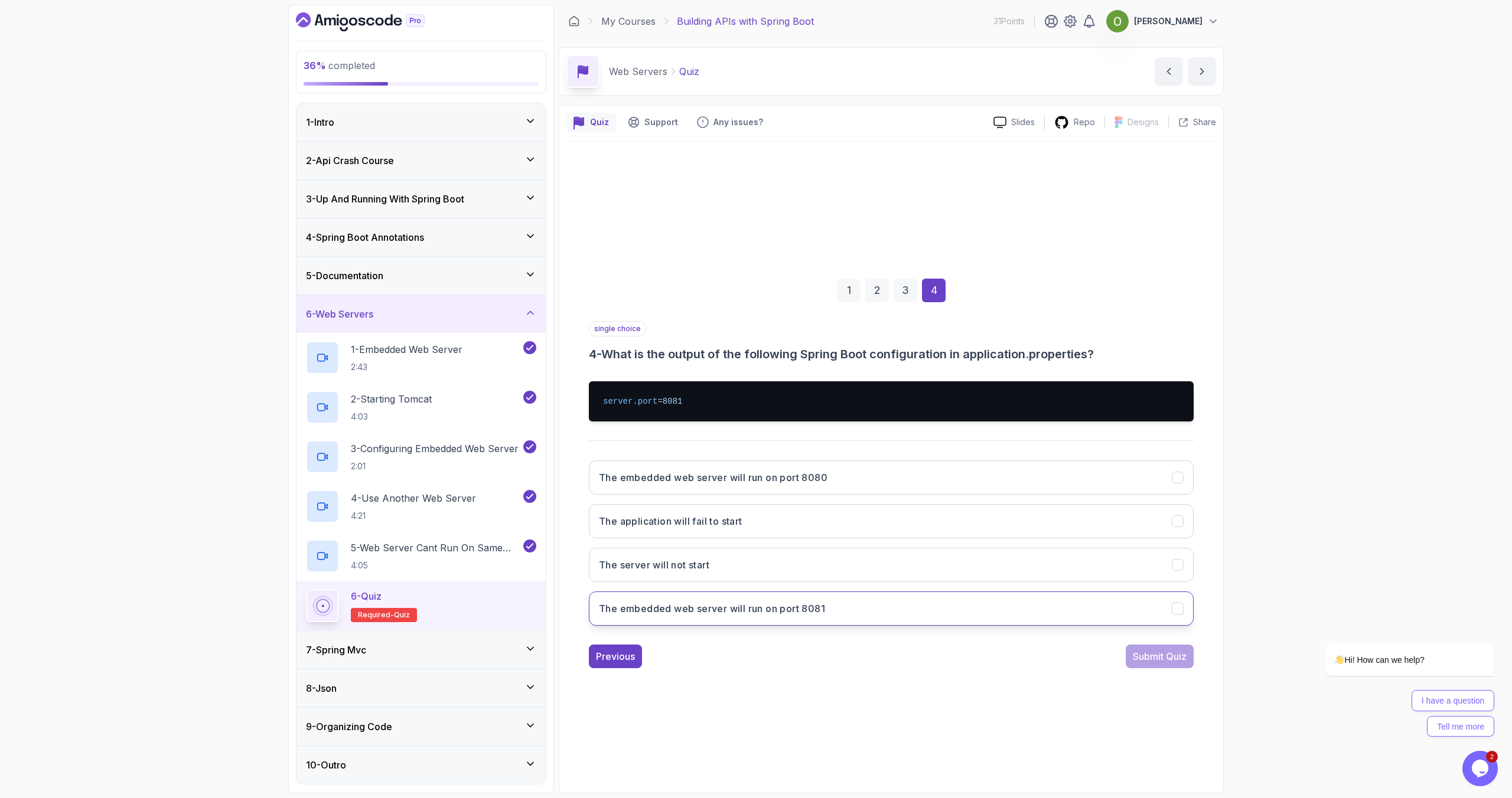
click at [811, 615] on h3 "The embedded web server will run on port 8081" at bounding box center [711, 609] width 226 height 14
click at [1165, 656] on div "Submit Quiz" at bounding box center [1160, 656] width 54 height 14
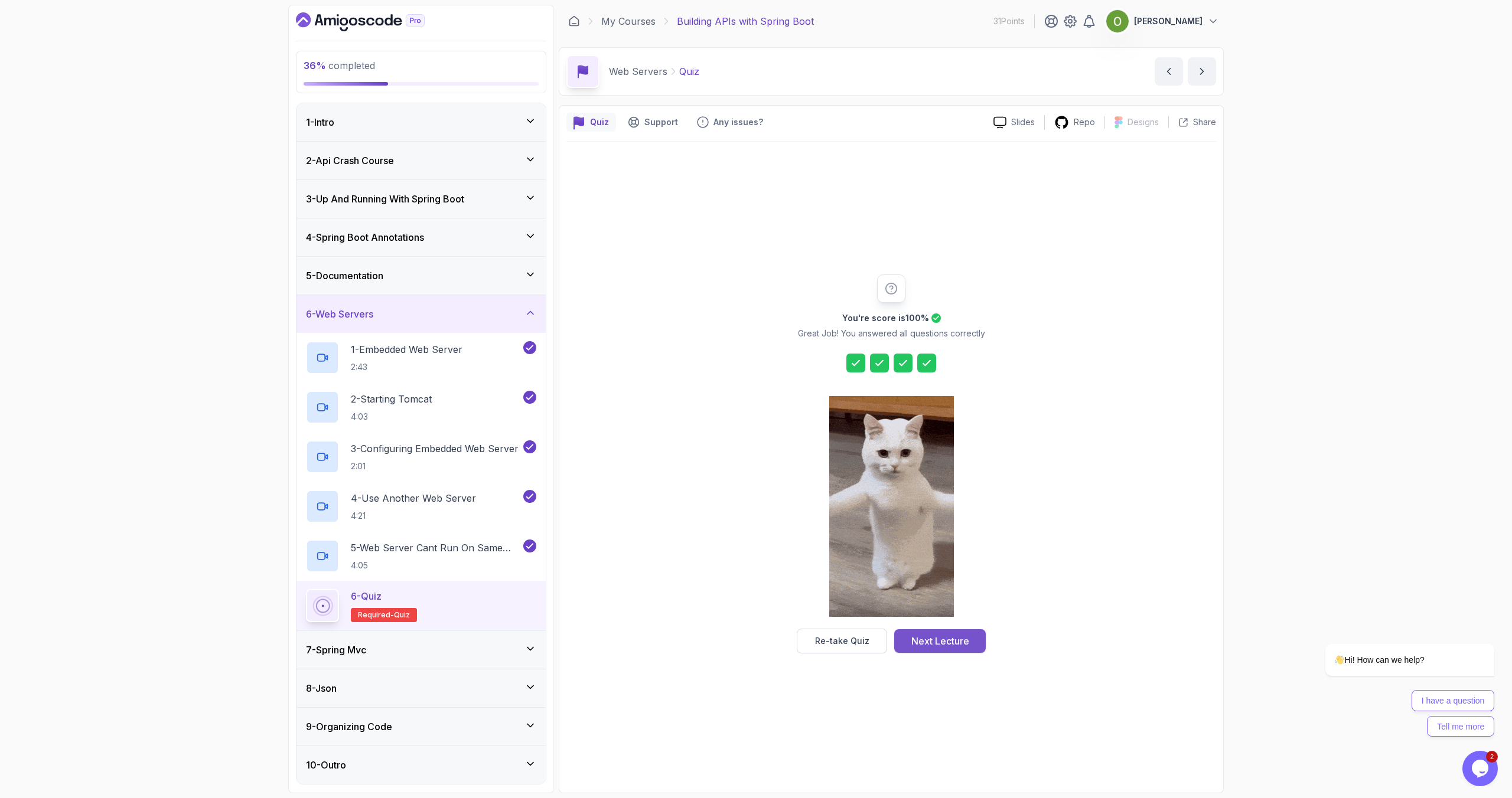
click at [933, 645] on div "Next Lecture" at bounding box center [940, 641] width 58 height 14
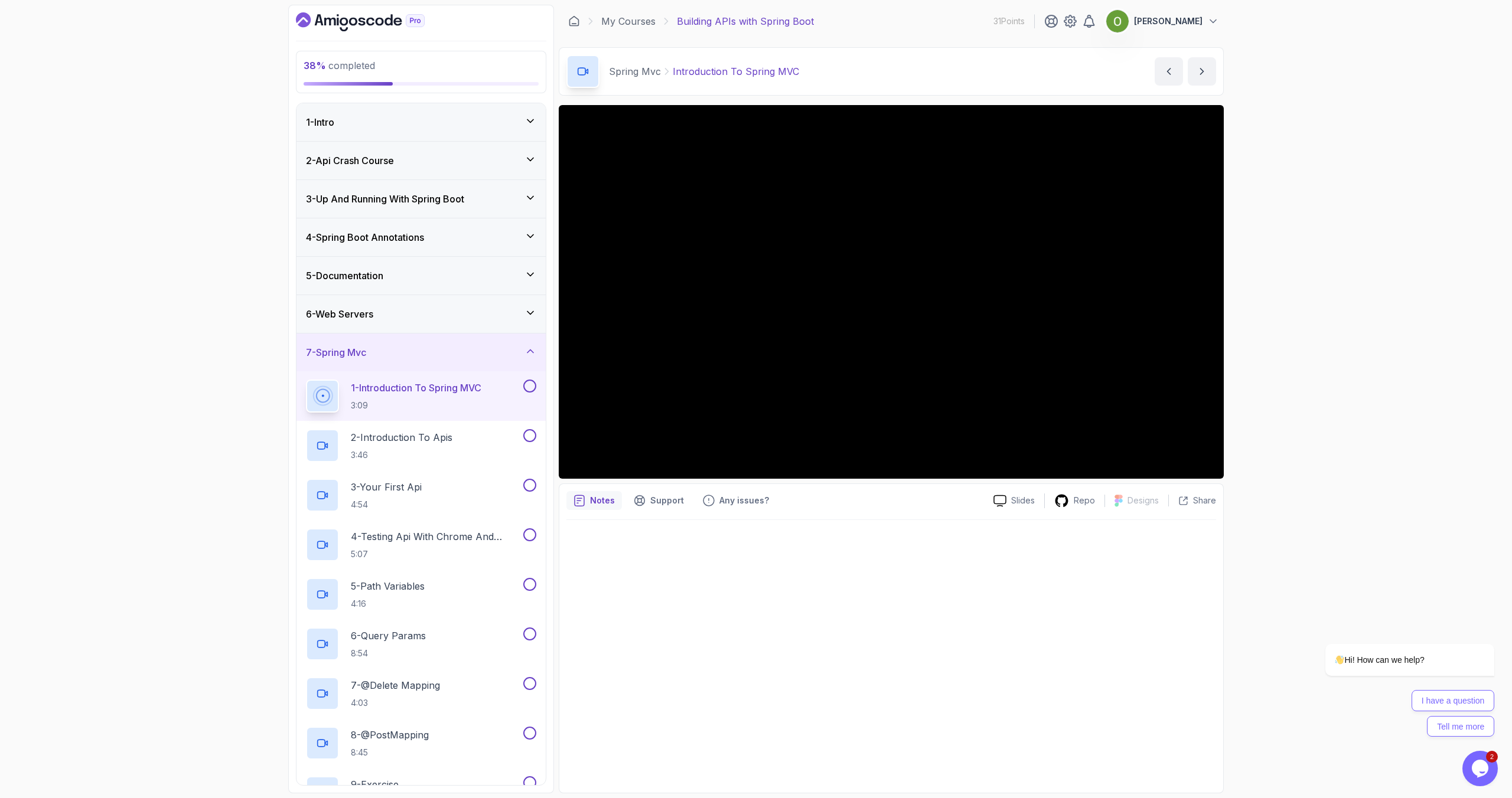
click at [396, 349] on div "7 - Spring Mvc" at bounding box center [421, 352] width 230 height 14
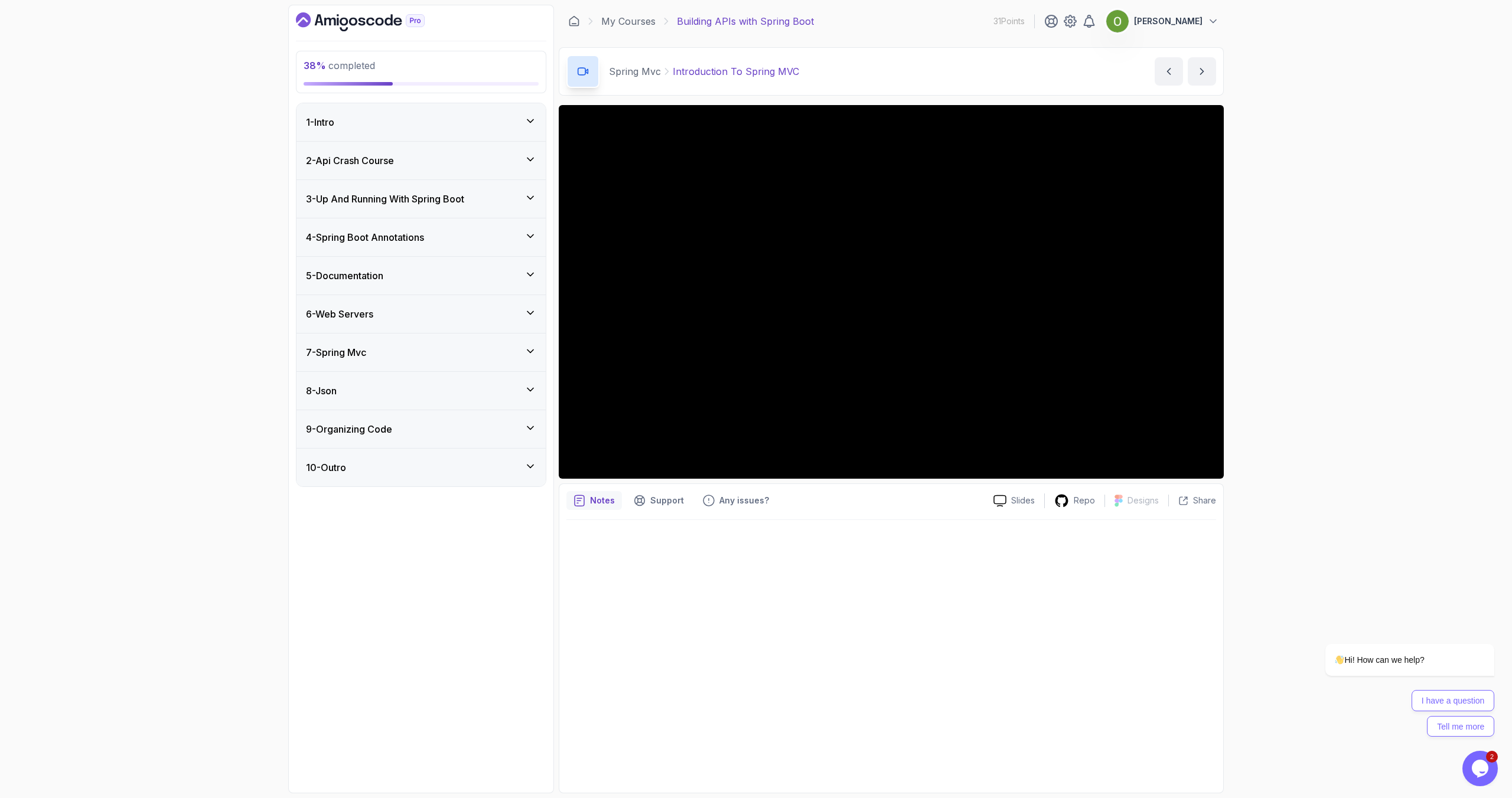
click at [396, 351] on div "7 - Spring Mvc" at bounding box center [421, 352] width 230 height 14
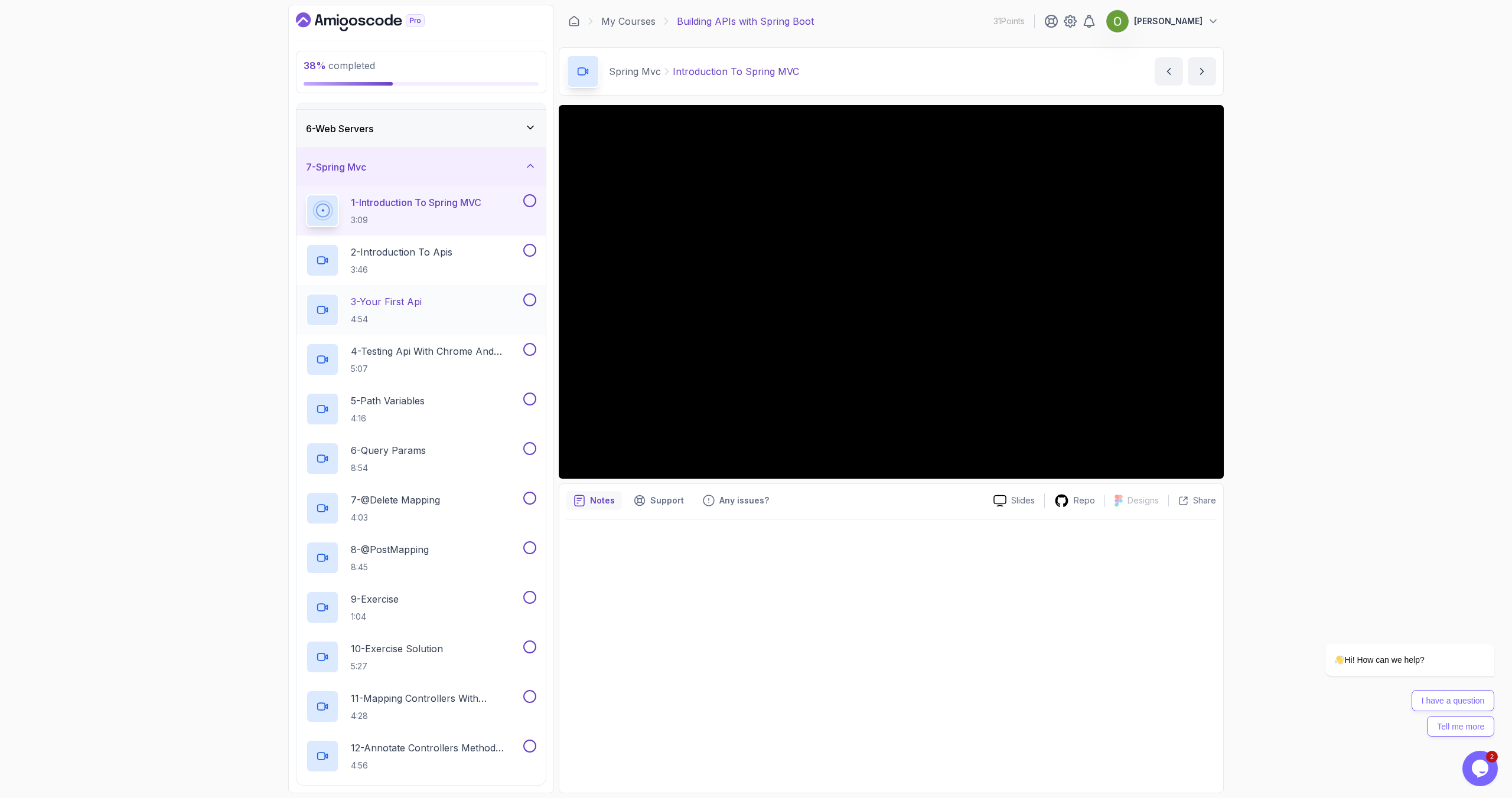
scroll to position [163, 0]
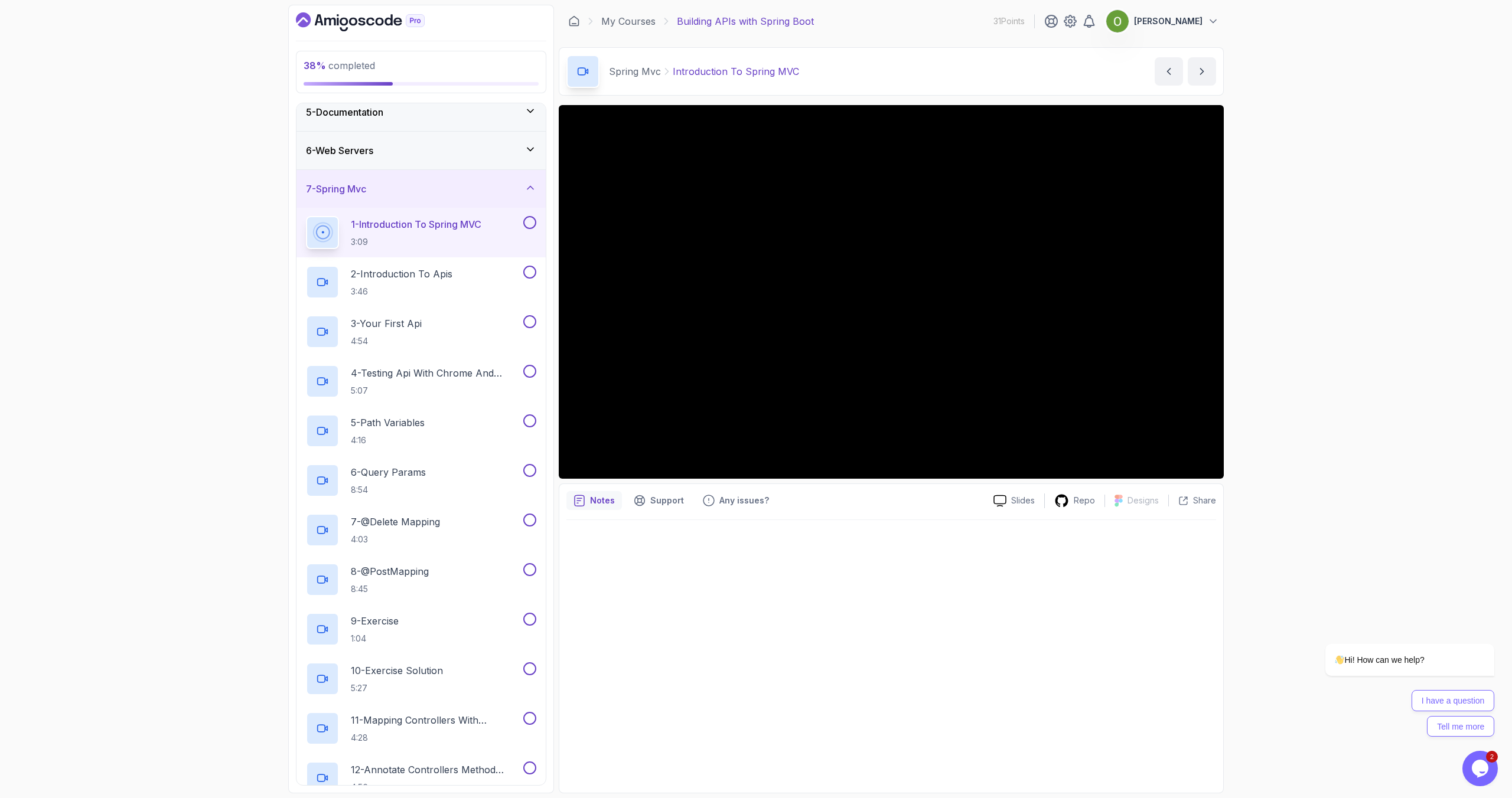
click at [405, 192] on div "7 - Spring Mvc" at bounding box center [421, 189] width 230 height 14
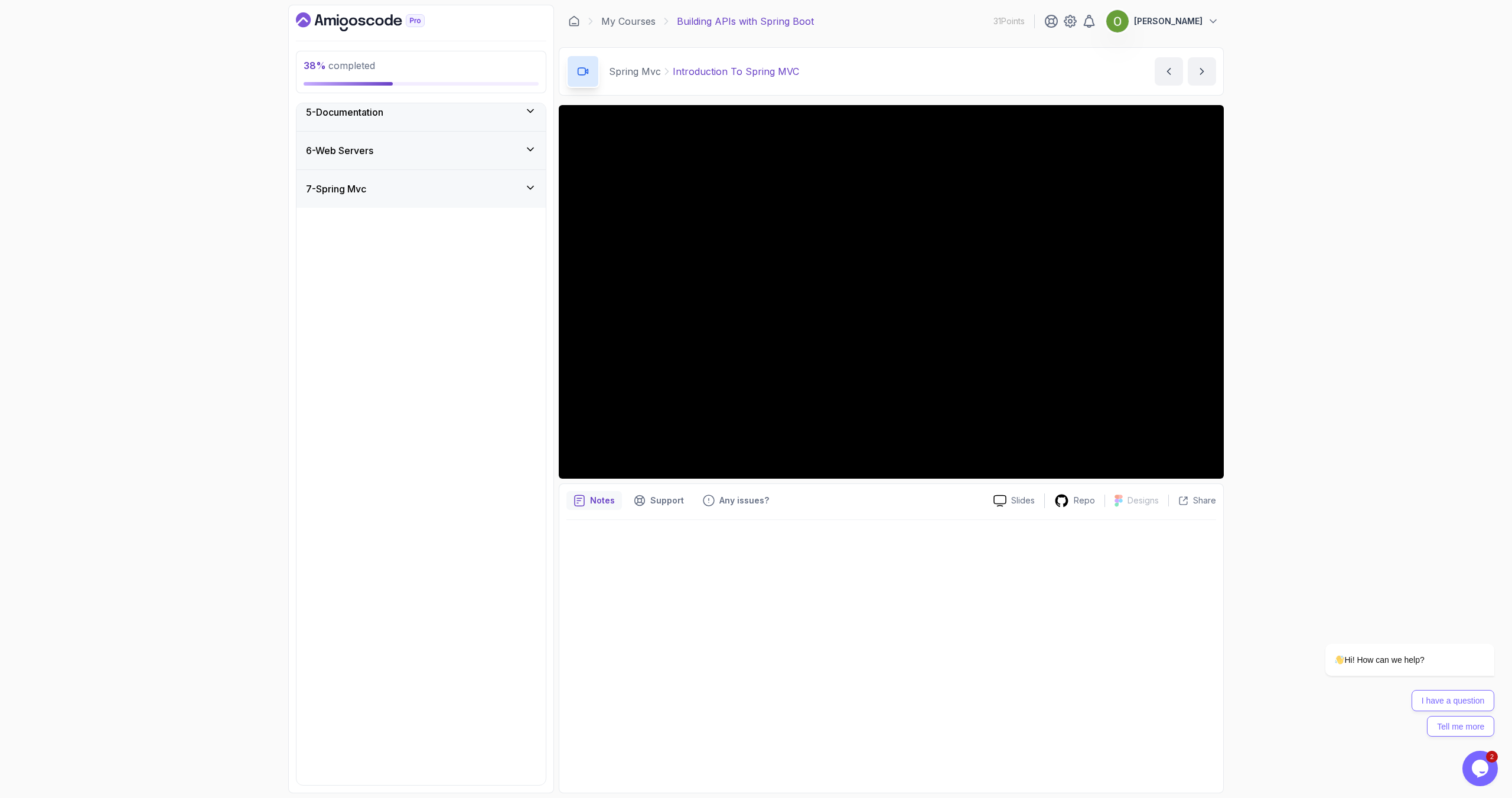
scroll to position [0, 0]
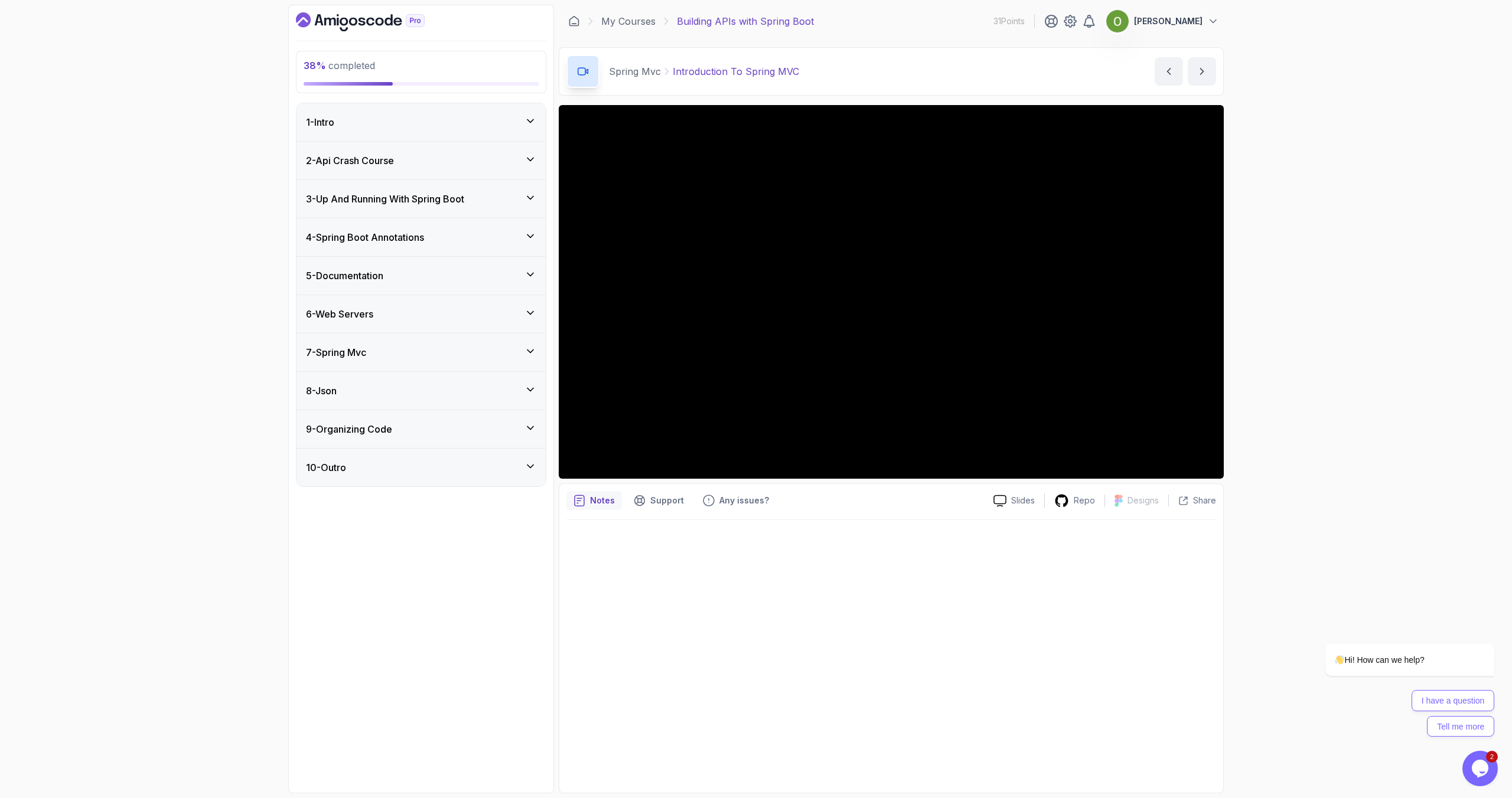
click at [373, 393] on div "8 - Json" at bounding box center [421, 391] width 230 height 14
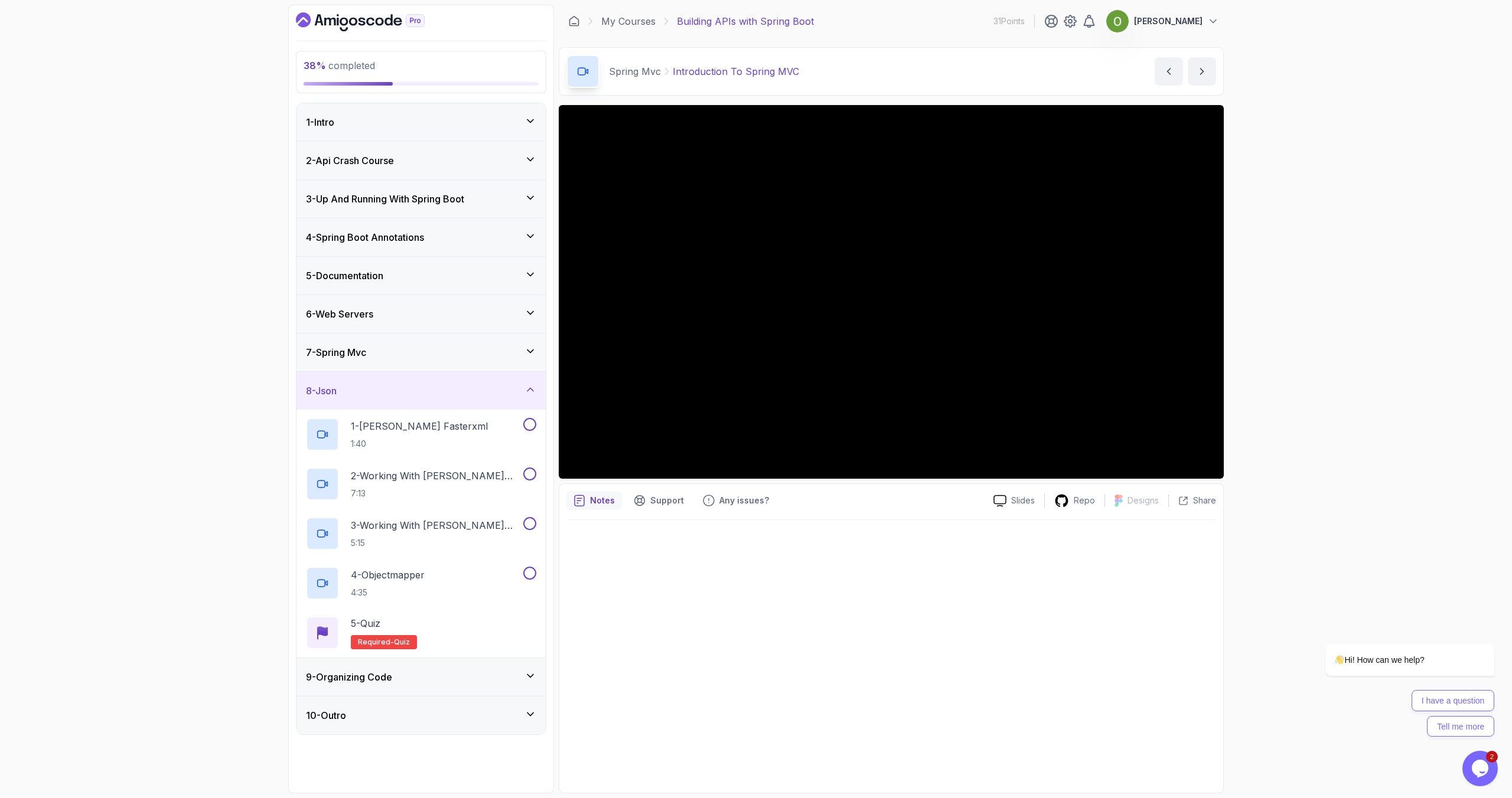
click at [373, 393] on div "8 - Json" at bounding box center [421, 391] width 230 height 14
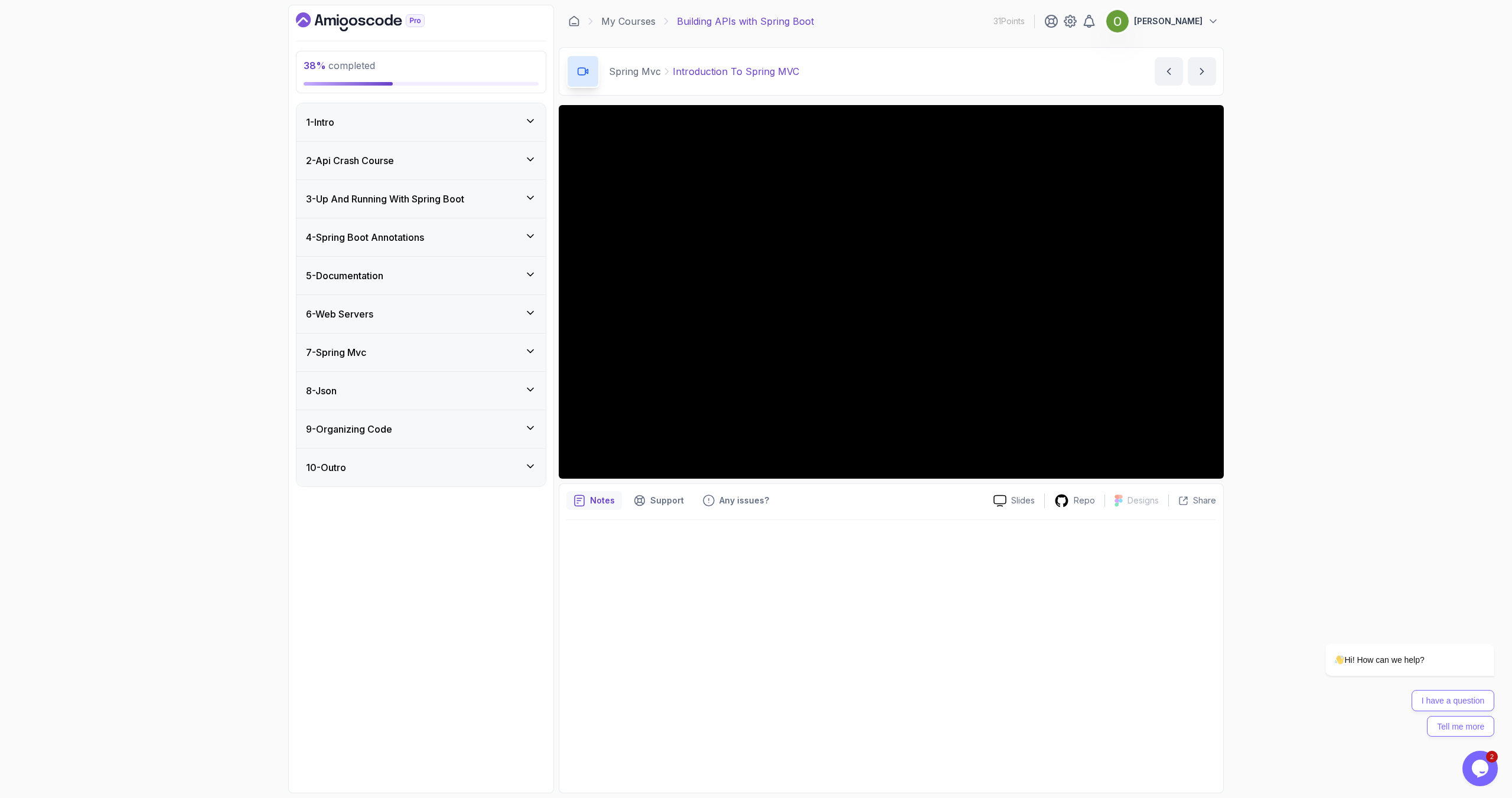
click at [375, 354] on div "7 - Spring Mvc" at bounding box center [421, 352] width 230 height 14
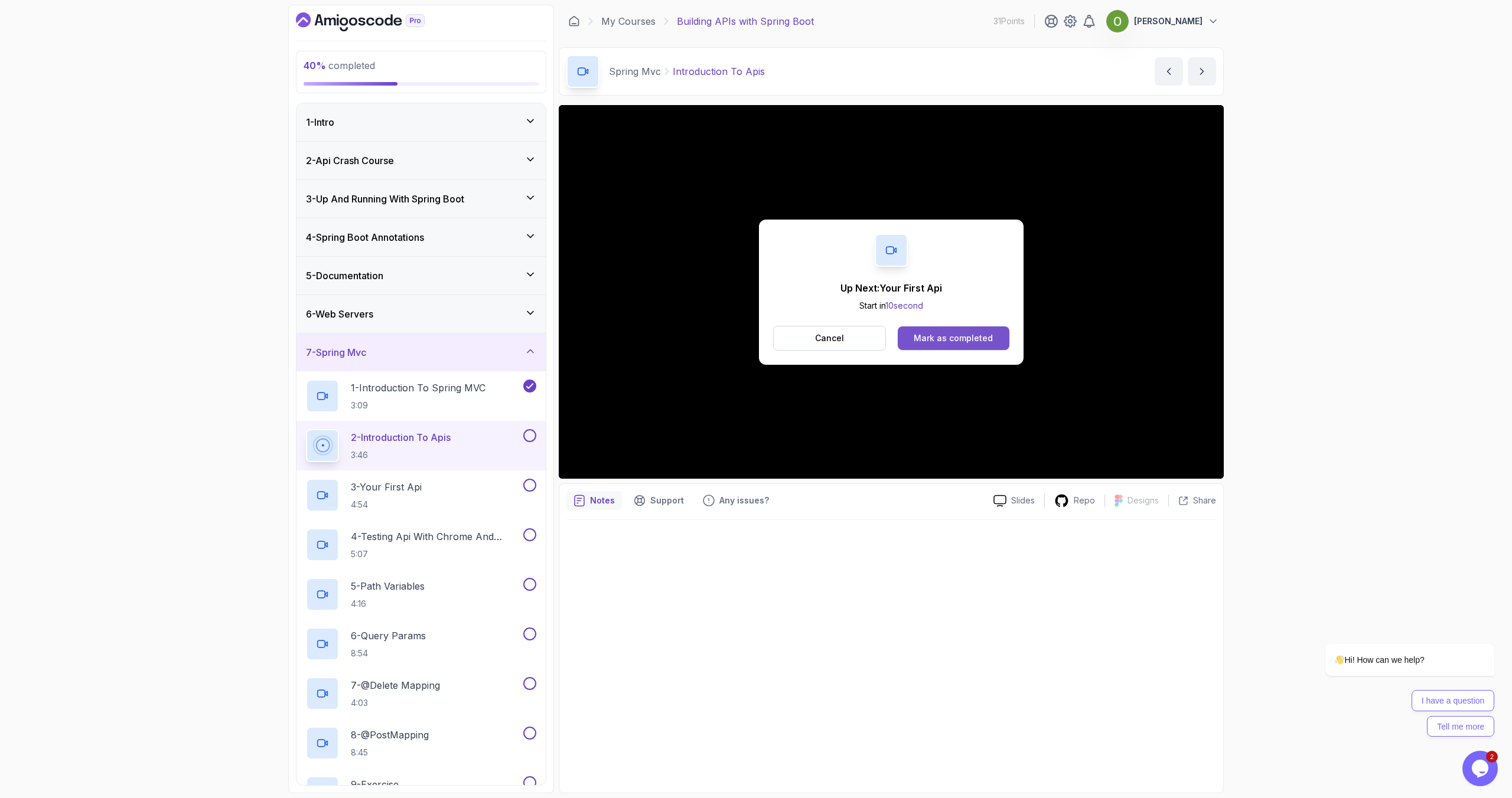
click at [965, 338] on div "Mark as completed" at bounding box center [953, 338] width 79 height 12
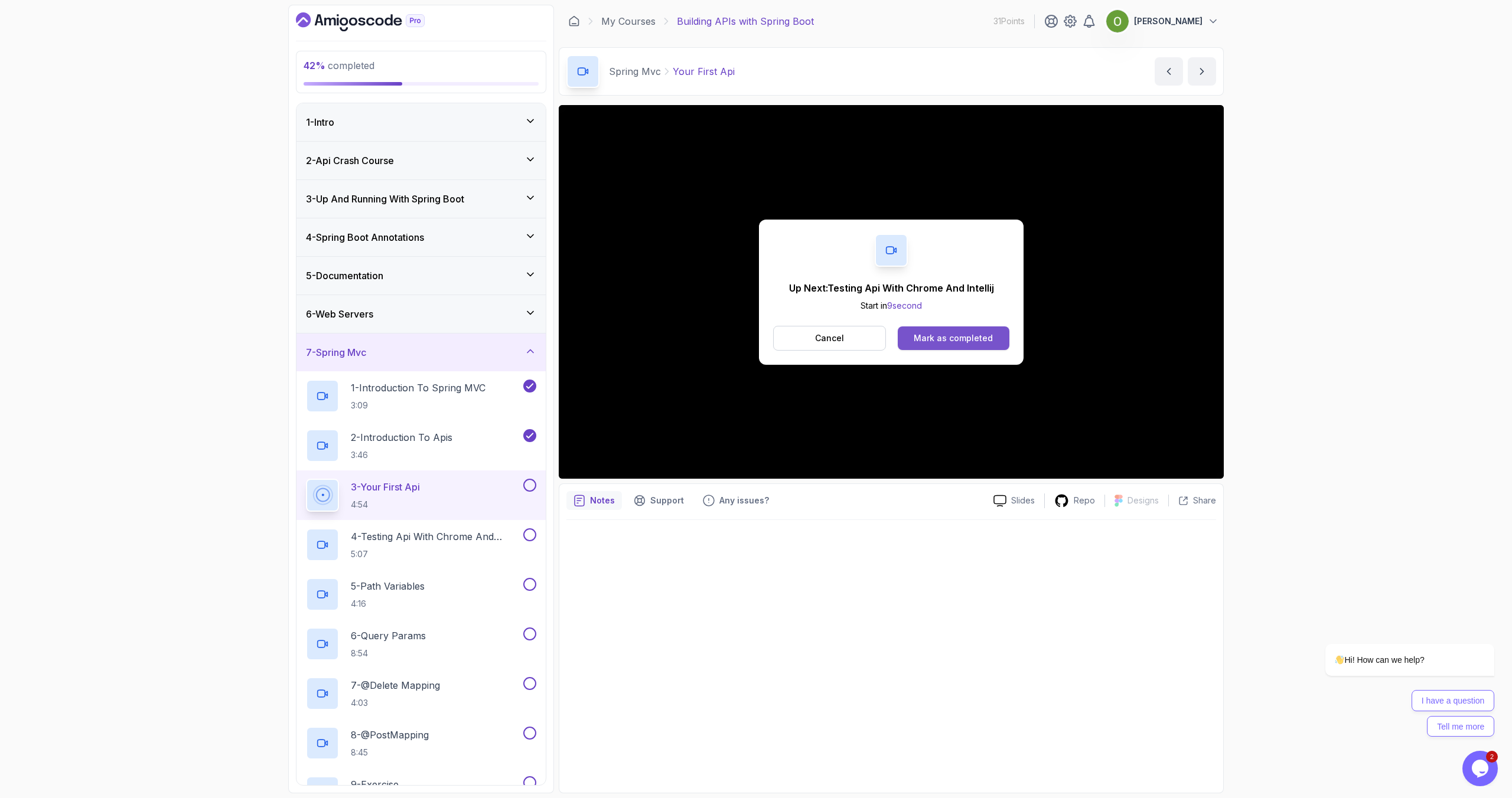
click at [948, 338] on div "Mark as completed" at bounding box center [953, 338] width 79 height 12
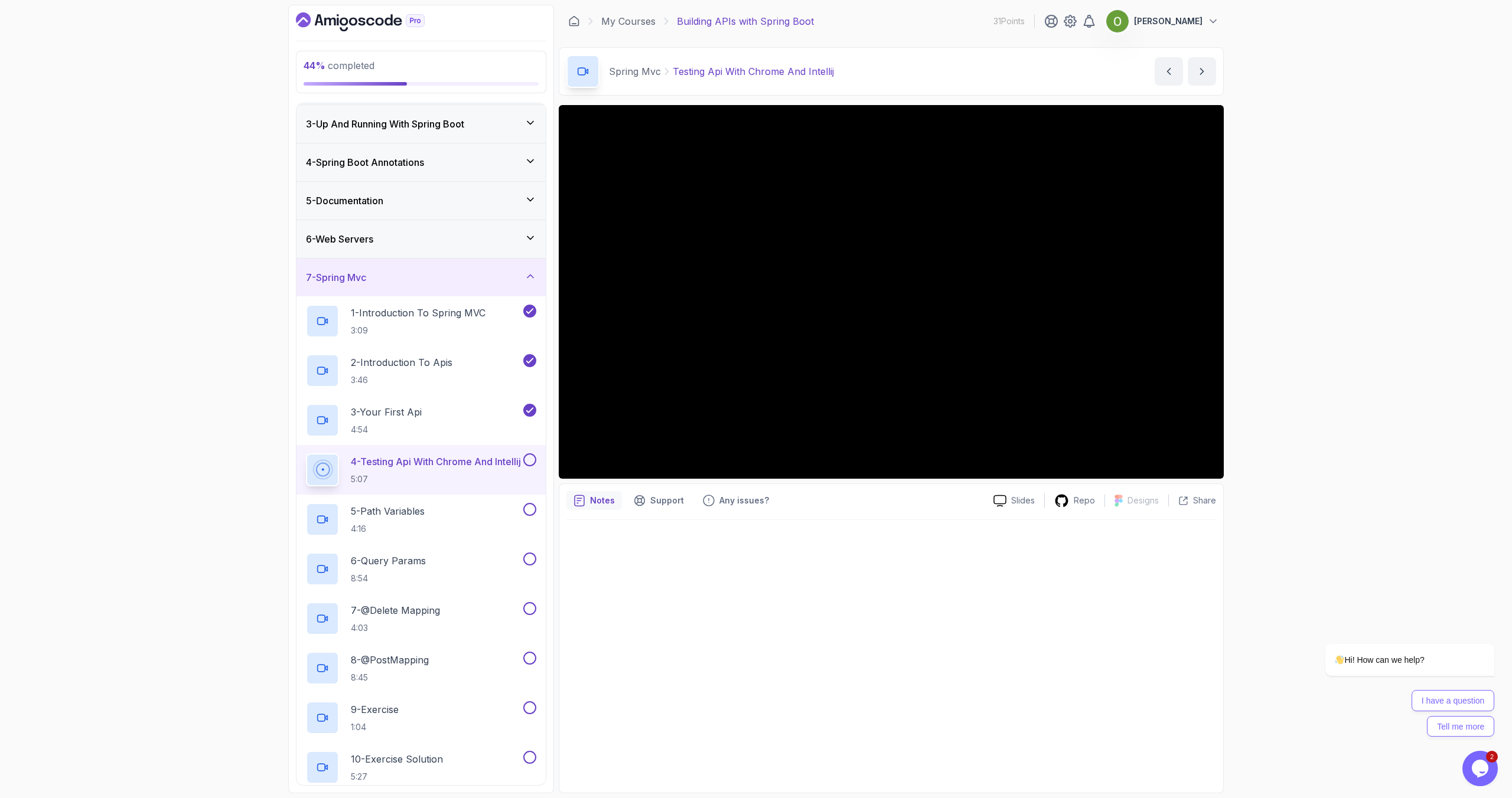
scroll to position [82, 0]
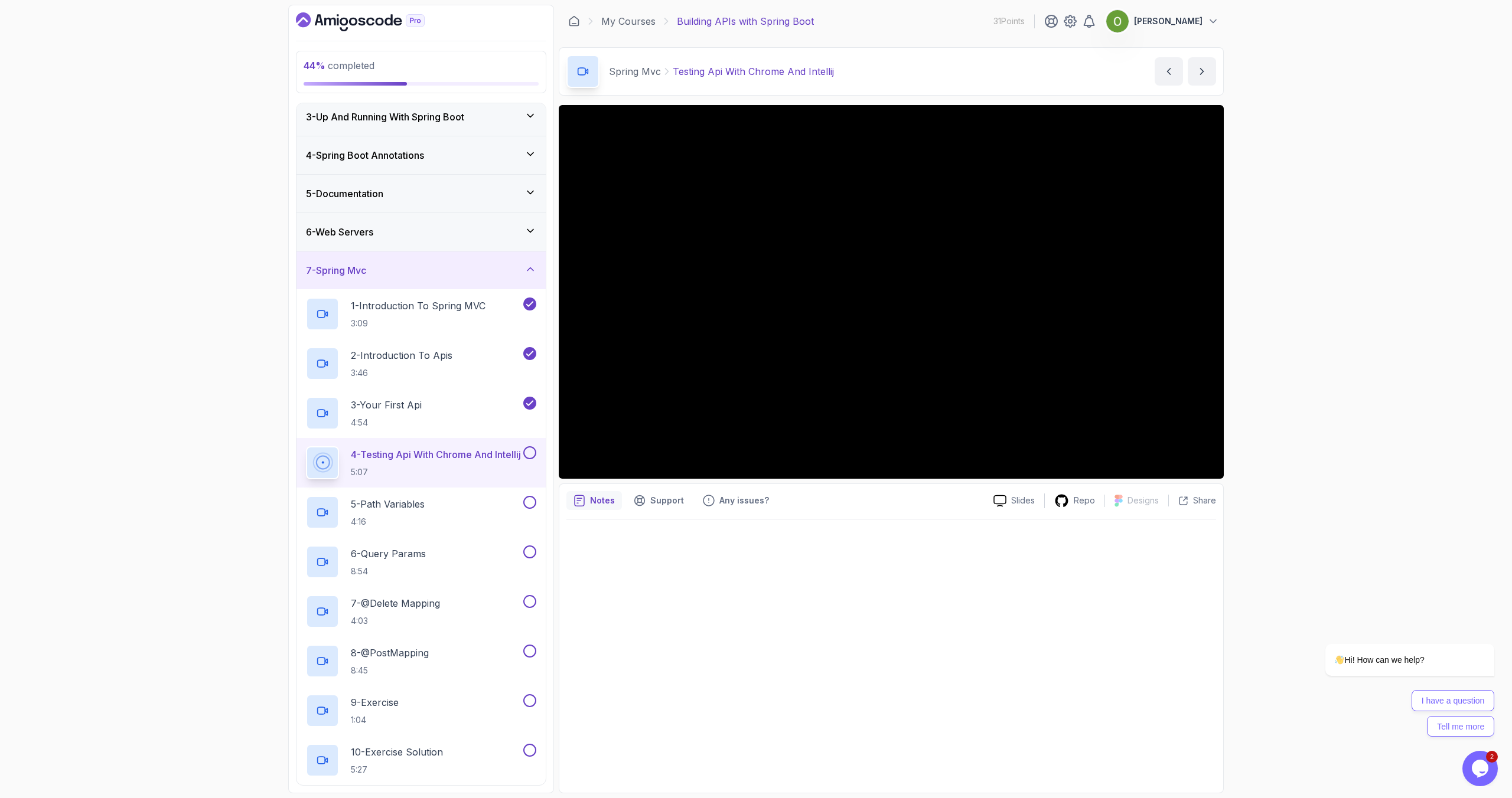
click at [387, 275] on div "7 - Spring Mvc" at bounding box center [421, 271] width 230 height 14
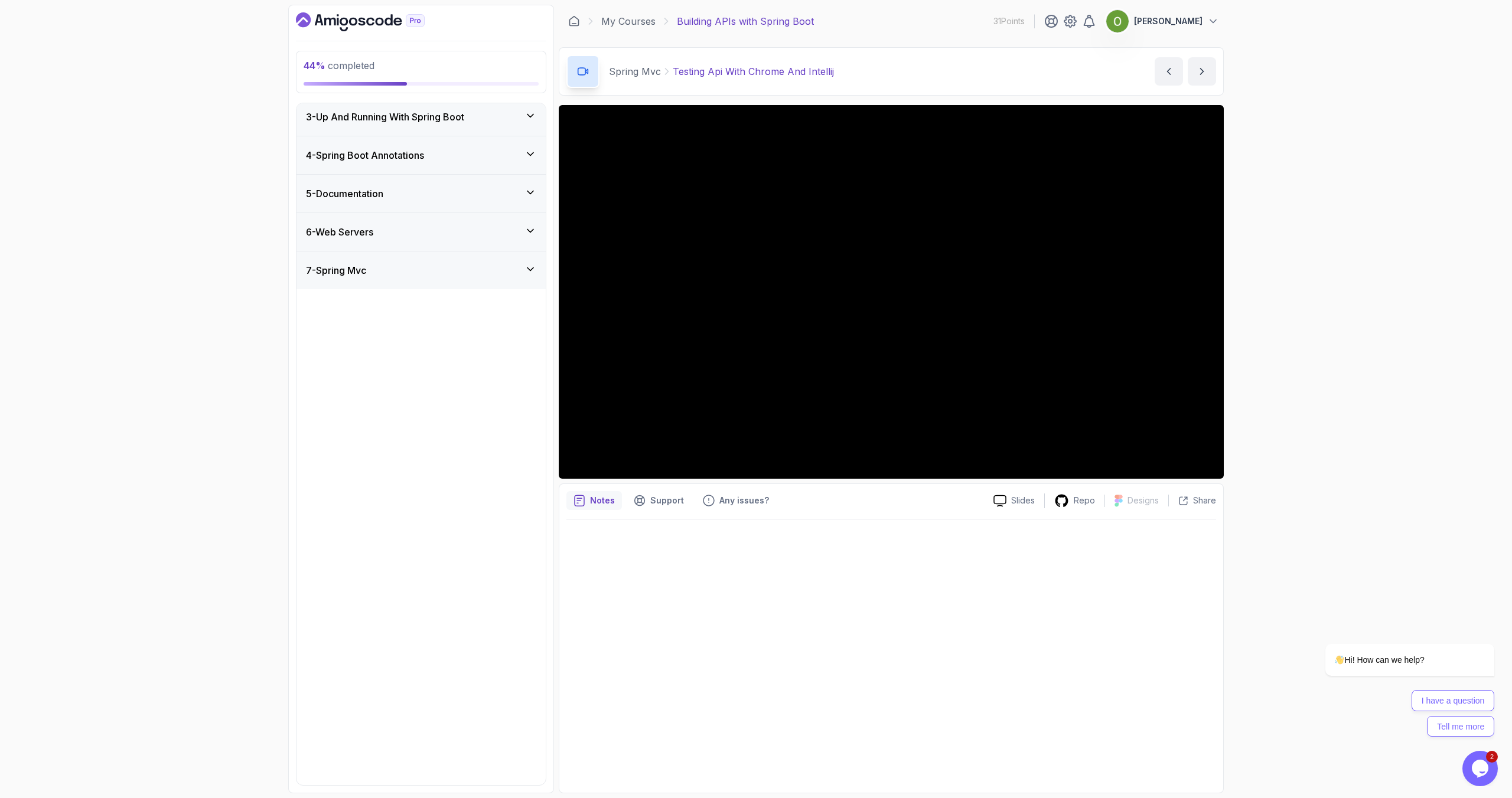
scroll to position [0, 0]
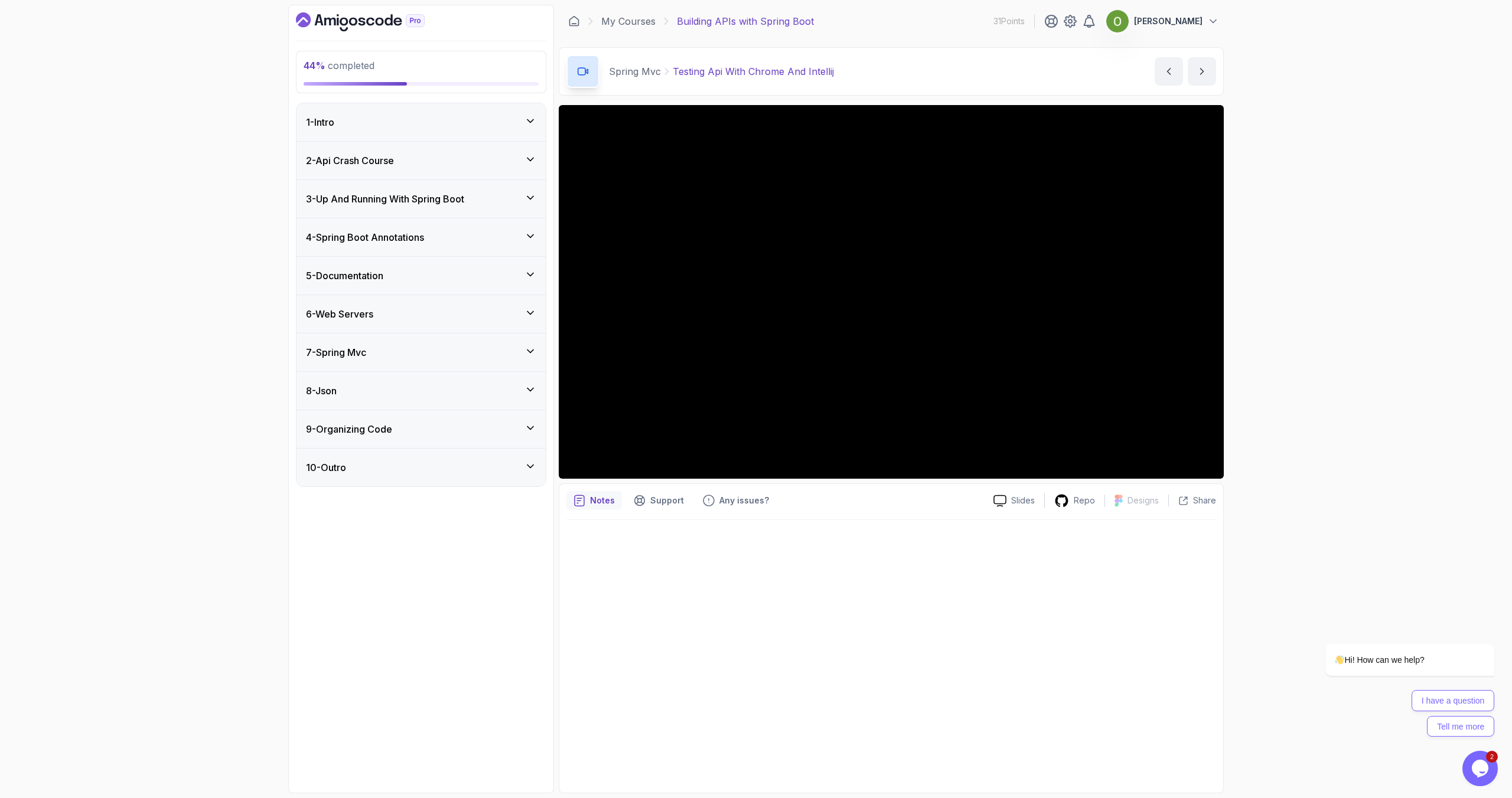
click at [375, 395] on div "8 - Json" at bounding box center [421, 391] width 230 height 14
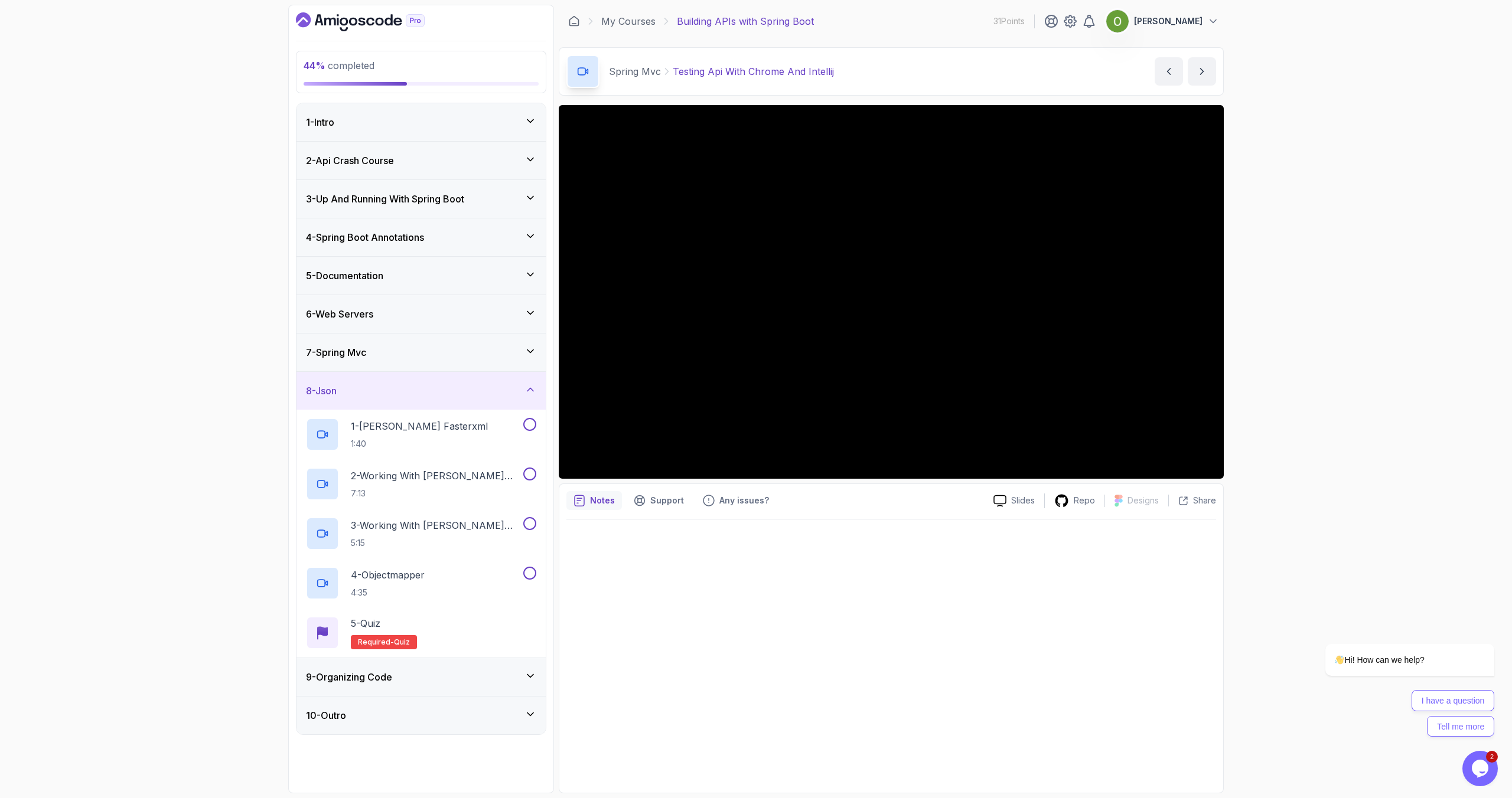
click at [375, 395] on div "8 - Json" at bounding box center [421, 391] width 230 height 14
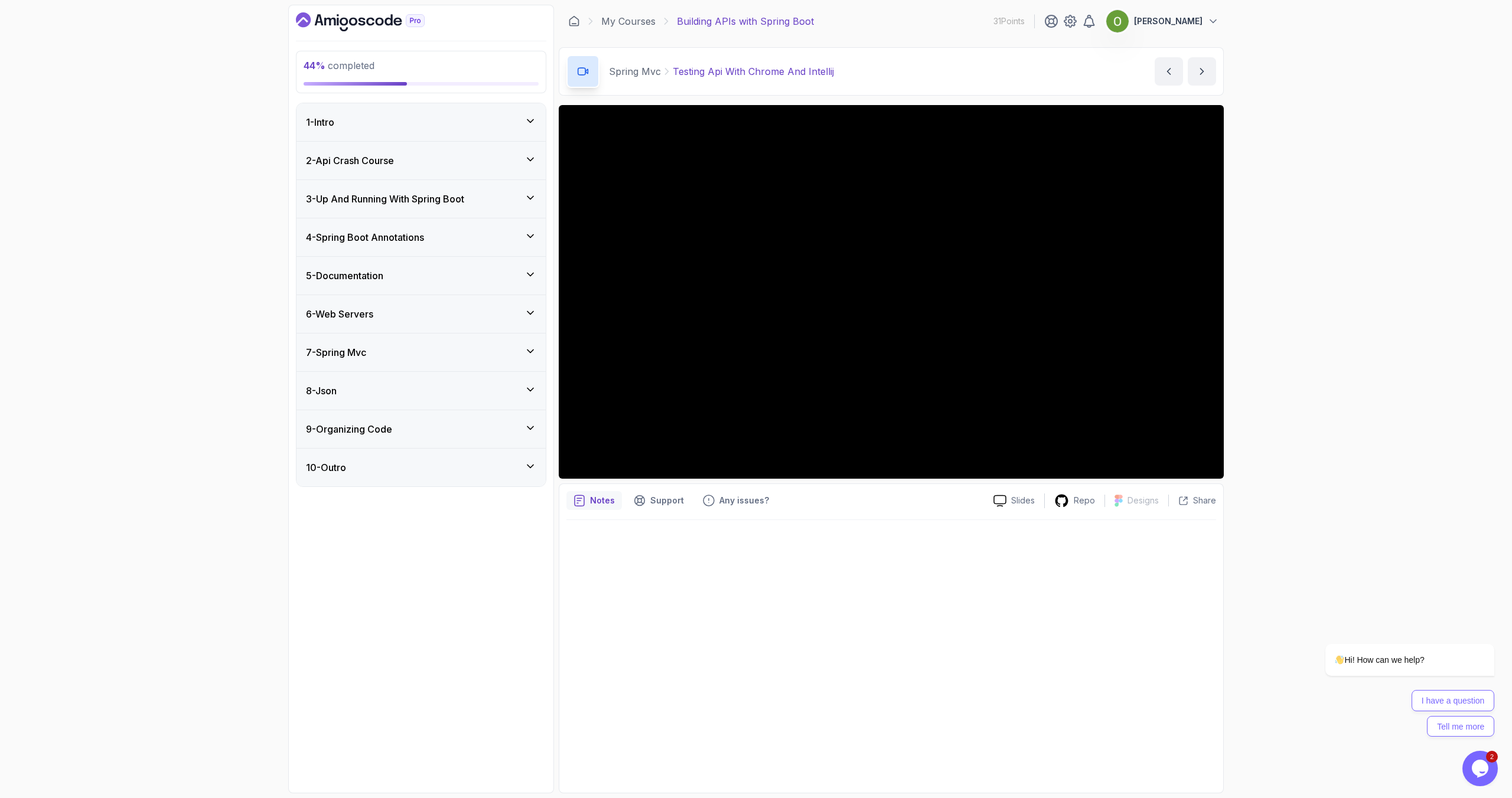
click at [373, 435] on h3 "9 - Organizing Code" at bounding box center [349, 429] width 86 height 14
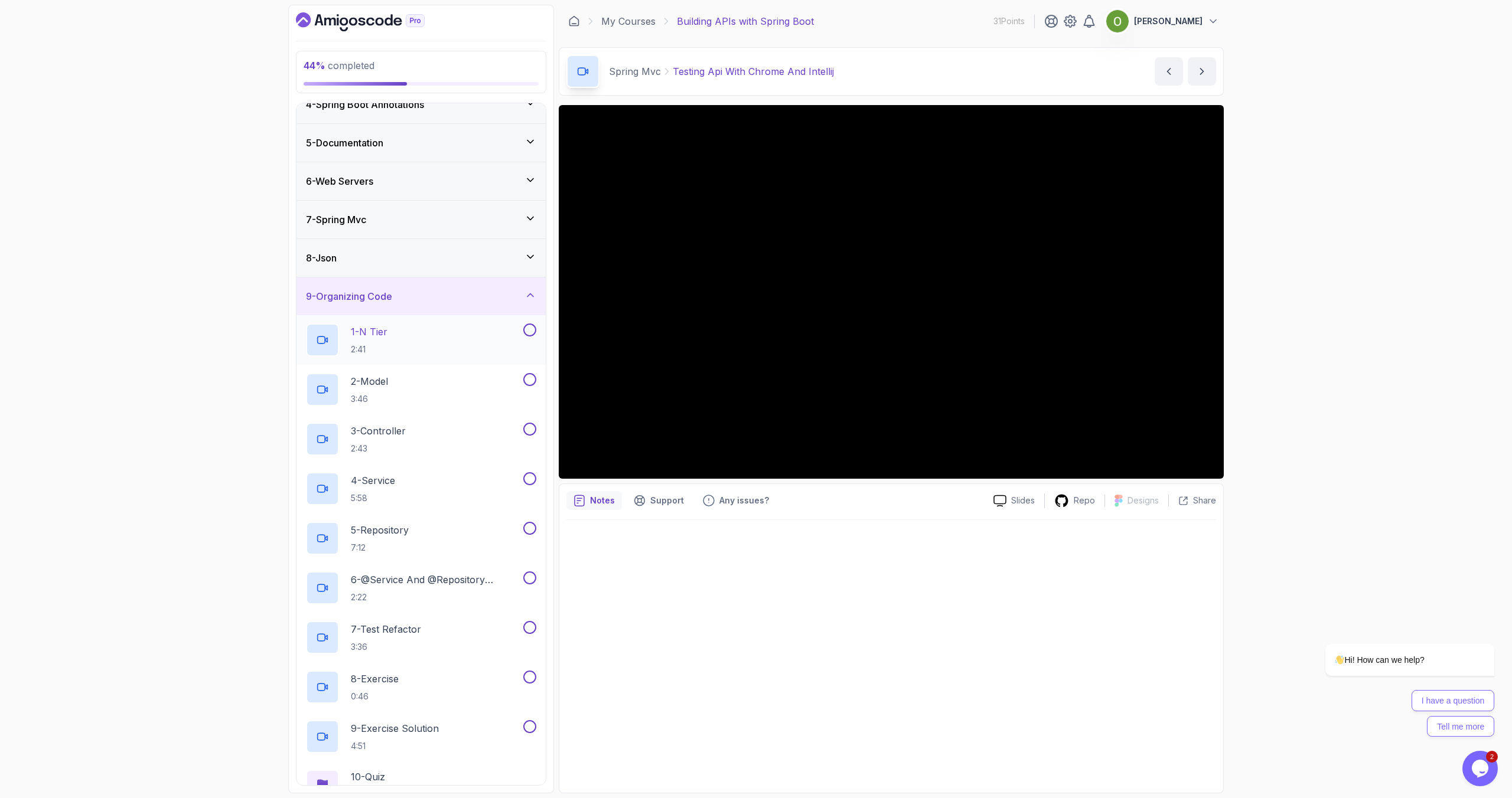
scroll to position [102, 0]
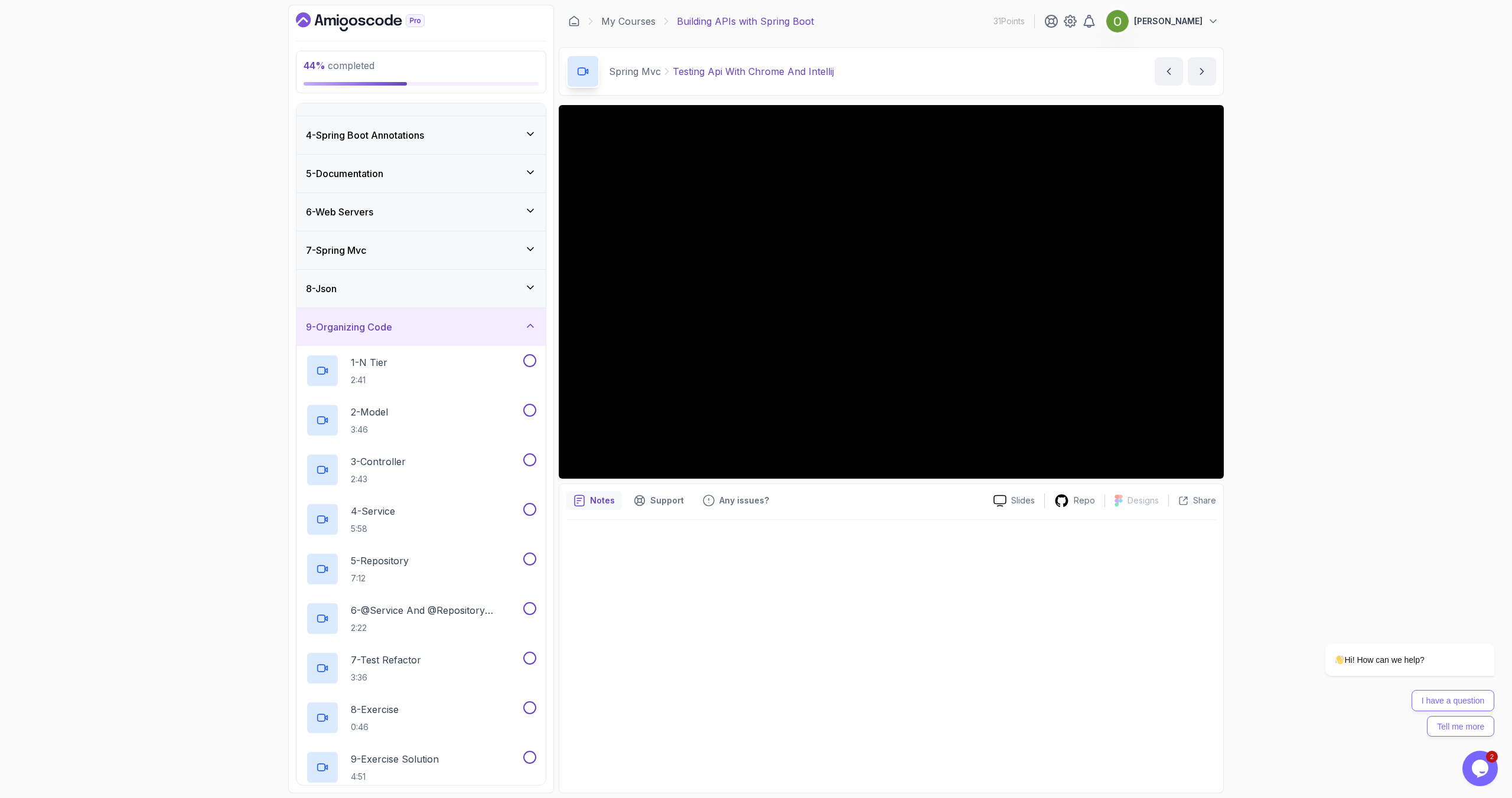
click at [365, 335] on div "9 - Organizing Code" at bounding box center [421, 327] width 249 height 38
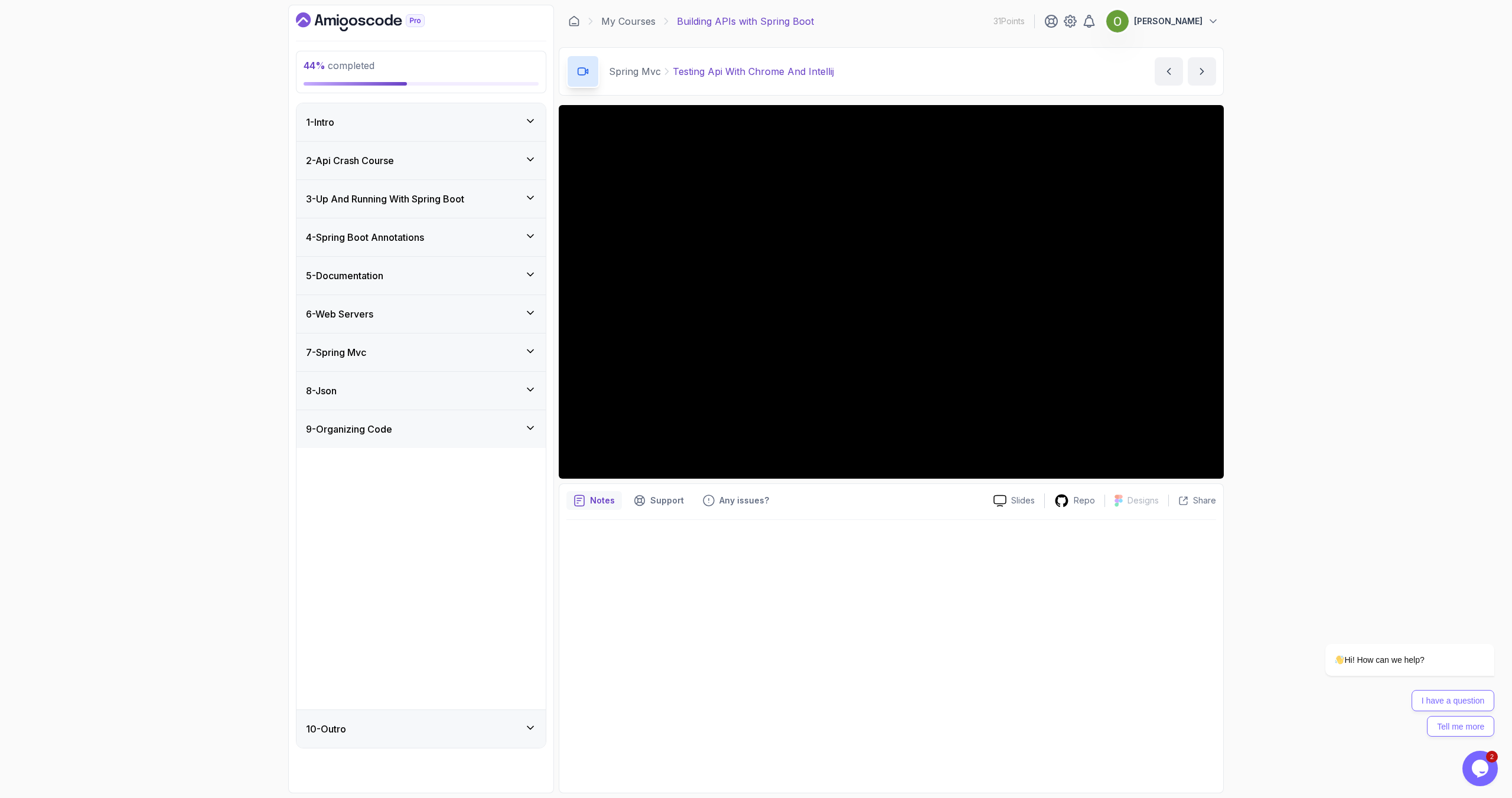
scroll to position [0, 0]
click at [358, 460] on div "10 - Outro" at bounding box center [421, 467] width 249 height 38
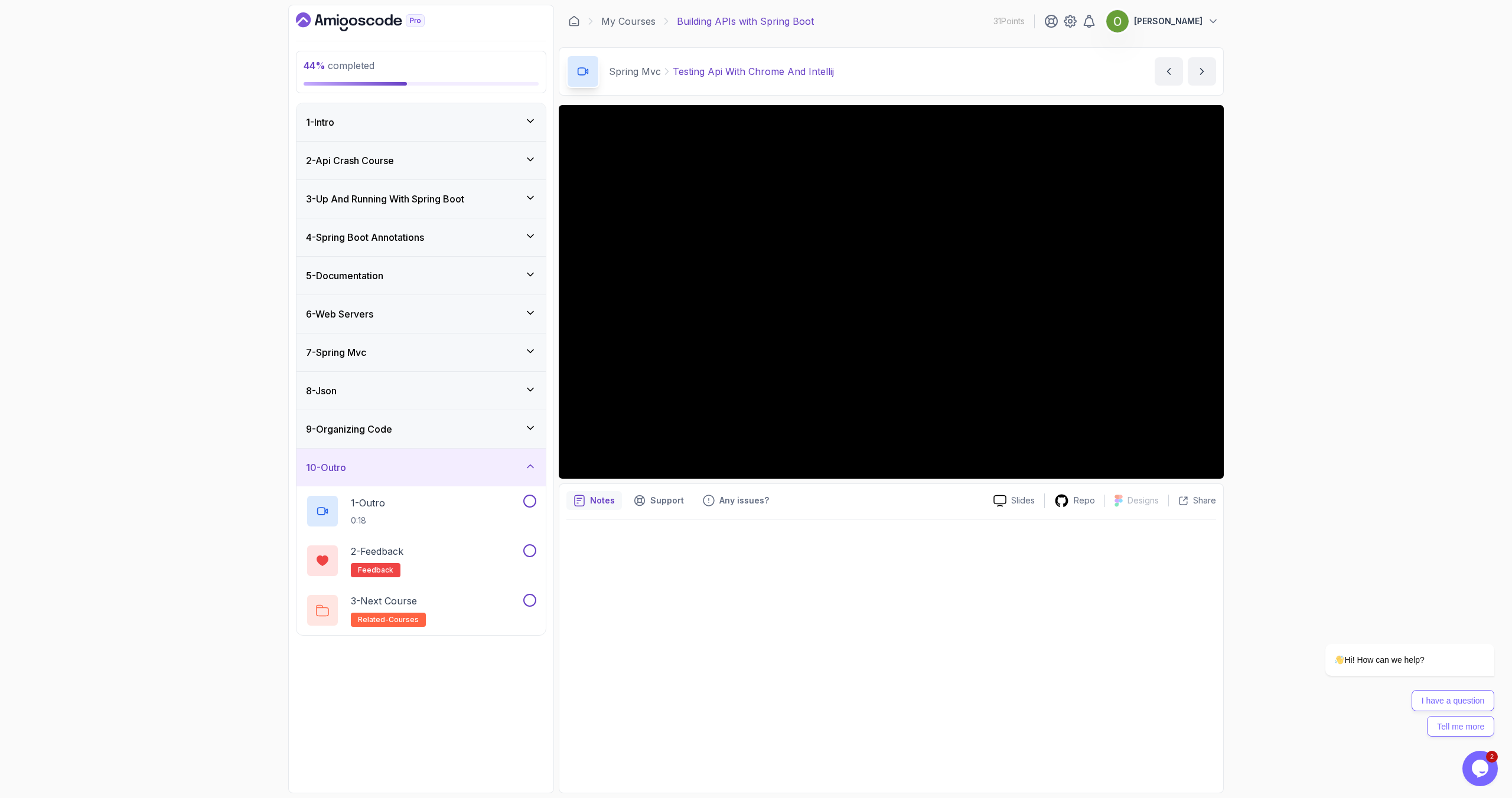
click at [358, 460] on div "10 - Outro" at bounding box center [421, 467] width 249 height 38
